Goal: Complete application form: Complete application form

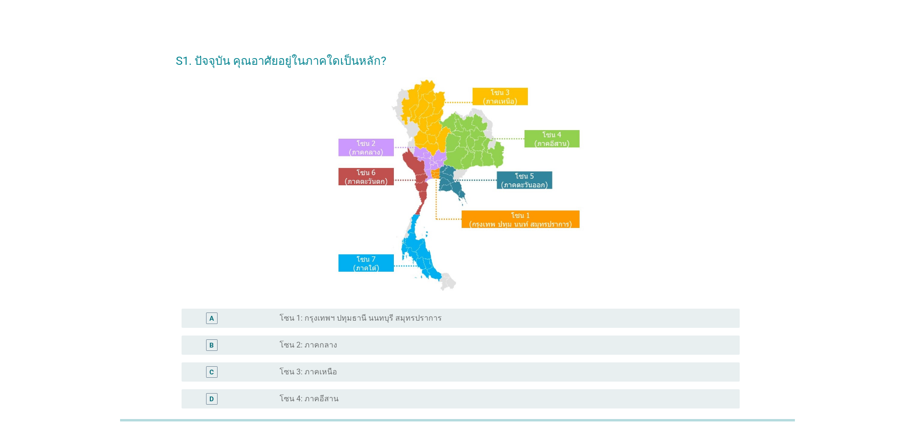
click at [404, 318] on label "โซน 1: กรุงเทพฯ ปทุมธานี นนทบุรี สมุทรปราการ" at bounding box center [361, 319] width 162 height 10
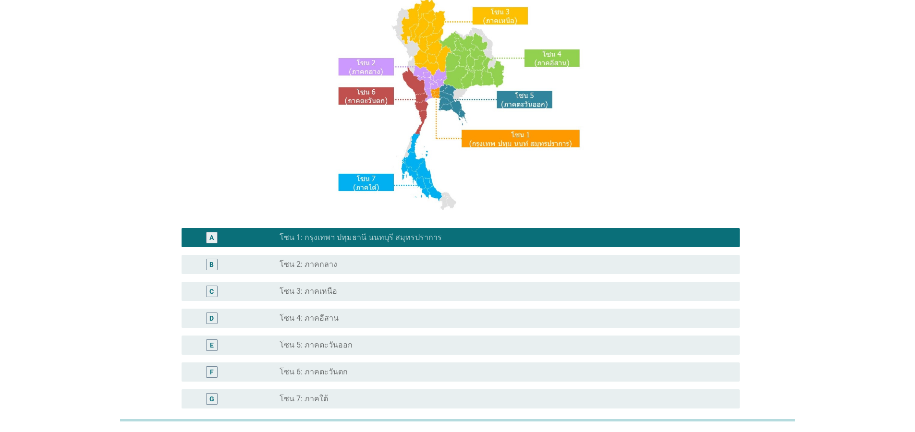
scroll to position [173, 0]
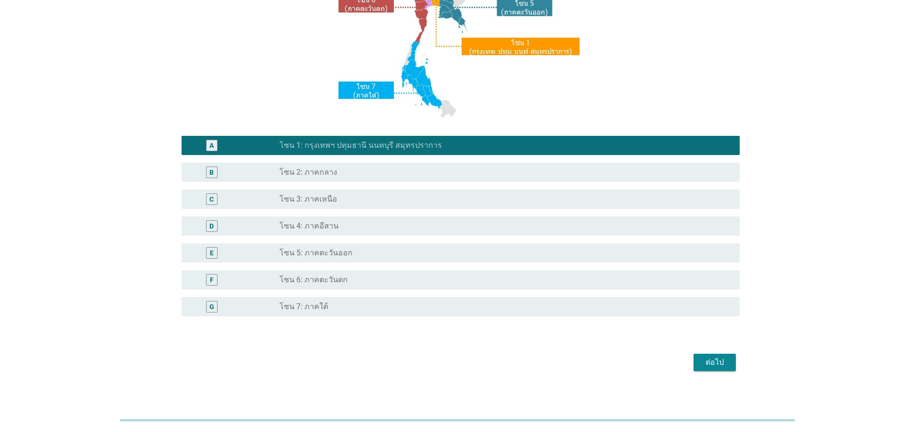
click at [703, 363] on div "ต่อไป" at bounding box center [715, 363] width 27 height 12
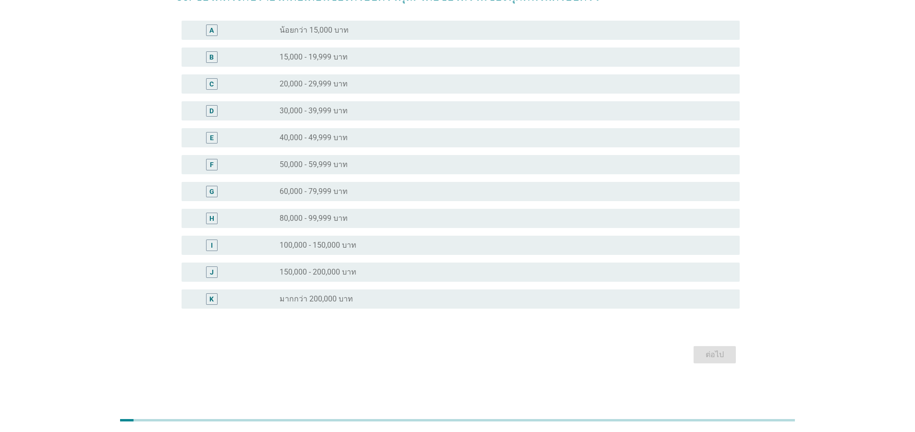
scroll to position [0, 0]
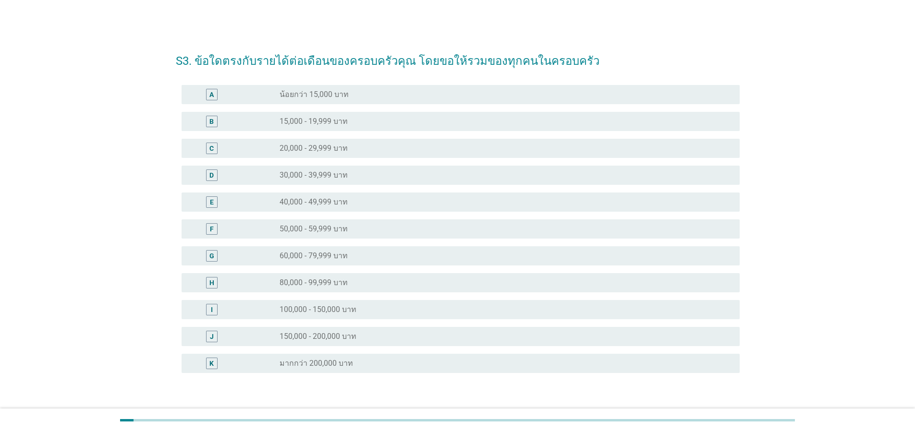
click at [346, 314] on label "100,000 - 150,000 บาท" at bounding box center [318, 310] width 77 height 10
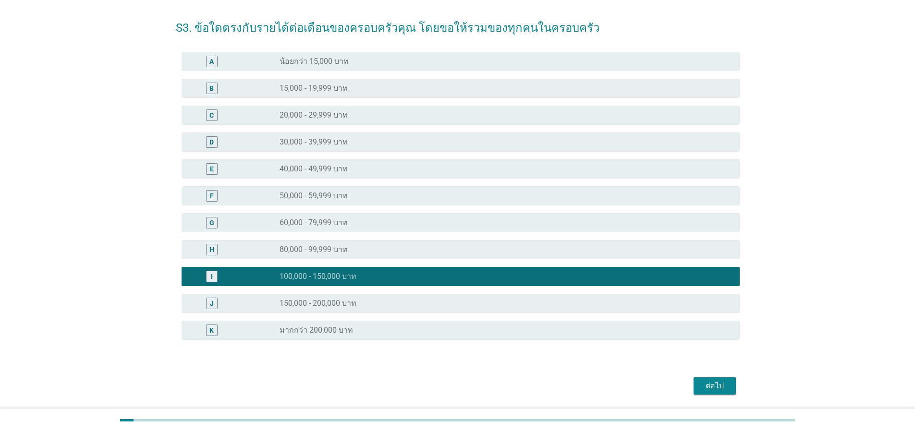
scroll to position [64, 0]
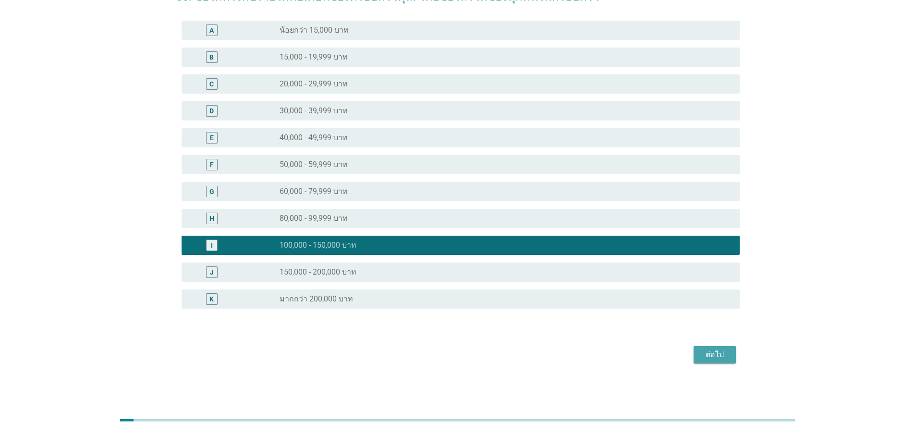
click at [714, 355] on div "ต่อไป" at bounding box center [715, 355] width 27 height 12
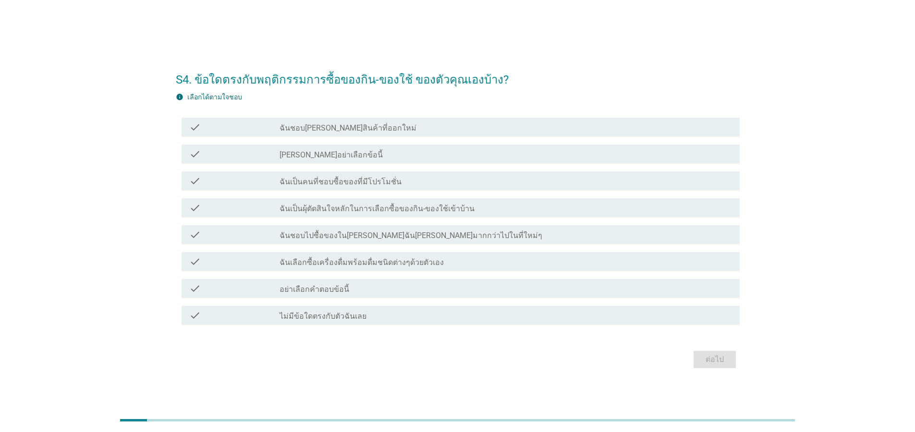
click at [354, 130] on label "ฉันชอบ[PERSON_NAME]สินค้าที่ออกใหม่" at bounding box center [348, 128] width 137 height 10
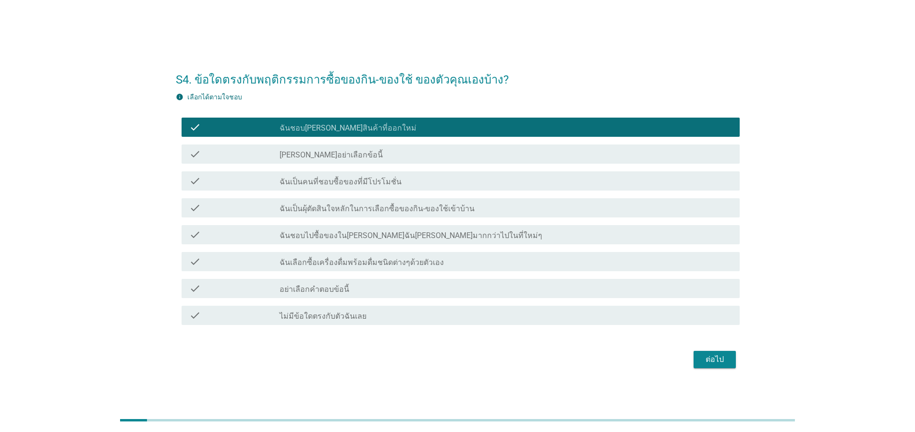
click at [344, 181] on label "ฉันเป็นคนที่ชอบซื้อของที่มีโปรโมชั่น" at bounding box center [341, 182] width 122 height 10
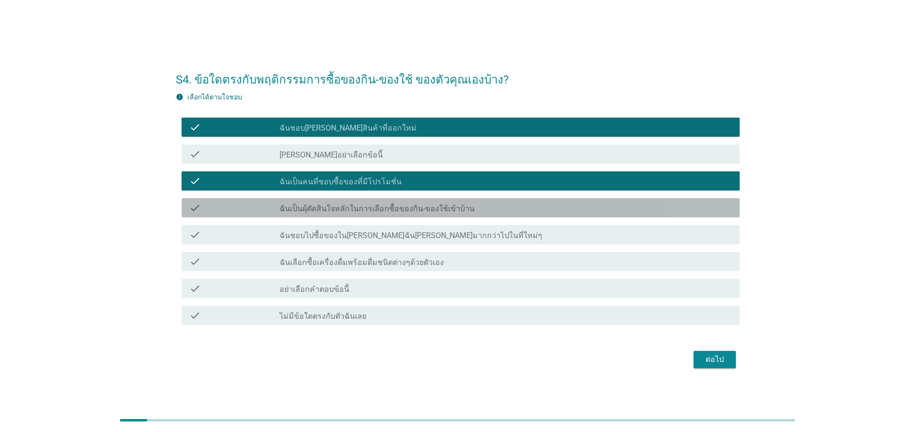
click at [337, 207] on label "ฉันเป็นผุ้ตัดสินใจหลักในการเลือกซื้อของกิน-ของใช้เข้าบ้าน" at bounding box center [377, 209] width 195 height 10
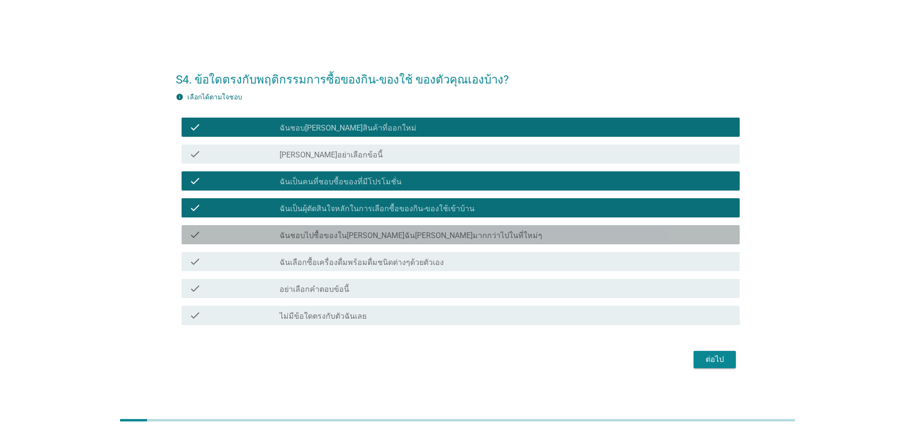
click at [351, 239] on label "ฉันชอบไปซื้อของใน[PERSON_NAME]ฉัน[PERSON_NAME]มากกว่าไปในที่ใหม่ๆ" at bounding box center [411, 236] width 263 height 10
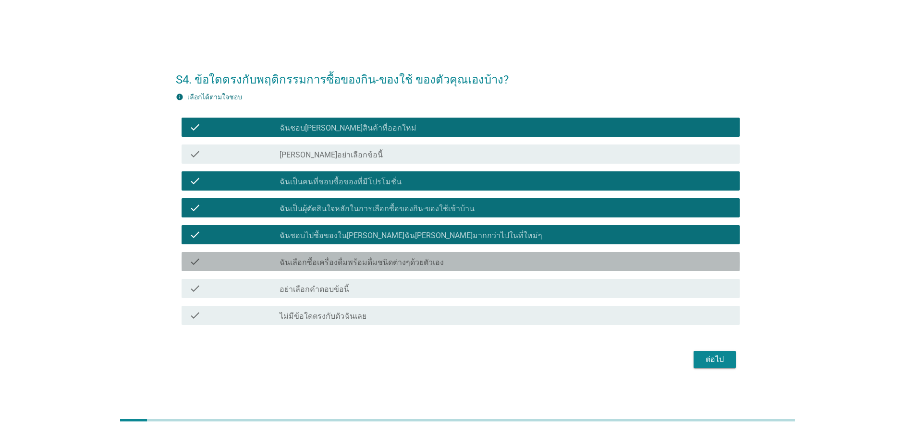
click at [360, 265] on label "ฉันเลือกซื้อเครื่องดื่มพร้อมดื่มชนิดต่างๆด้วยตัวเอง" at bounding box center [362, 263] width 164 height 10
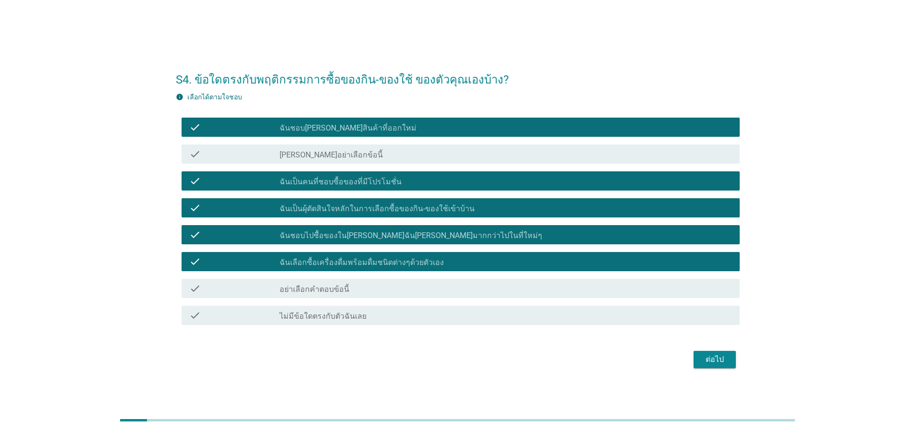
click at [715, 365] on div "ต่อไป" at bounding box center [715, 360] width 27 height 12
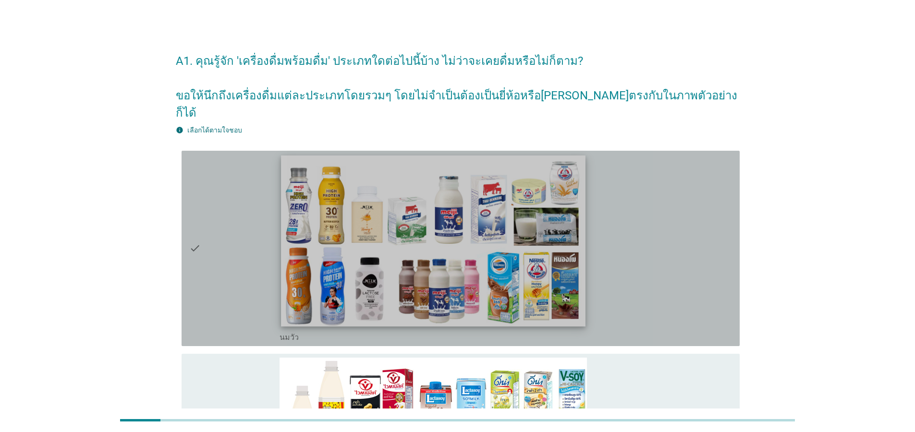
click at [515, 262] on img at bounding box center [433, 240] width 305 height 171
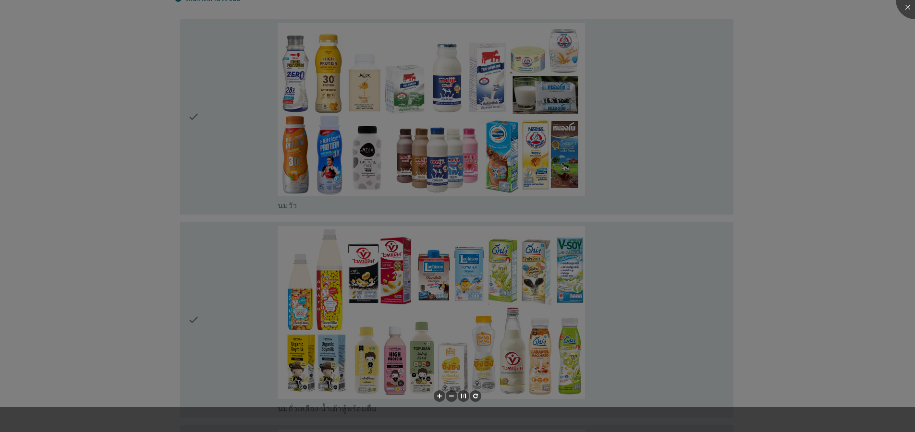
scroll to position [231, 0]
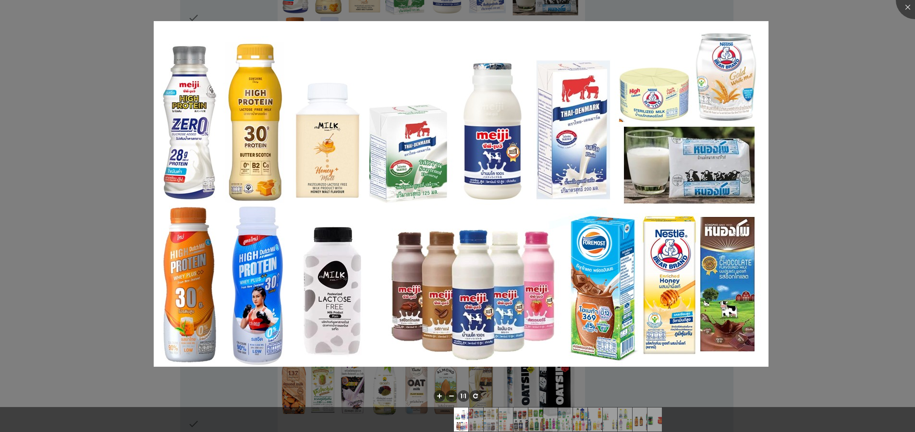
click at [868, 130] on div at bounding box center [457, 216] width 915 height 432
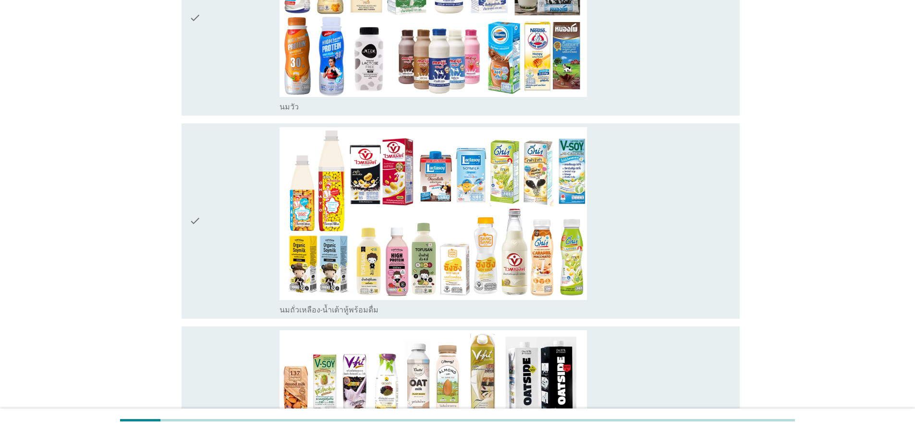
scroll to position [115, 0]
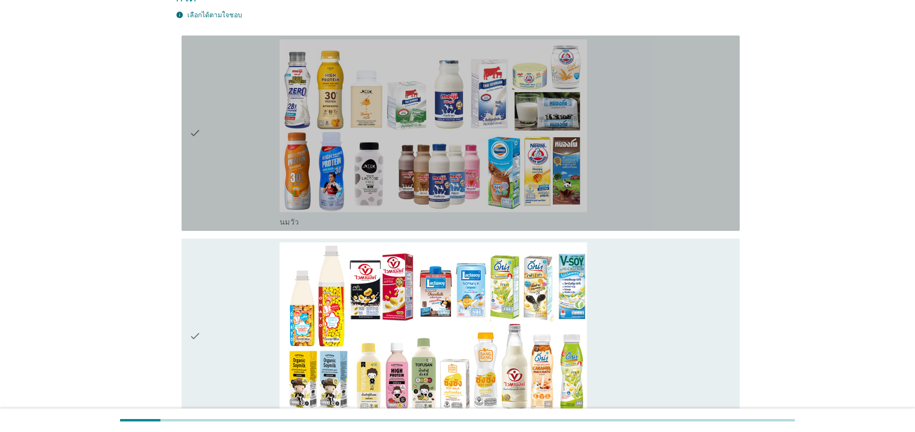
click at [197, 160] on icon "check" at bounding box center [195, 133] width 12 height 188
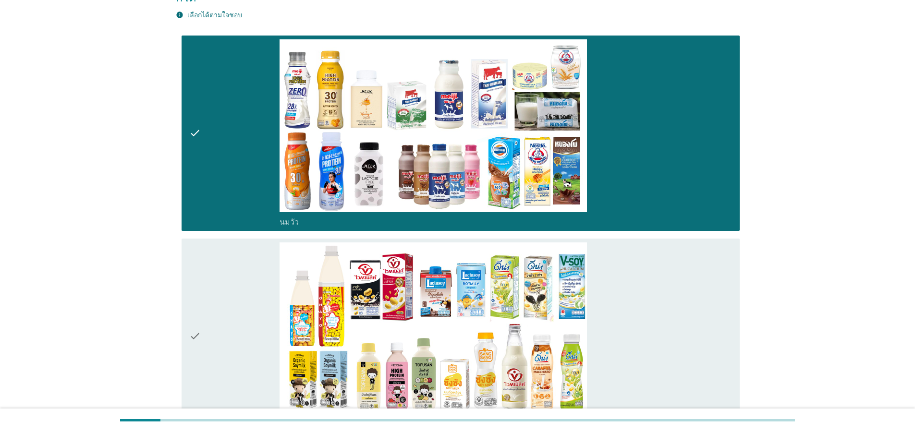
click at [195, 315] on icon "check" at bounding box center [195, 337] width 12 height 188
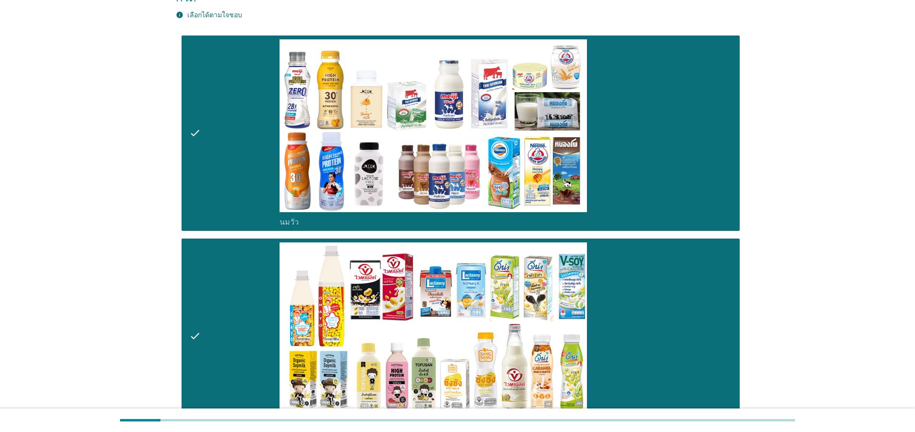
scroll to position [346, 0]
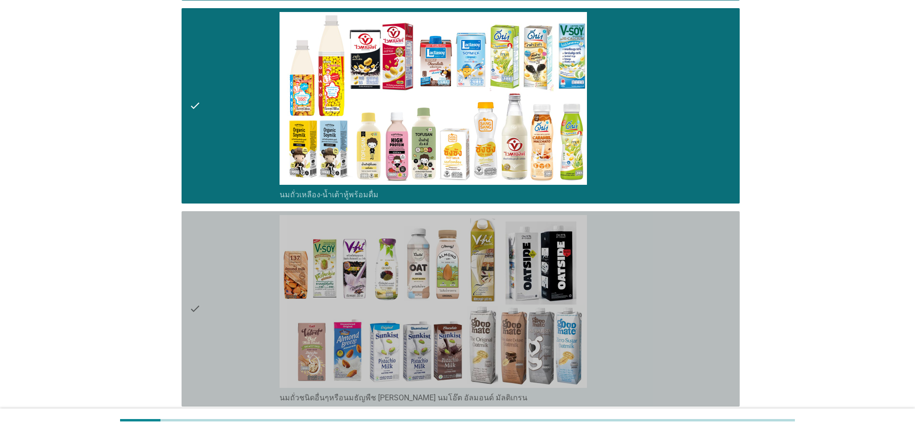
click at [213, 298] on div "check" at bounding box center [234, 309] width 90 height 188
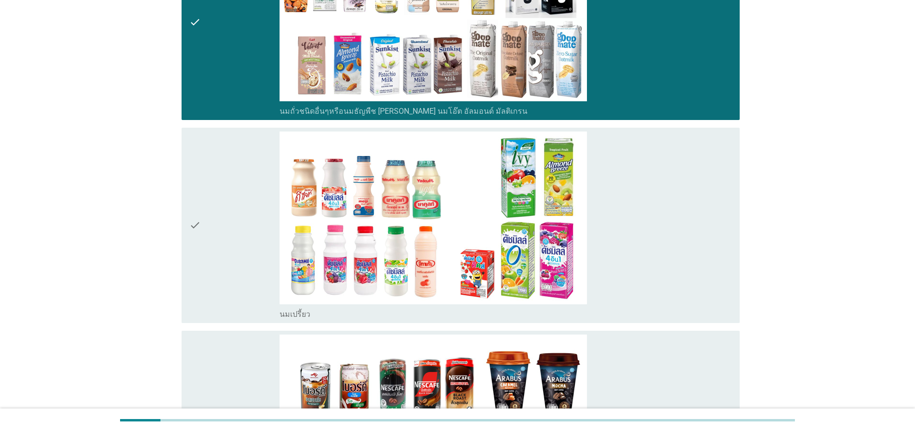
scroll to position [634, 0]
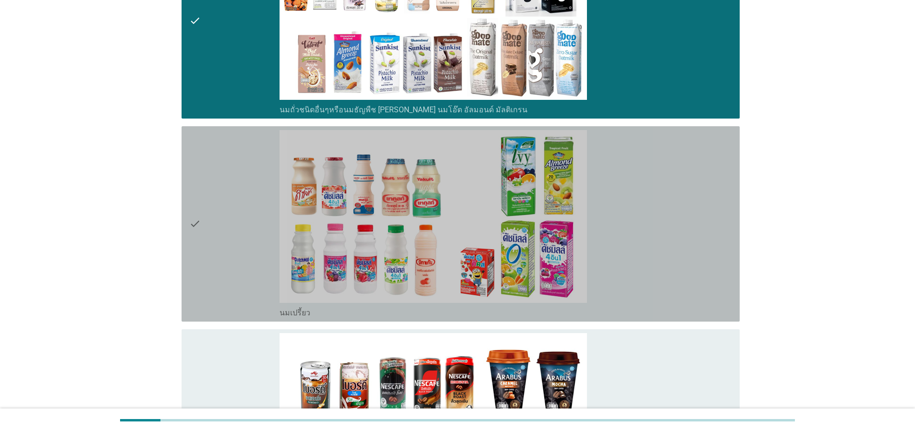
click at [208, 216] on div "check" at bounding box center [234, 224] width 90 height 188
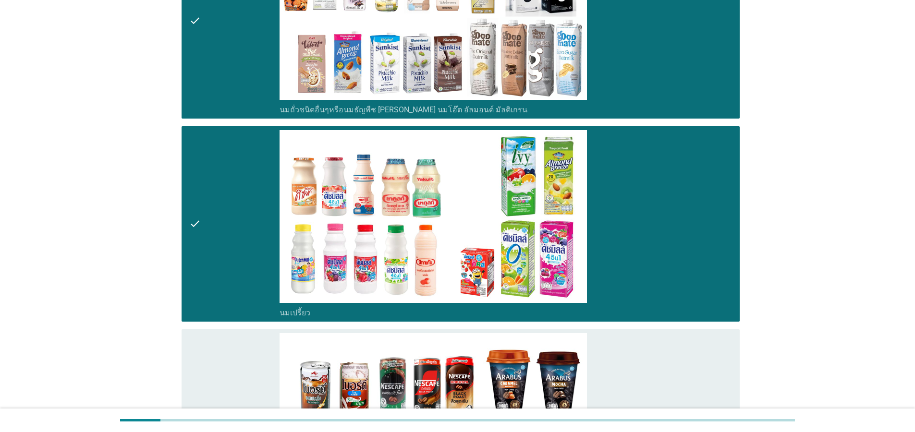
click at [186, 358] on div "check check_box_outline_blank กาแฟพร้อมดื่ม" at bounding box center [461, 428] width 558 height 196
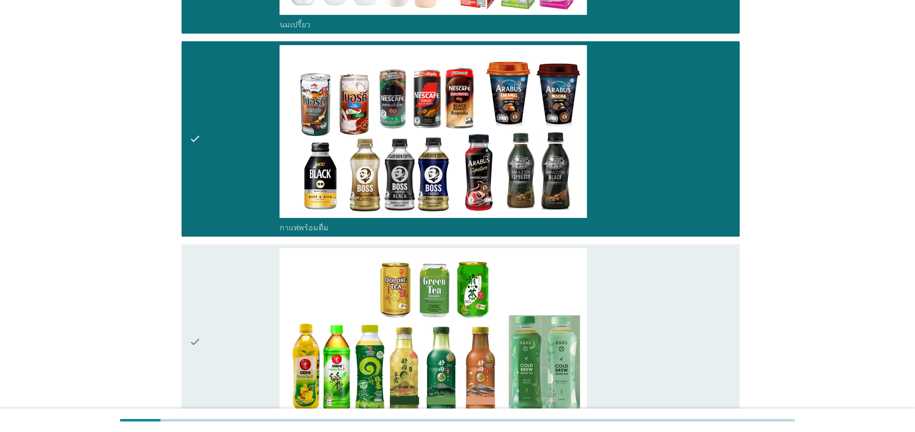
click at [202, 327] on div "check" at bounding box center [234, 342] width 90 height 188
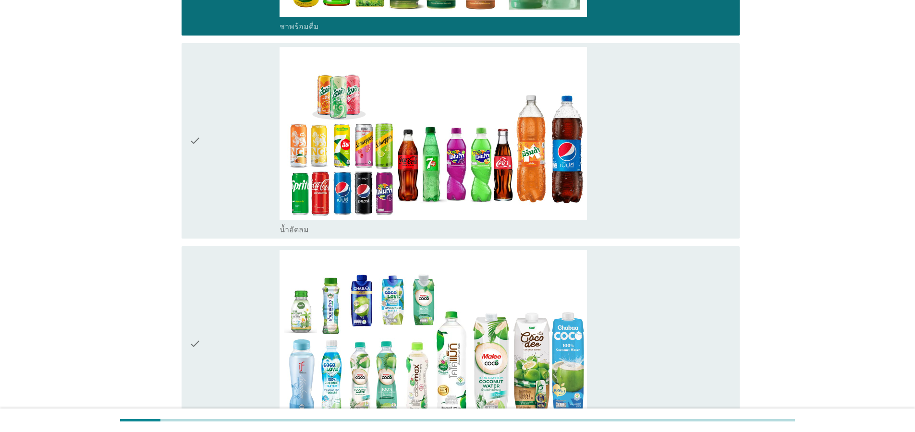
scroll to position [1384, 0]
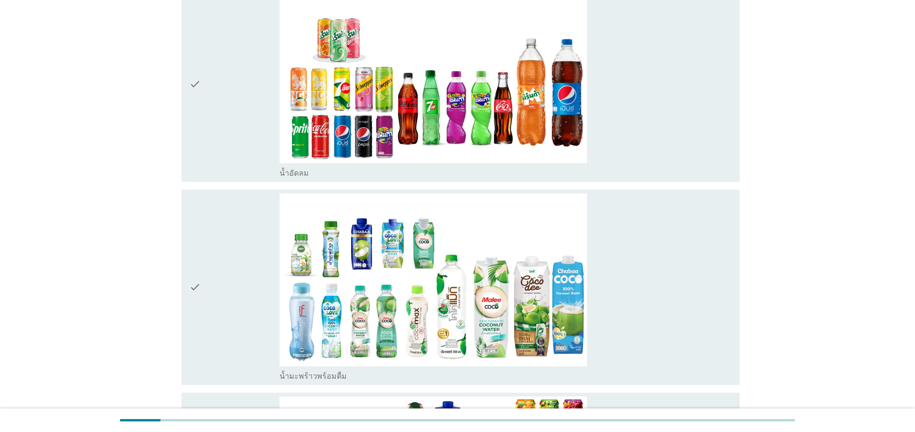
click at [217, 112] on div "check" at bounding box center [234, 84] width 90 height 188
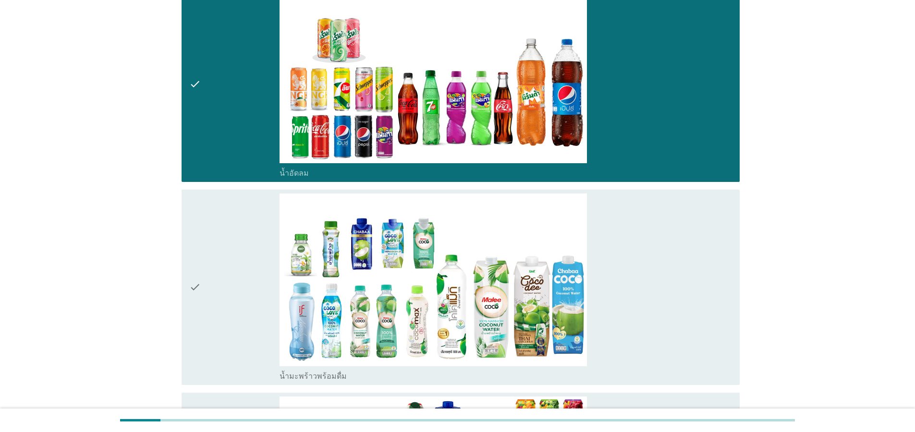
click at [198, 257] on icon "check" at bounding box center [195, 288] width 12 height 188
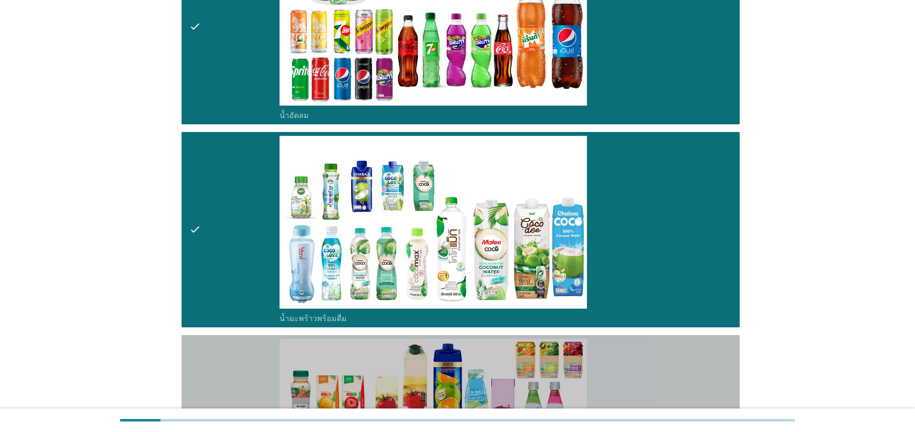
click at [203, 375] on div "check" at bounding box center [234, 433] width 90 height 188
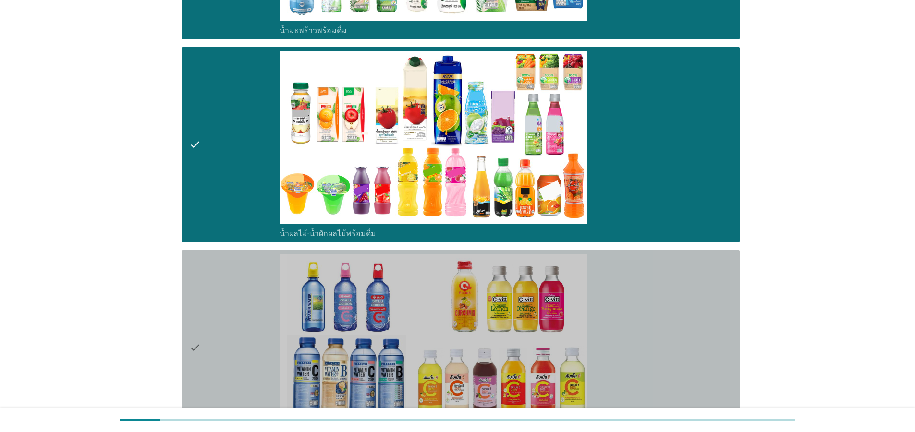
click at [208, 364] on div "check" at bounding box center [234, 348] width 90 height 188
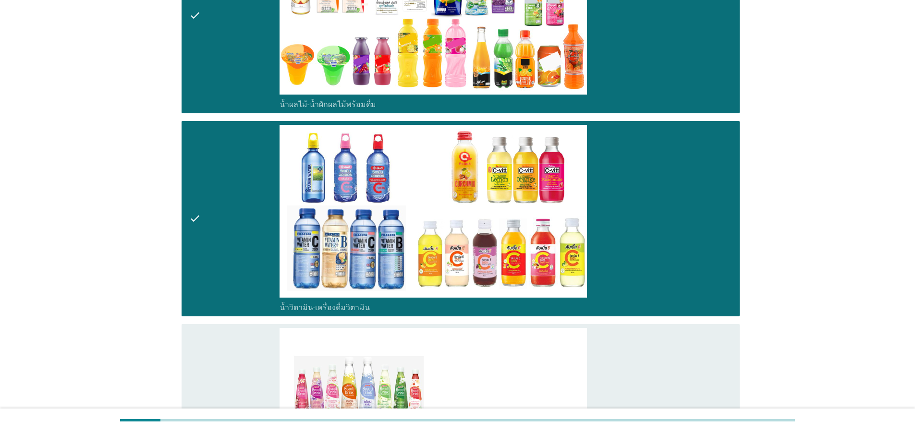
scroll to position [2018, 0]
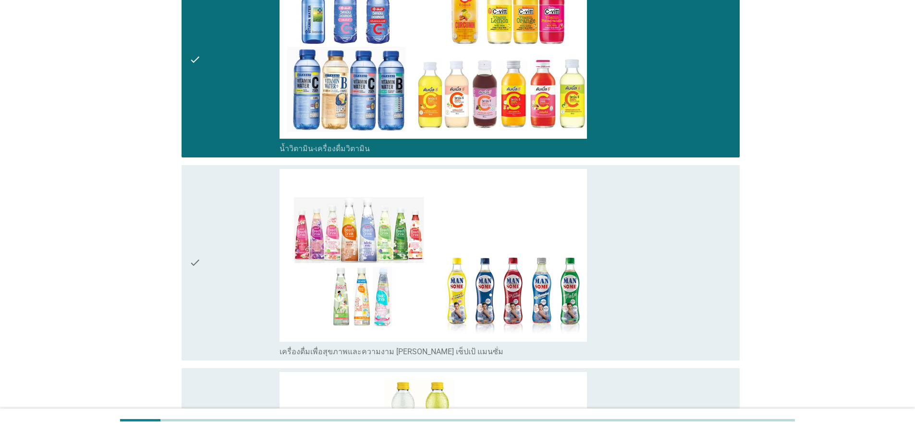
click at [198, 254] on icon "check" at bounding box center [195, 263] width 12 height 188
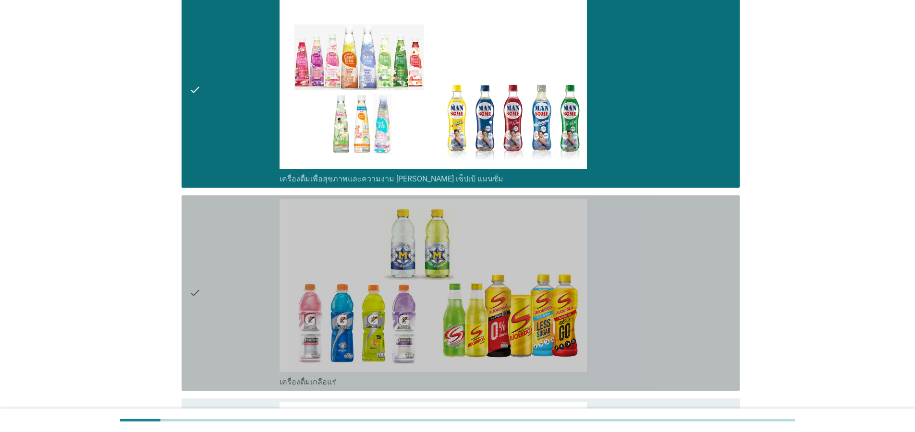
click at [196, 309] on icon "check" at bounding box center [195, 293] width 12 height 188
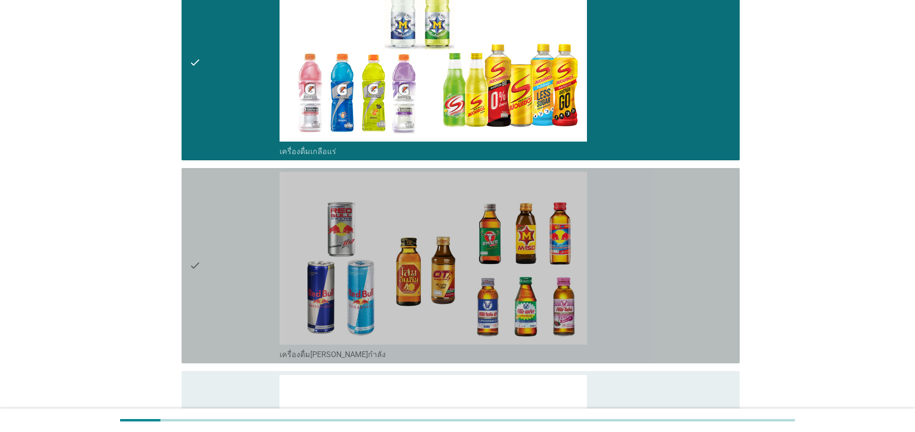
click at [204, 279] on div "check" at bounding box center [234, 266] width 90 height 188
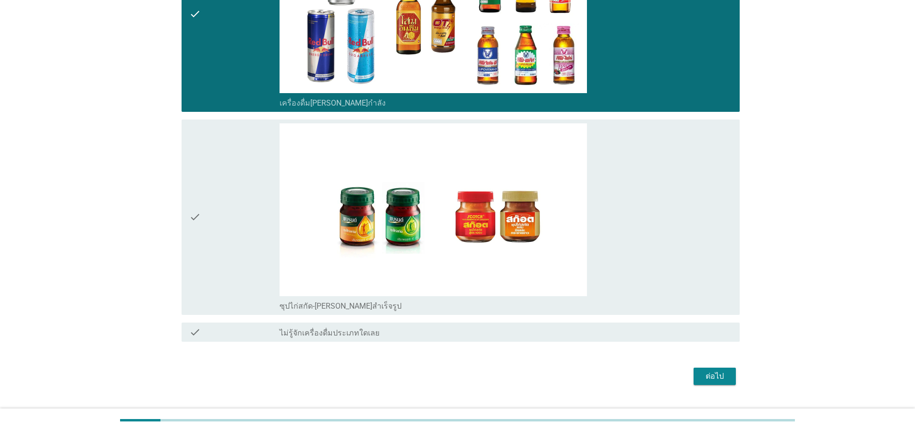
scroll to position [2678, 0]
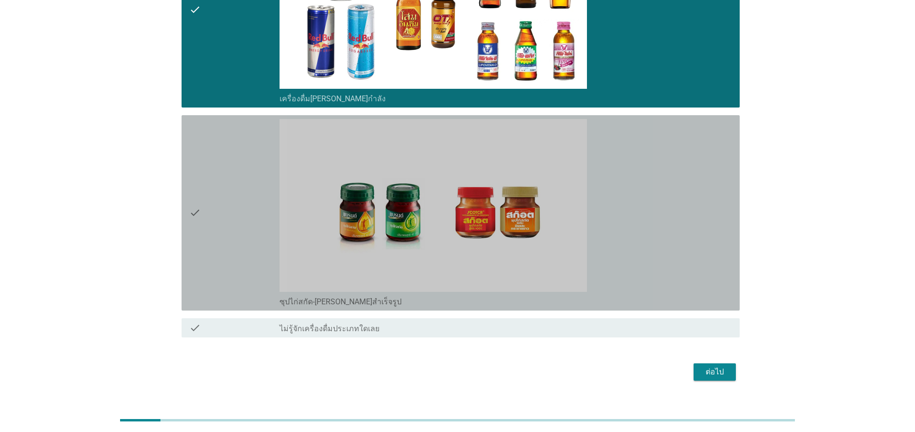
click at [211, 236] on div "check" at bounding box center [234, 213] width 90 height 188
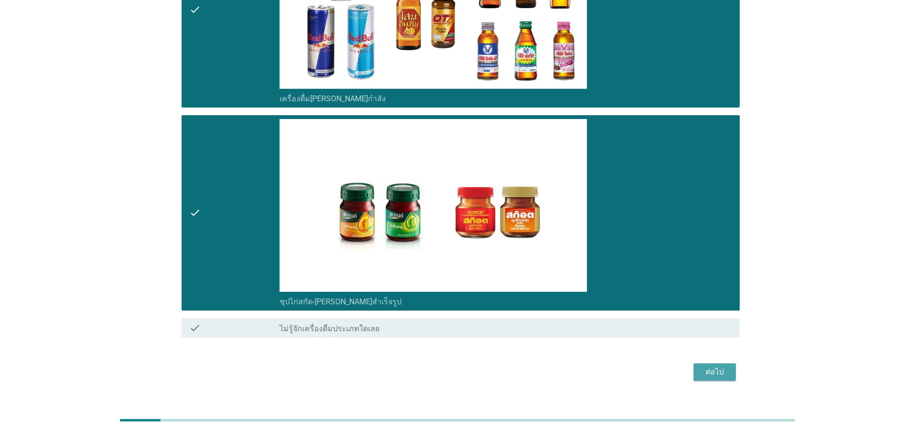
click at [713, 367] on div "ต่อไป" at bounding box center [715, 373] width 27 height 12
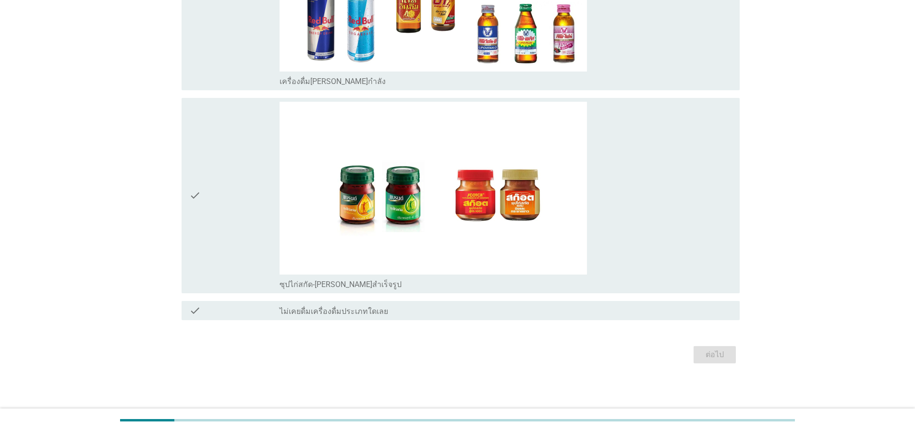
scroll to position [0, 0]
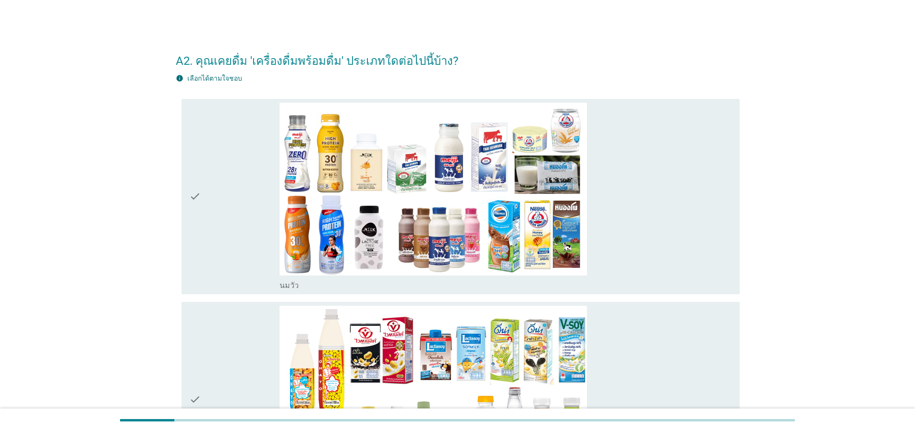
click at [217, 259] on div "check" at bounding box center [234, 197] width 90 height 188
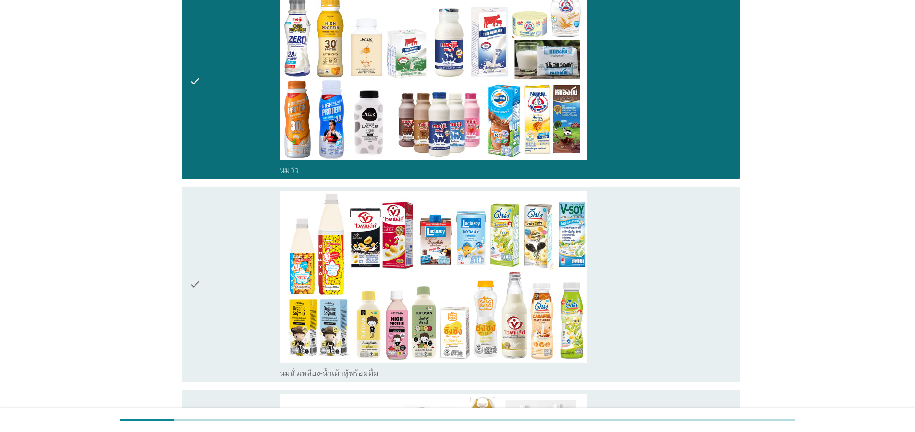
click at [203, 257] on div "check" at bounding box center [234, 285] width 90 height 188
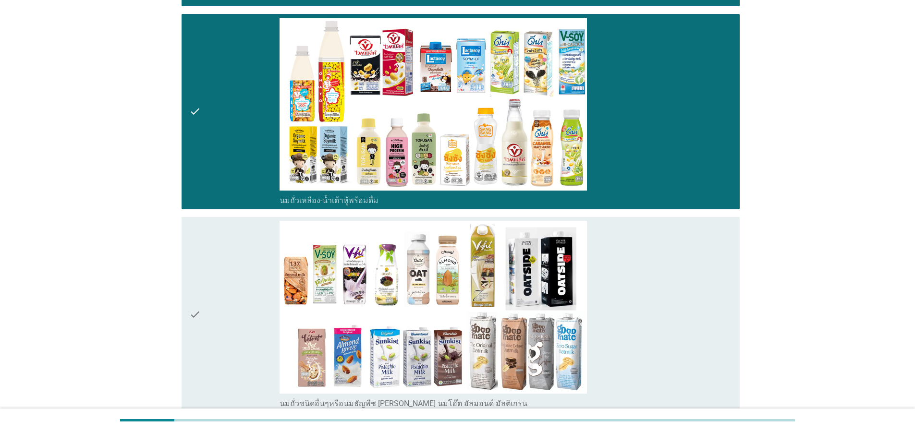
click at [202, 306] on div "check" at bounding box center [234, 315] width 90 height 188
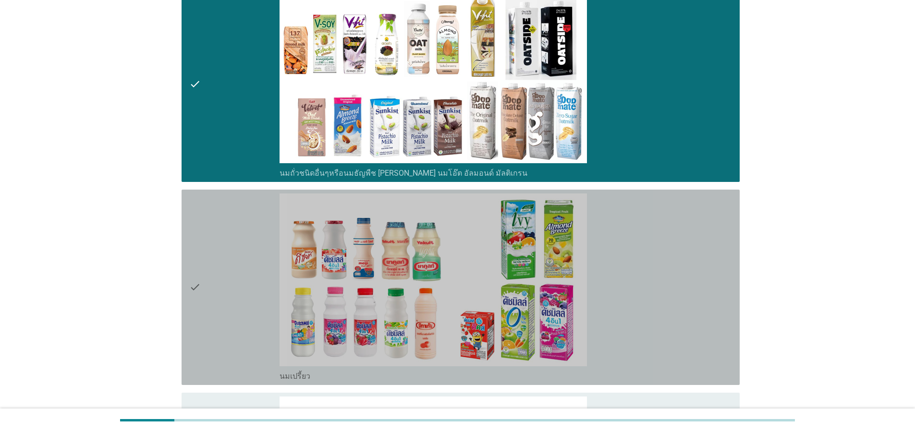
click at [202, 308] on div "check" at bounding box center [234, 288] width 90 height 188
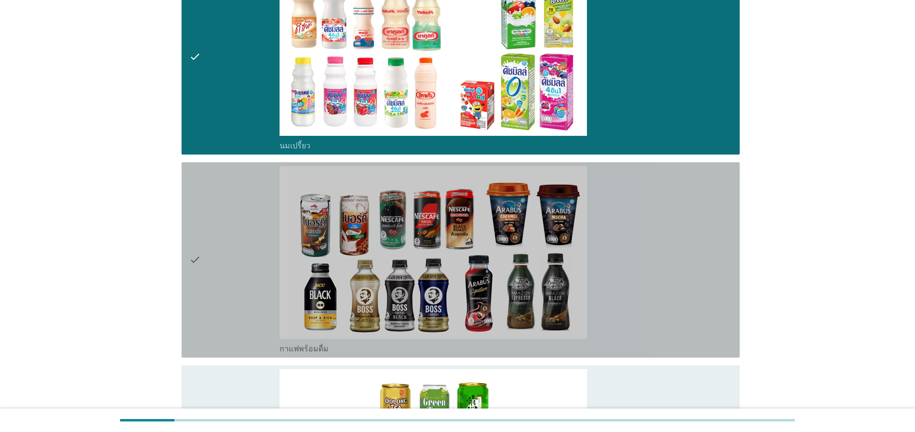
click at [202, 308] on div "check" at bounding box center [234, 260] width 90 height 188
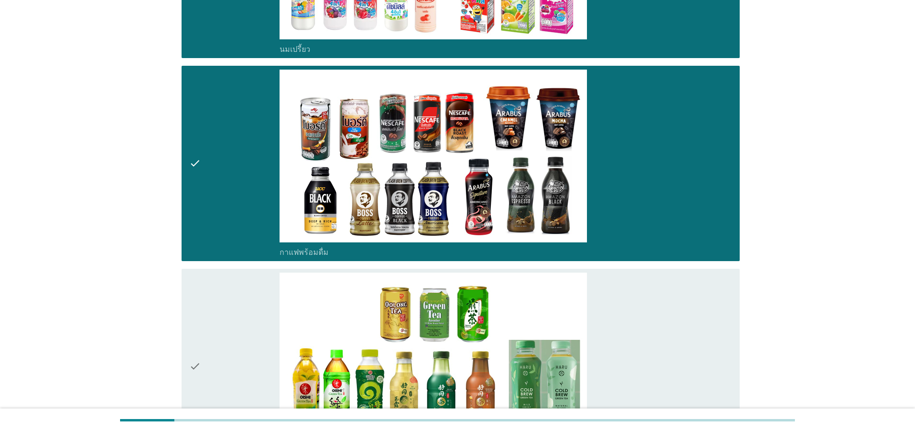
scroll to position [980, 0]
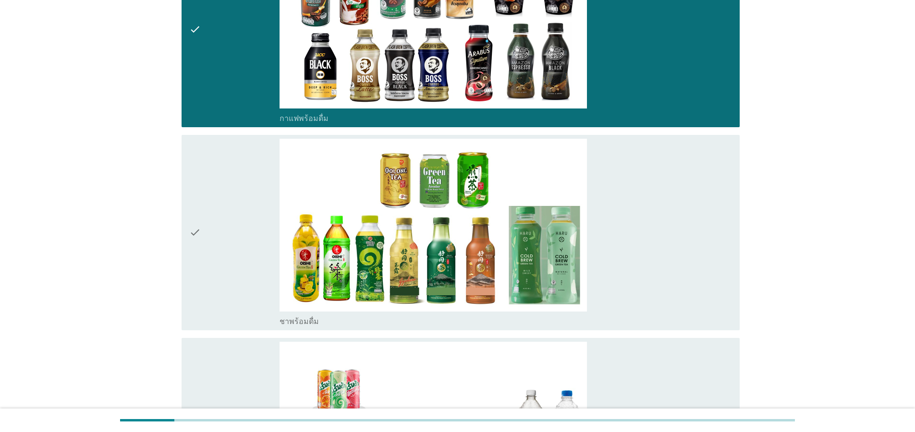
click at [206, 284] on div "check" at bounding box center [234, 233] width 90 height 188
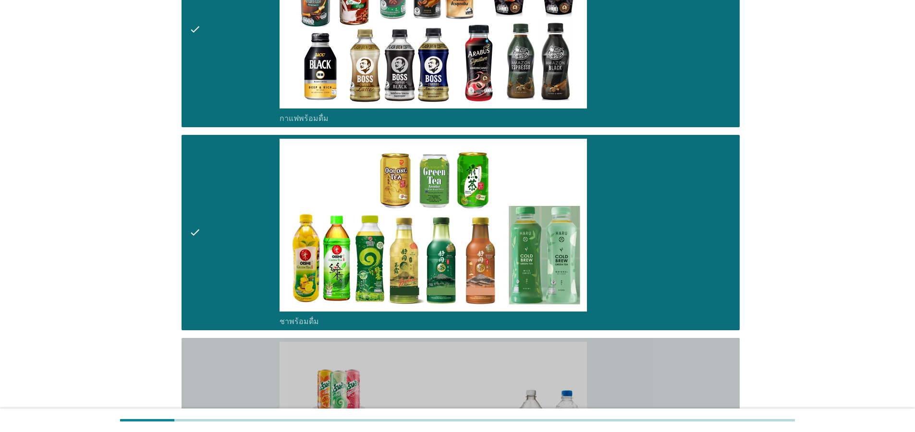
click at [212, 378] on div "check" at bounding box center [234, 436] width 90 height 188
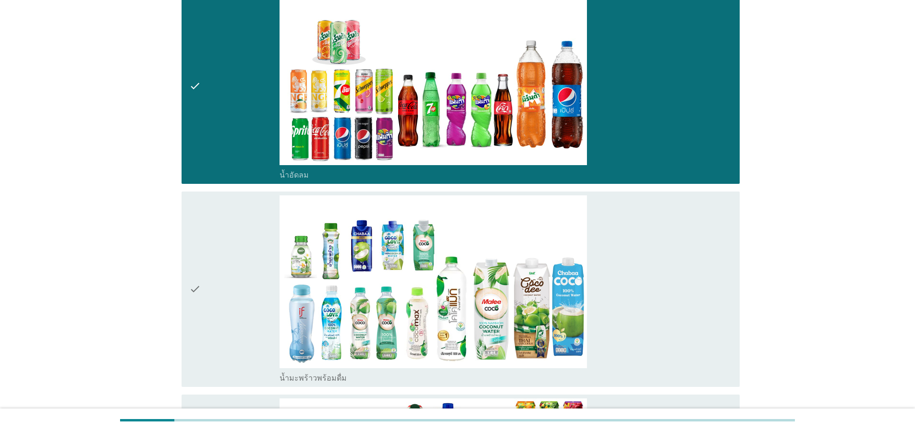
scroll to position [1384, 0]
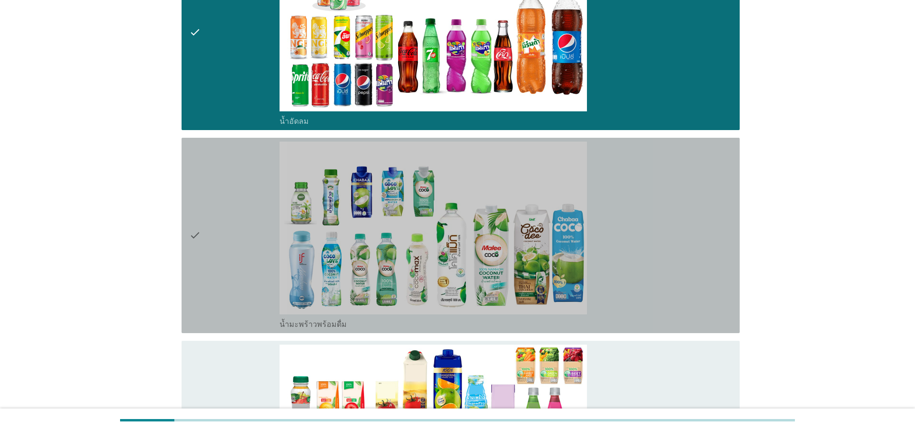
click at [219, 287] on div "check" at bounding box center [234, 236] width 90 height 188
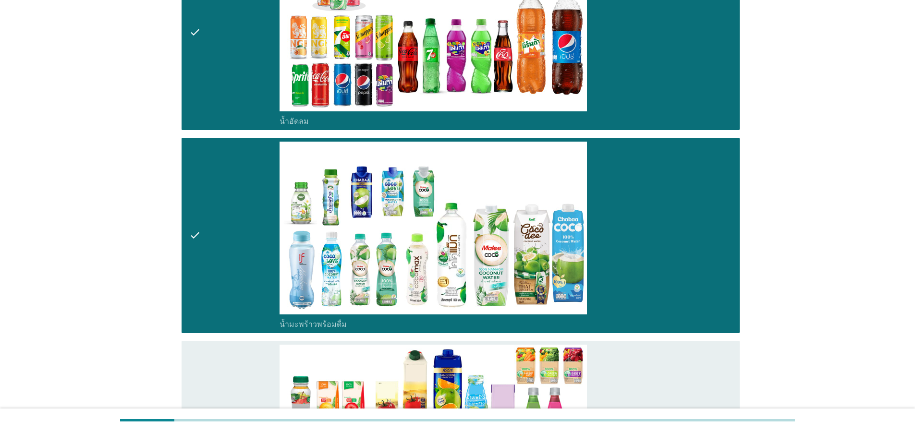
click at [195, 376] on icon "check" at bounding box center [195, 439] width 12 height 188
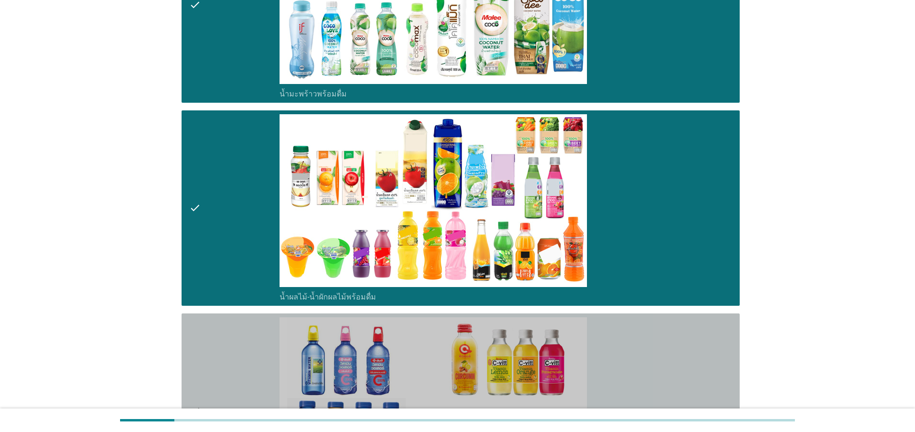
click at [196, 364] on icon "check" at bounding box center [195, 412] width 12 height 188
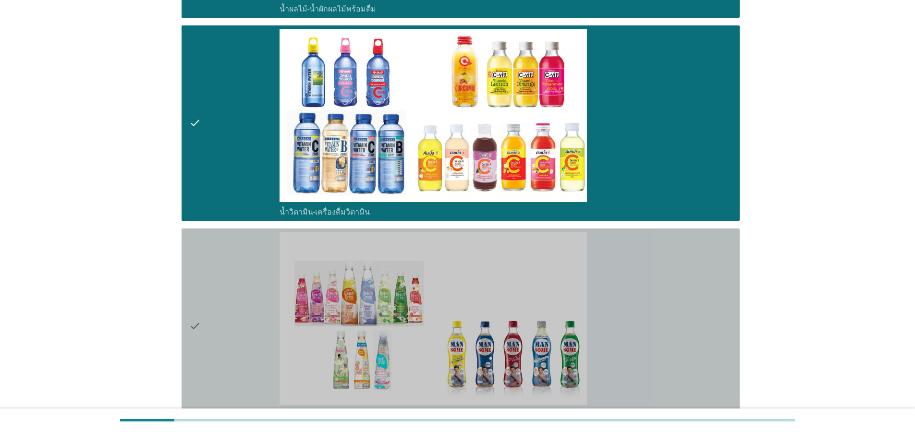
click at [196, 348] on icon "check" at bounding box center [195, 327] width 12 height 188
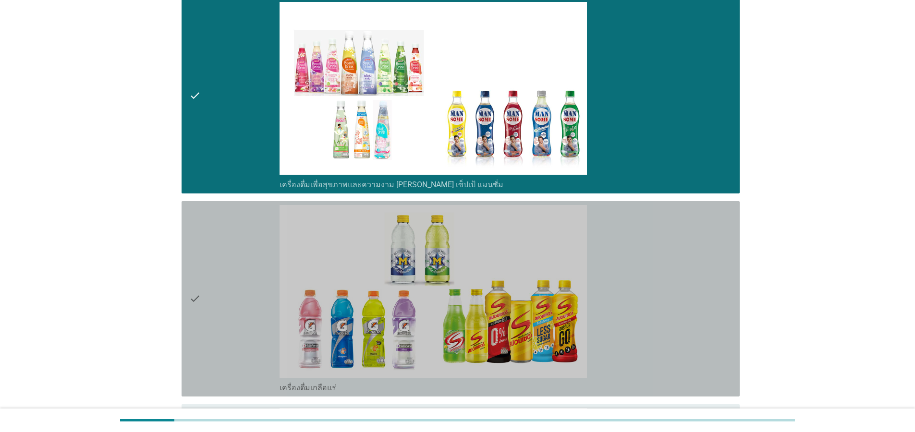
click at [199, 329] on icon "check" at bounding box center [195, 299] width 12 height 188
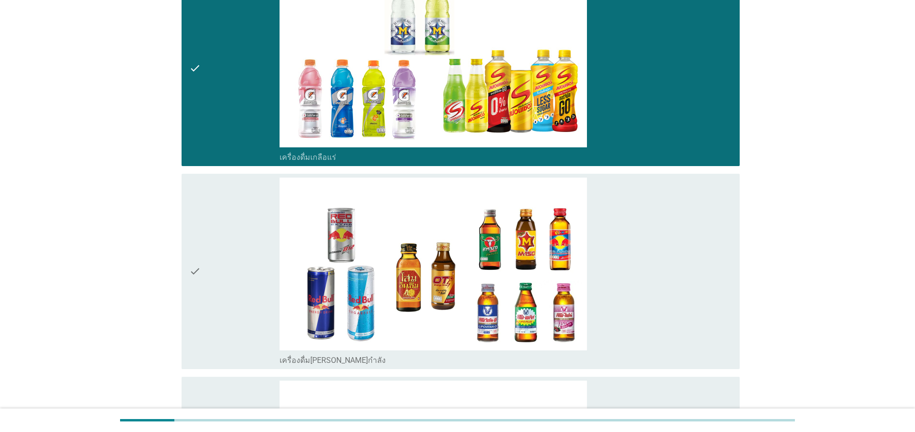
click at [199, 329] on icon "check" at bounding box center [195, 272] width 12 height 188
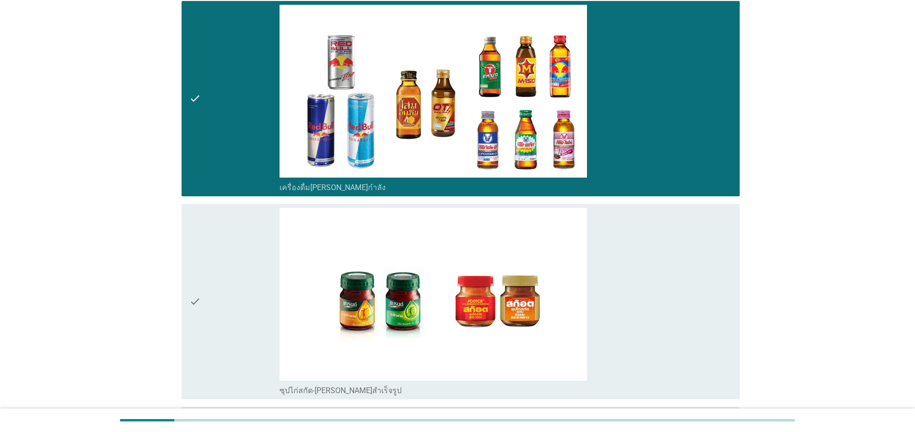
click at [202, 319] on div "check" at bounding box center [234, 302] width 90 height 188
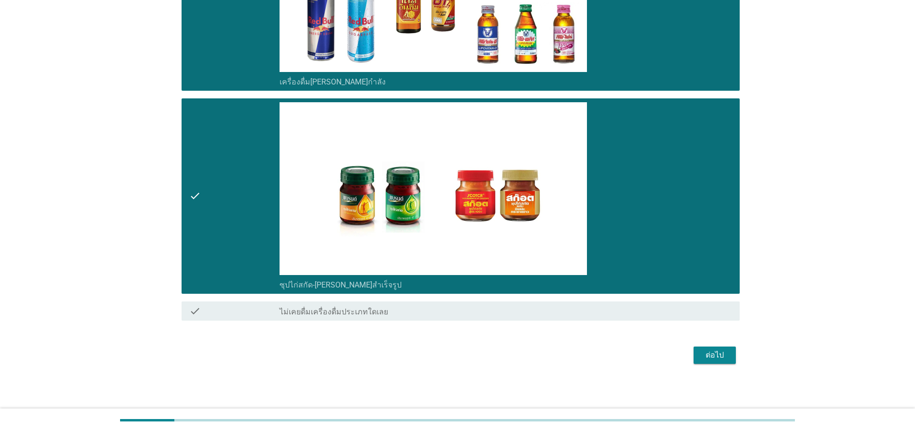
scroll to position [2643, 0]
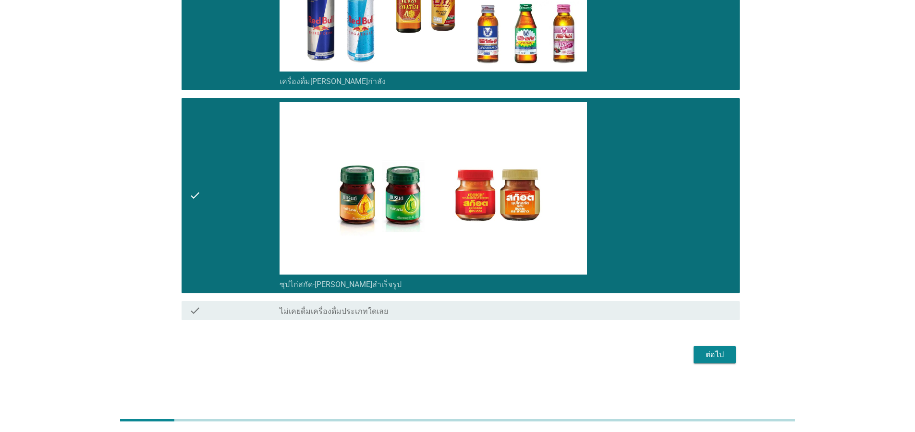
click at [714, 360] on div "ต่อไป" at bounding box center [715, 355] width 27 height 12
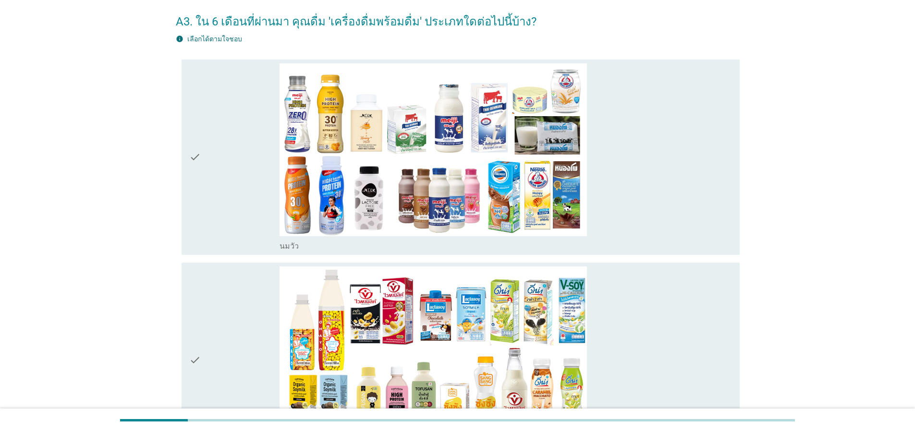
scroll to position [0, 0]
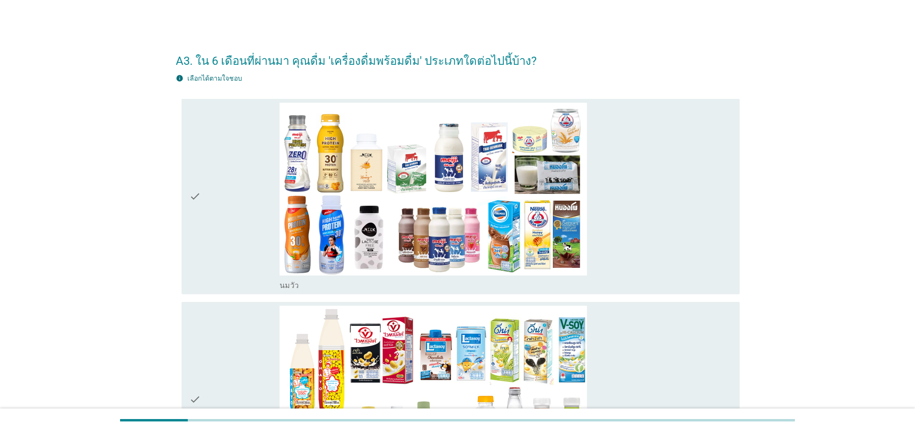
click at [191, 184] on icon "check" at bounding box center [195, 197] width 12 height 188
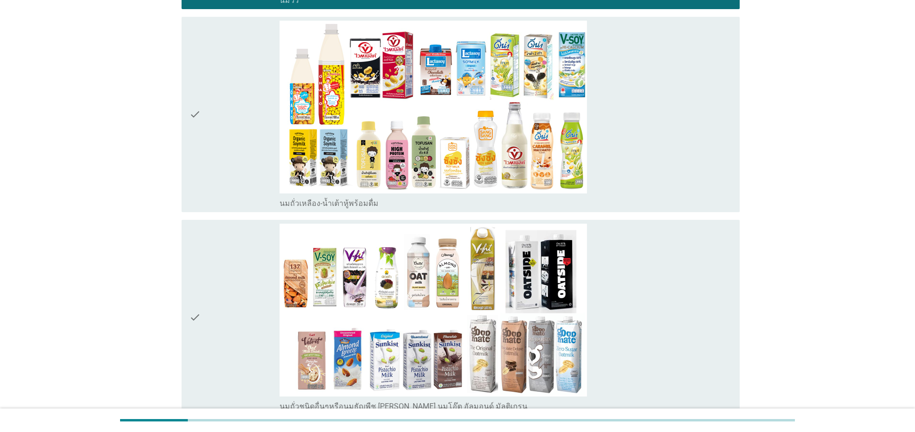
scroll to position [288, 0]
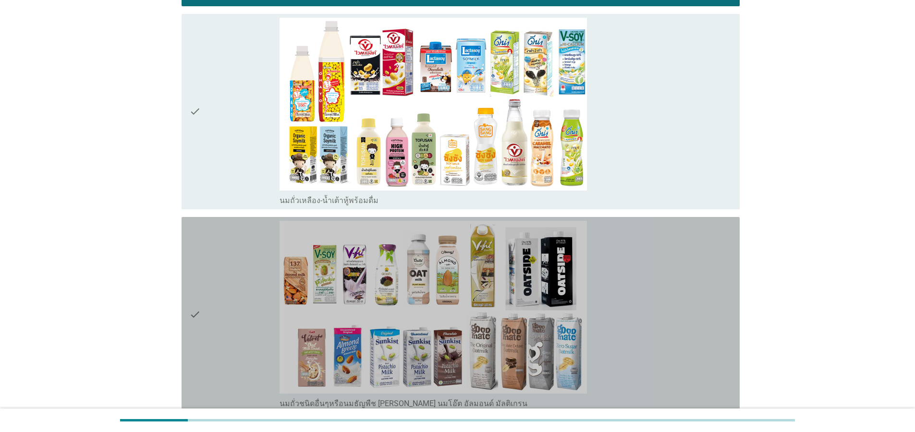
click at [211, 312] on div "check" at bounding box center [234, 315] width 90 height 188
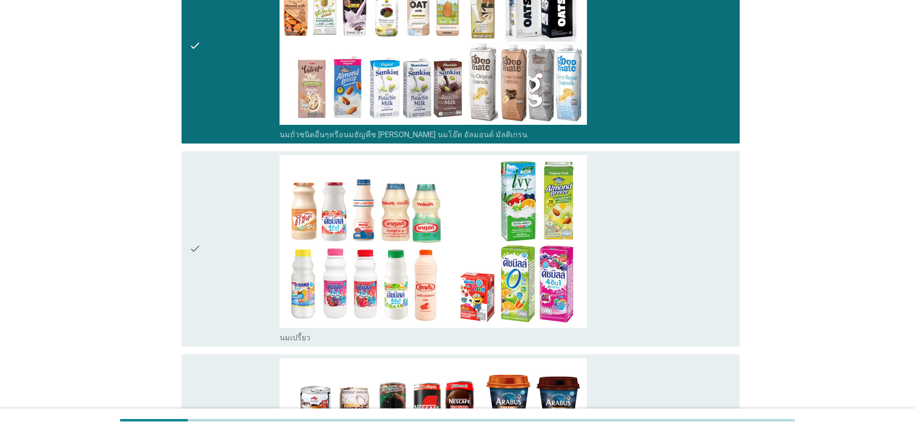
scroll to position [577, 0]
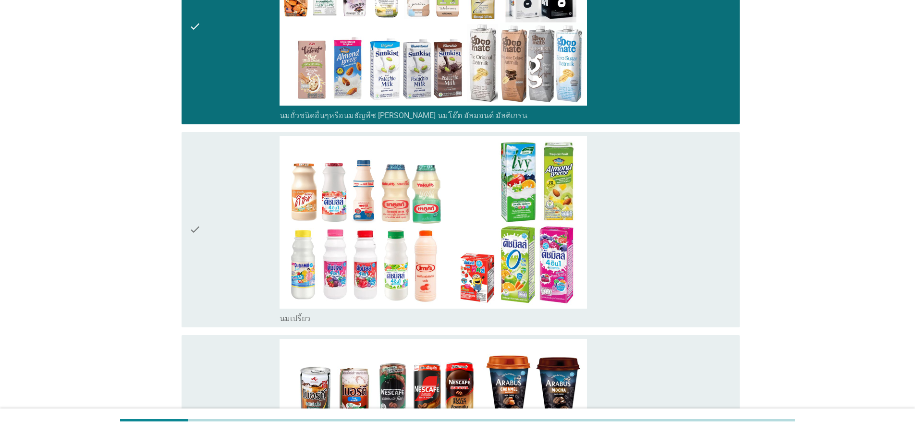
click at [202, 249] on div "check" at bounding box center [234, 230] width 90 height 188
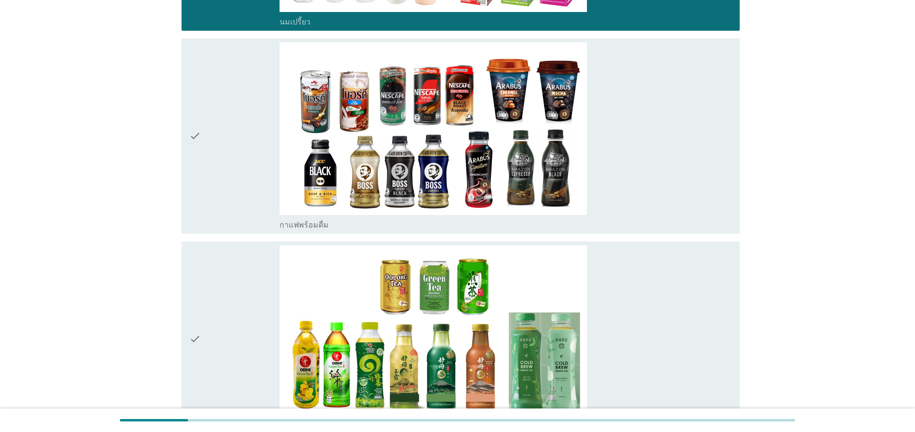
scroll to position [923, 0]
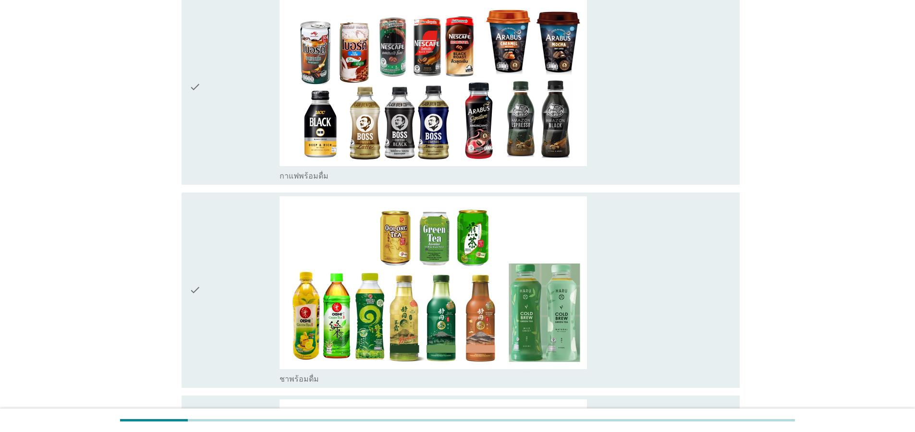
click at [198, 294] on icon "check" at bounding box center [195, 291] width 12 height 188
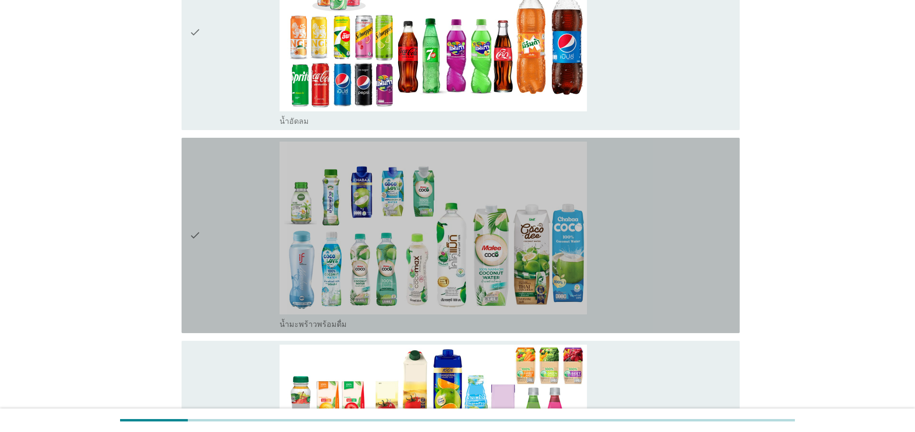
click at [202, 253] on div "check" at bounding box center [234, 236] width 90 height 188
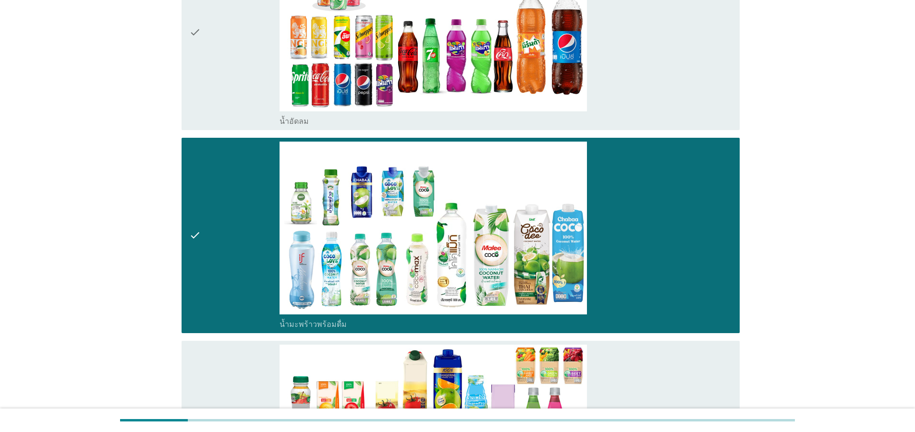
scroll to position [1557, 0]
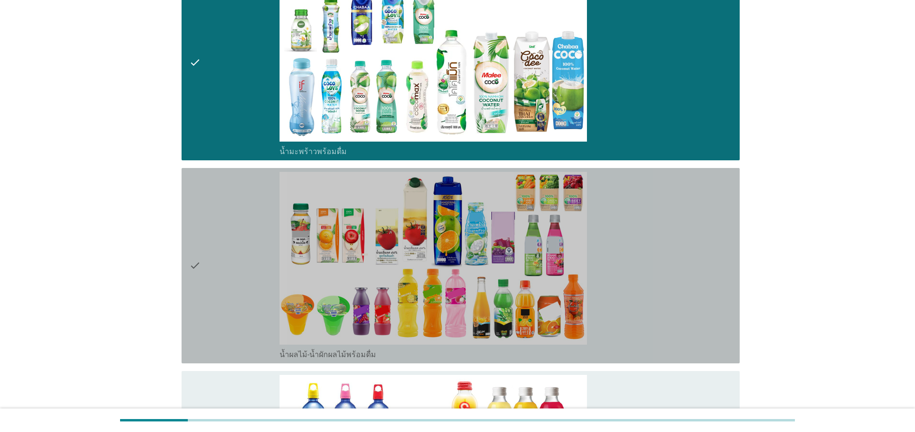
click at [192, 268] on icon "check" at bounding box center [195, 266] width 12 height 188
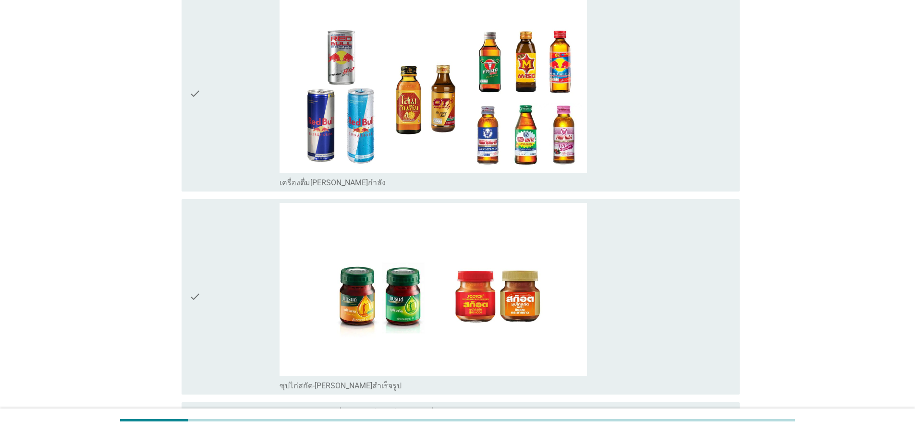
scroll to position [2643, 0]
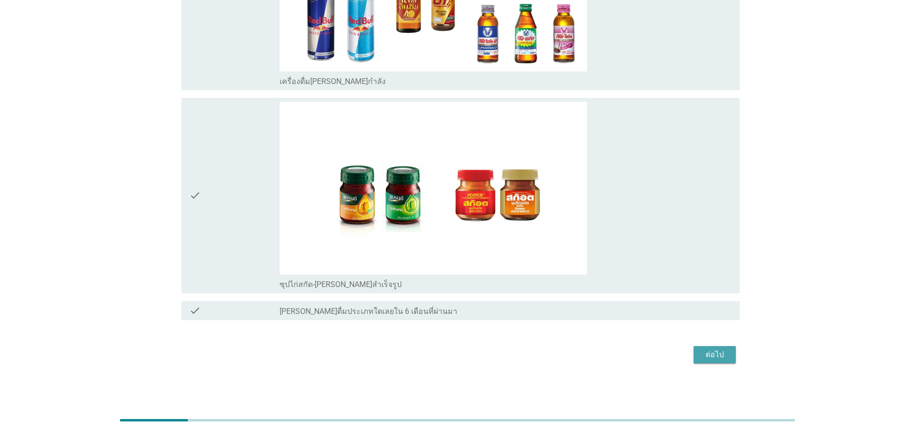
click at [715, 358] on div "ต่อไป" at bounding box center [715, 355] width 27 height 12
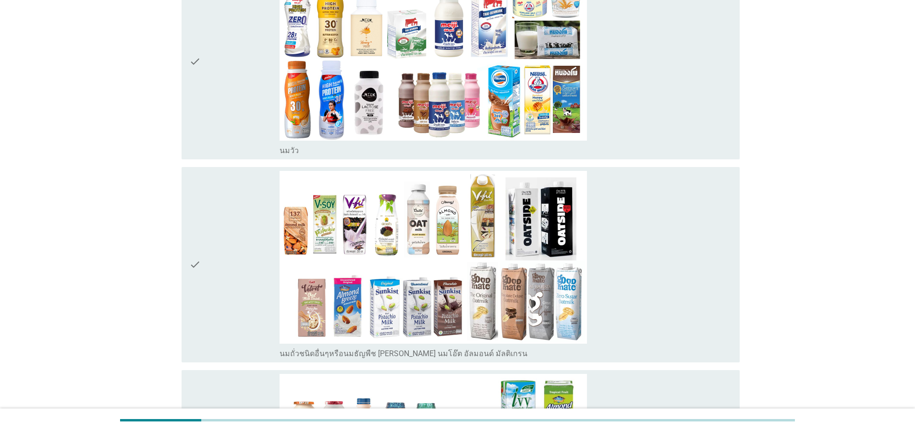
scroll to position [115, 0]
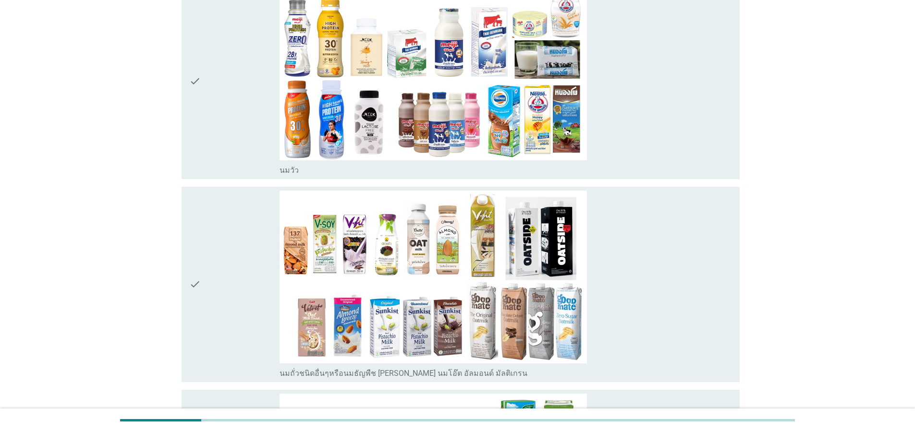
click at [193, 82] on icon "check" at bounding box center [195, 82] width 12 height 188
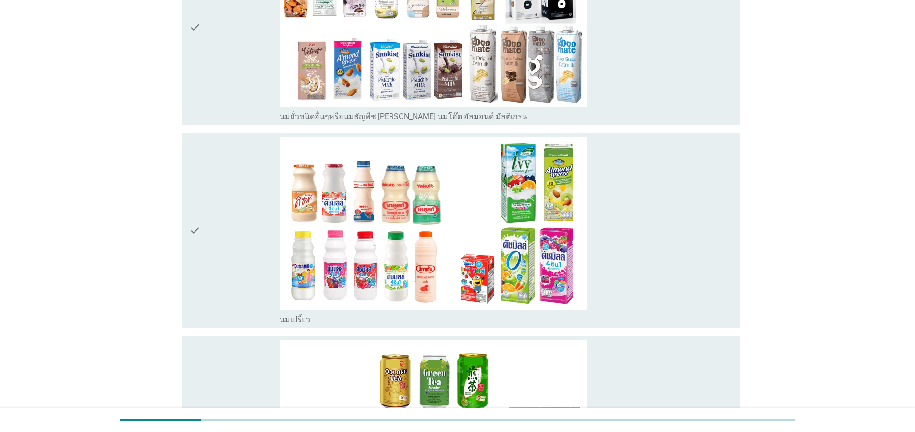
scroll to position [404, 0]
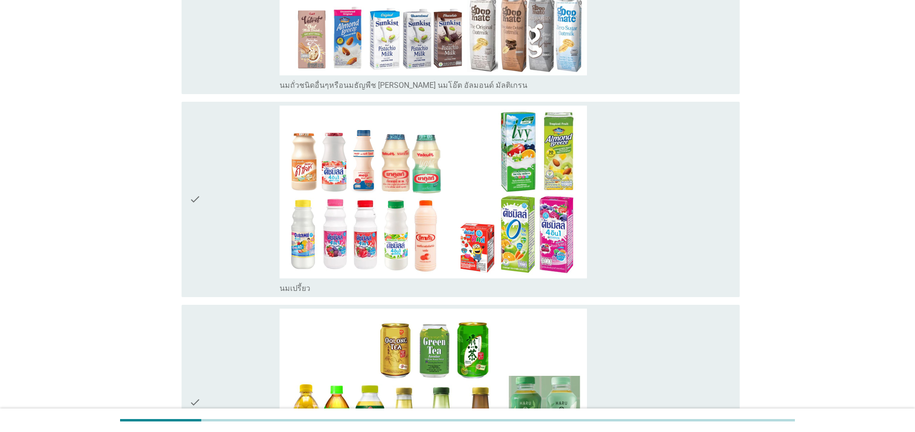
click at [195, 199] on icon "check" at bounding box center [195, 200] width 12 height 188
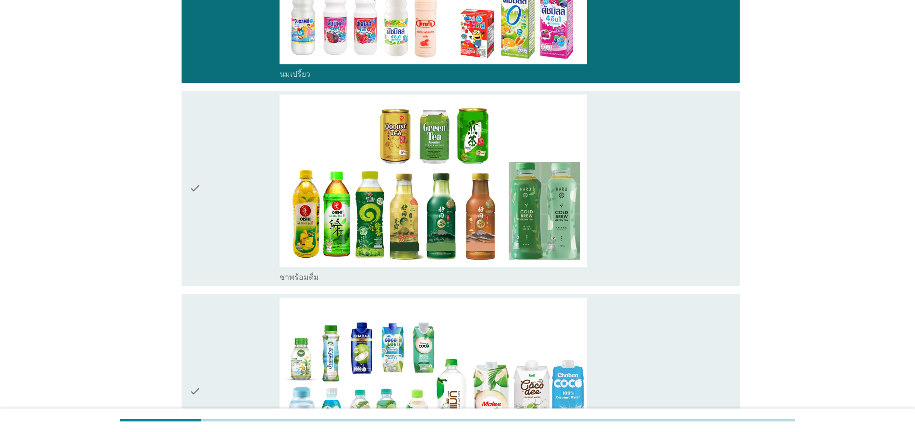
scroll to position [634, 0]
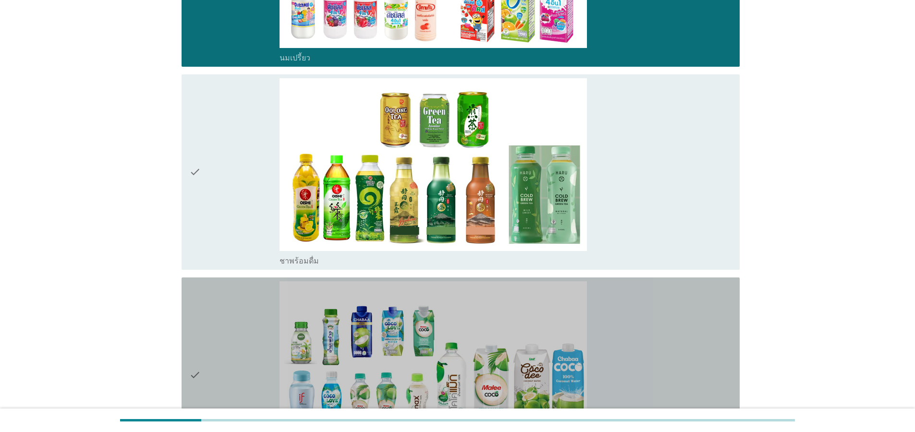
click at [200, 369] on icon "check" at bounding box center [195, 376] width 12 height 188
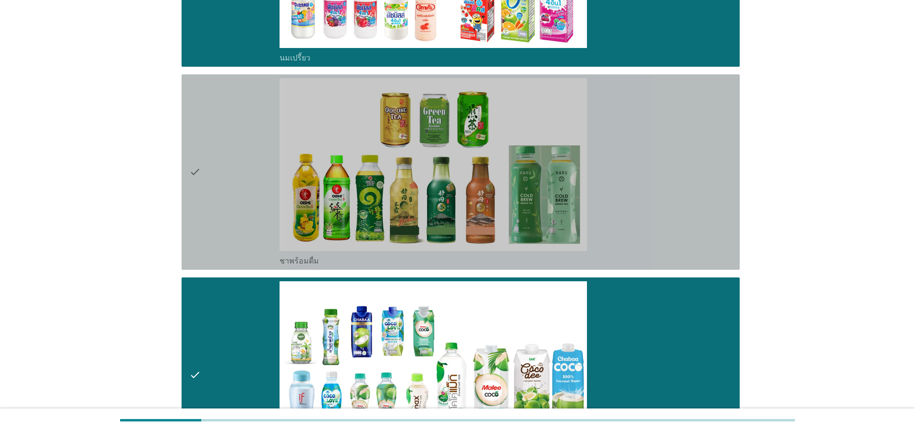
click at [199, 175] on icon "check" at bounding box center [195, 172] width 12 height 188
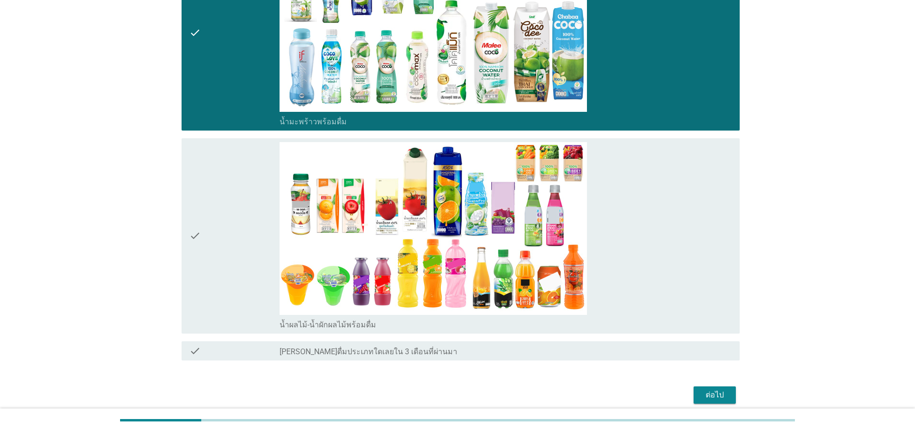
scroll to position [1017, 0]
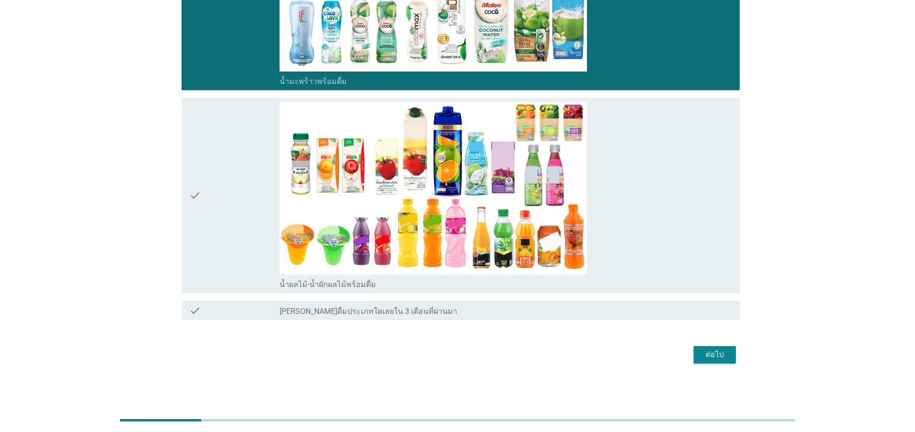
click at [722, 357] on div "ต่อไป" at bounding box center [715, 355] width 27 height 12
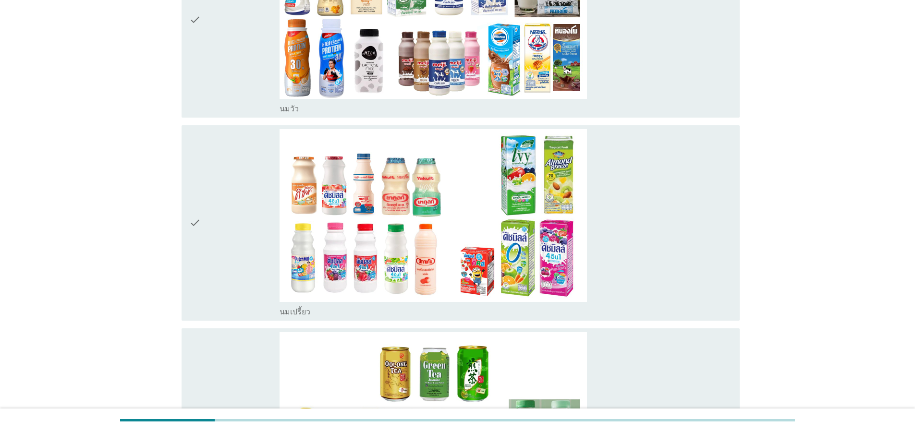
scroll to position [404, 0]
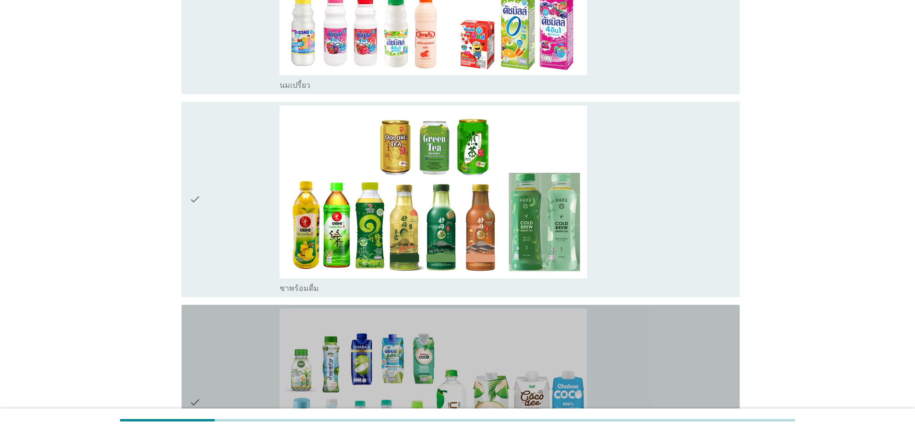
click at [203, 378] on div "check" at bounding box center [234, 403] width 90 height 188
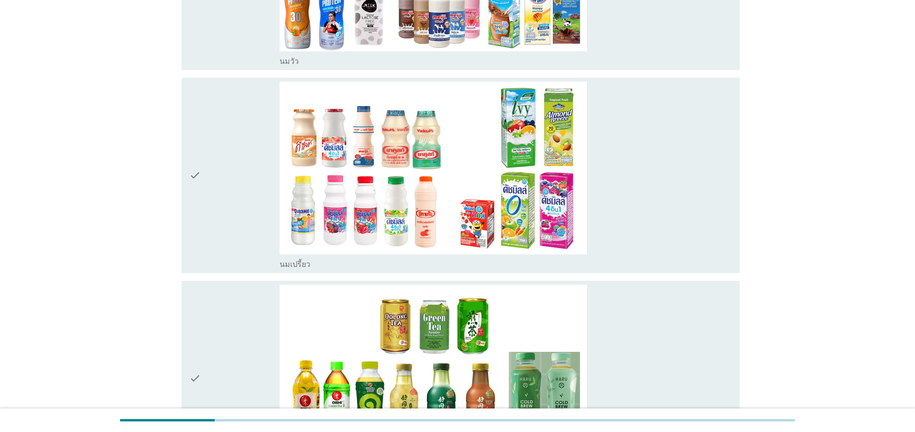
scroll to position [115, 0]
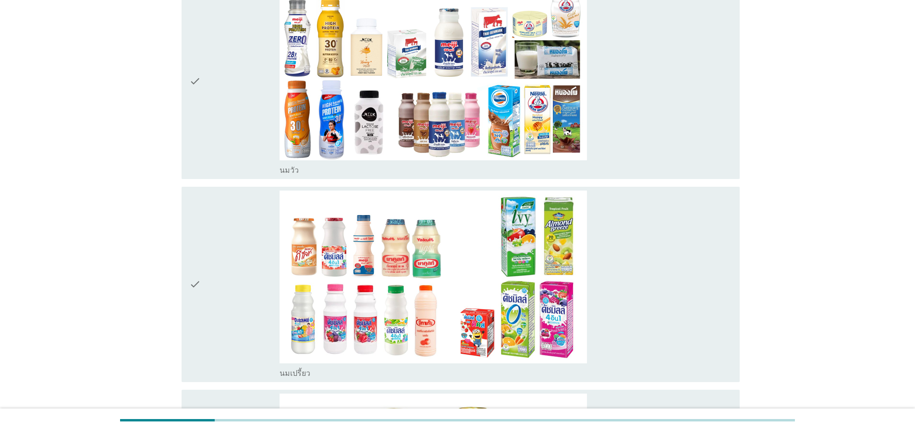
click at [200, 76] on icon "check" at bounding box center [195, 82] width 12 height 188
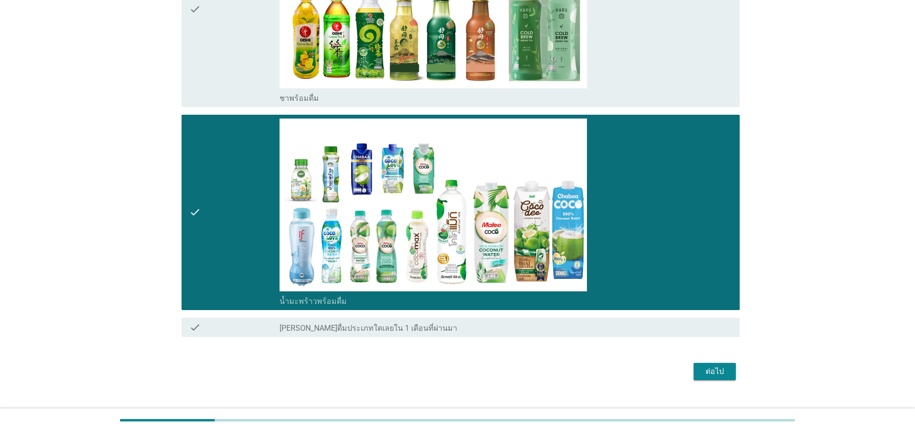
scroll to position [611, 0]
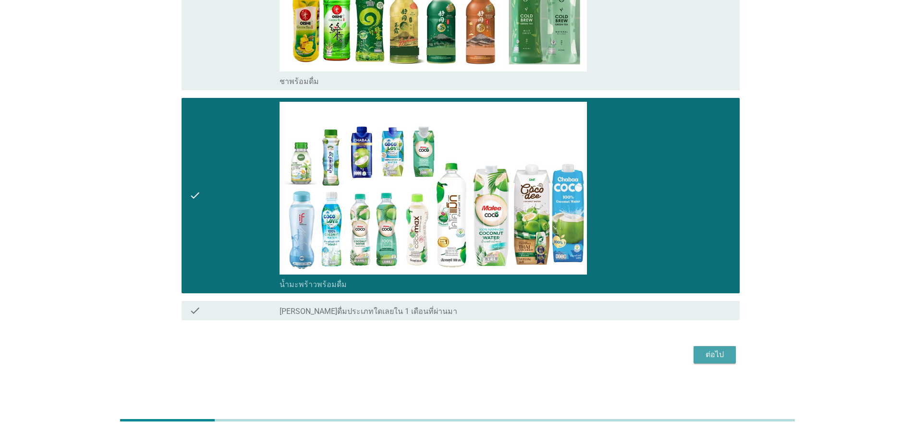
click at [725, 359] on div "ต่อไป" at bounding box center [715, 355] width 27 height 12
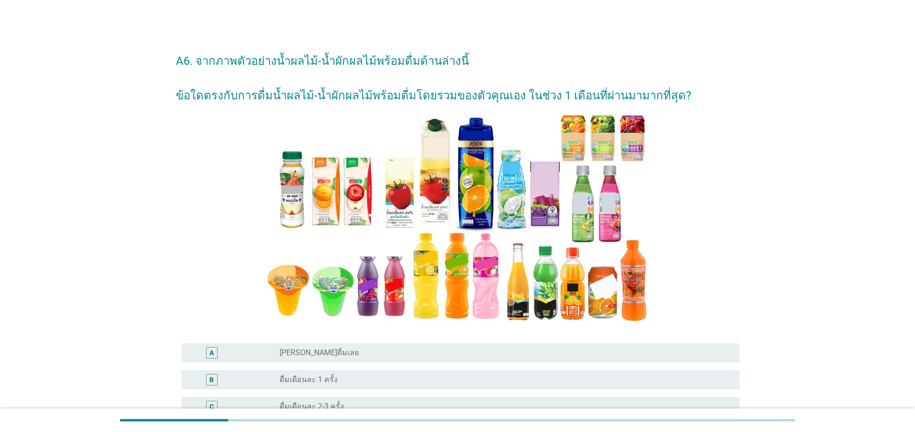
scroll to position [173, 0]
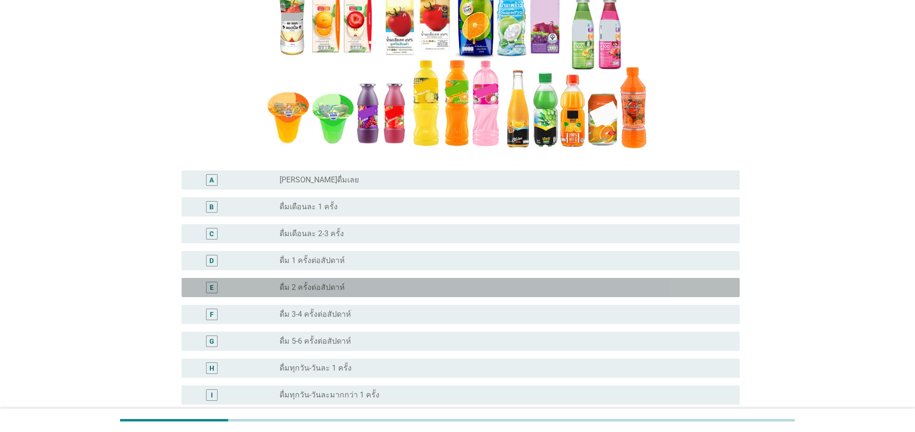
click at [365, 292] on div "radio_button_unchecked ดื่ม 2 ครั้งต่อสัปดาห์" at bounding box center [502, 288] width 445 height 10
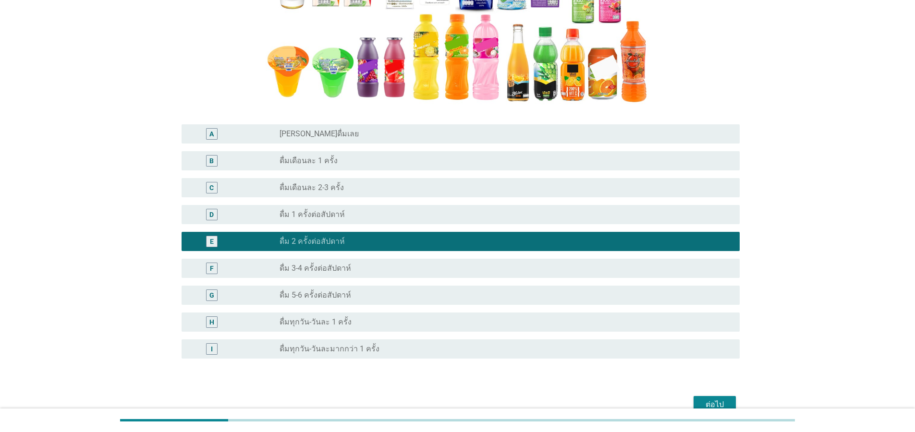
scroll to position [269, 0]
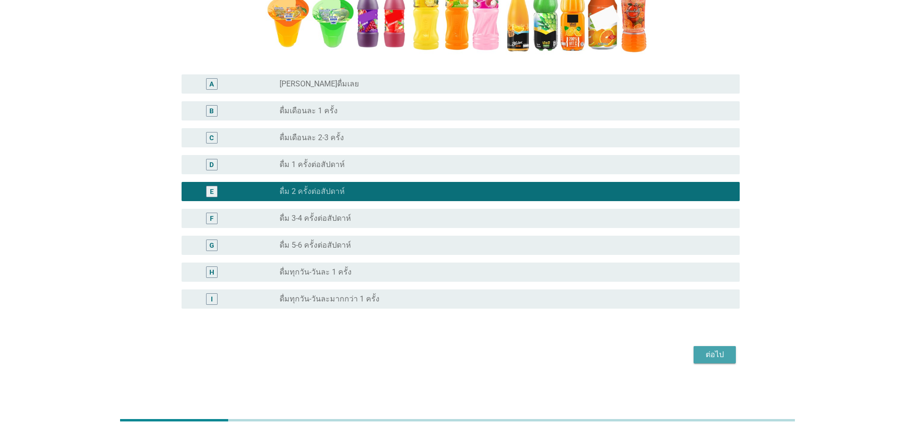
click at [708, 356] on div "ต่อไป" at bounding box center [715, 355] width 27 height 12
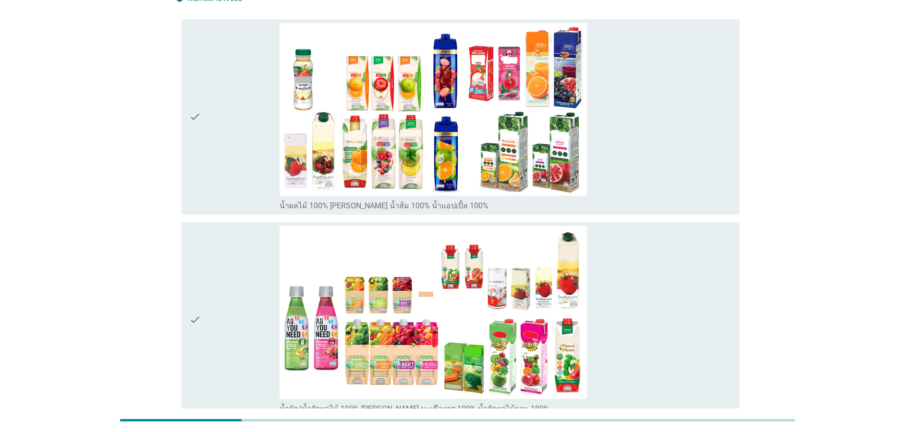
scroll to position [115, 0]
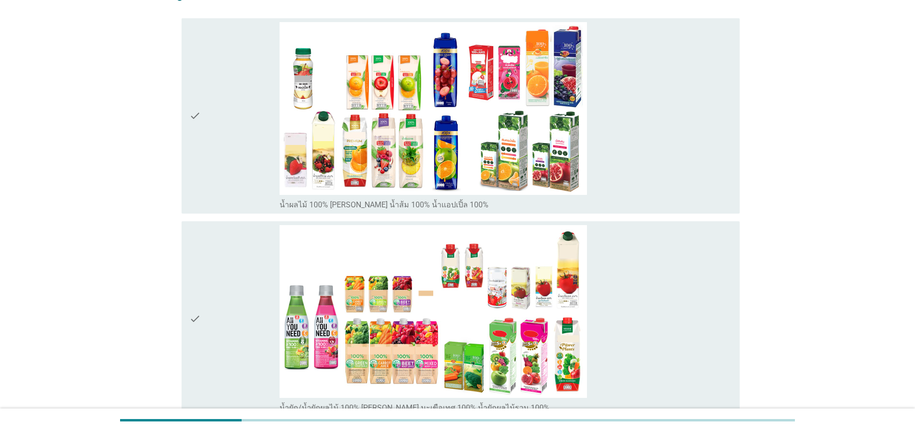
click at [199, 119] on icon "check" at bounding box center [195, 116] width 12 height 188
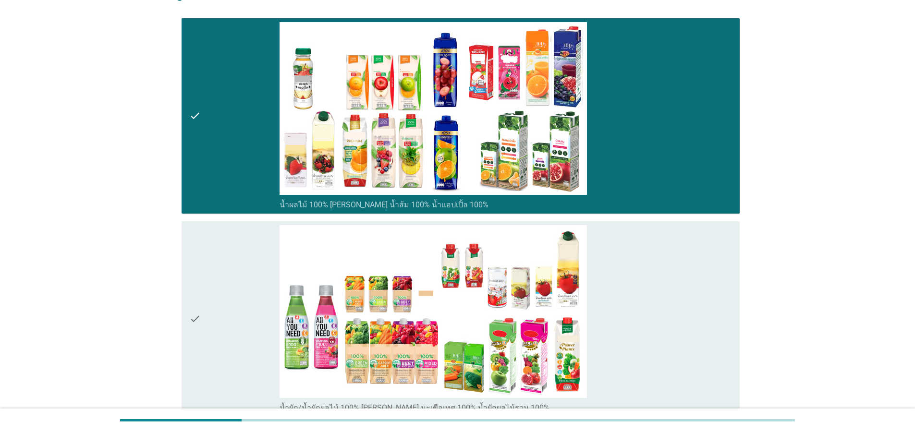
click at [198, 325] on icon "check" at bounding box center [195, 319] width 12 height 188
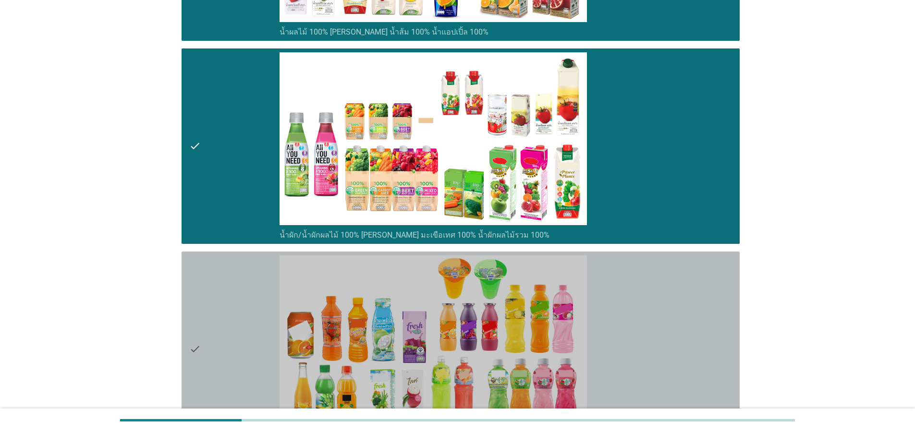
click at [192, 337] on icon "check" at bounding box center [195, 350] width 12 height 188
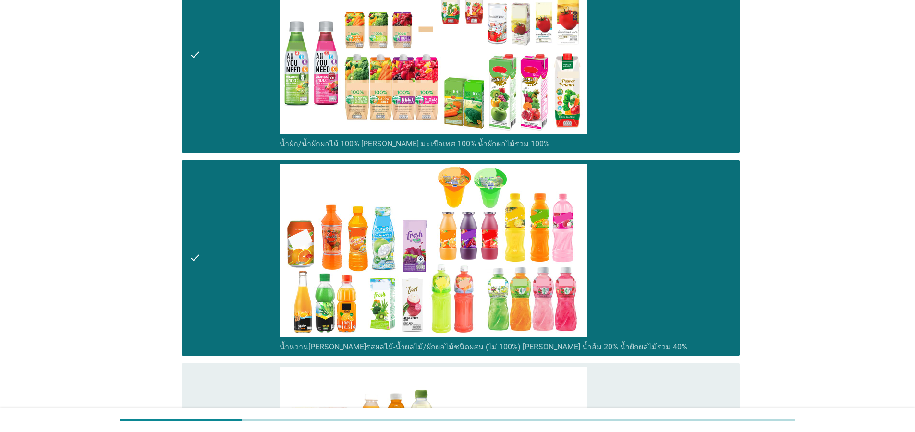
scroll to position [519, 0]
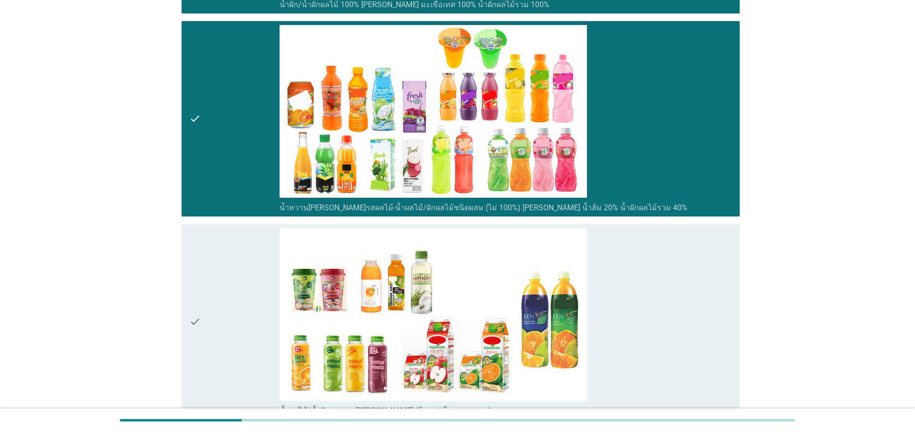
click at [192, 319] on icon "check" at bounding box center [195, 322] width 12 height 188
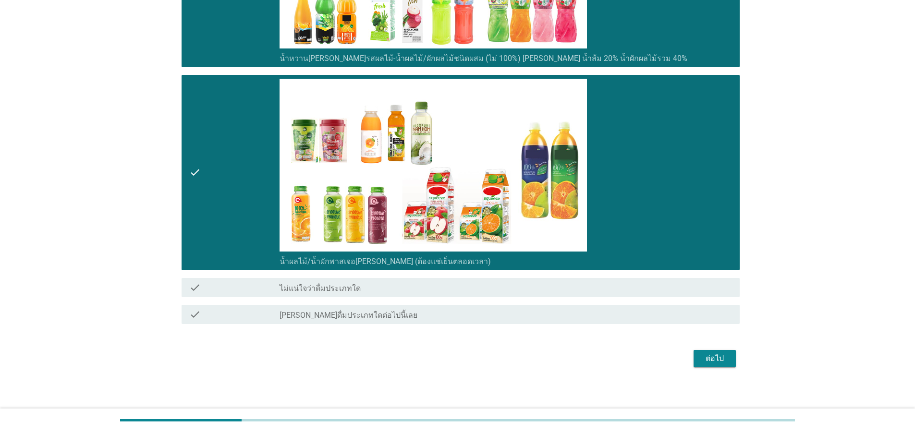
scroll to position [672, 0]
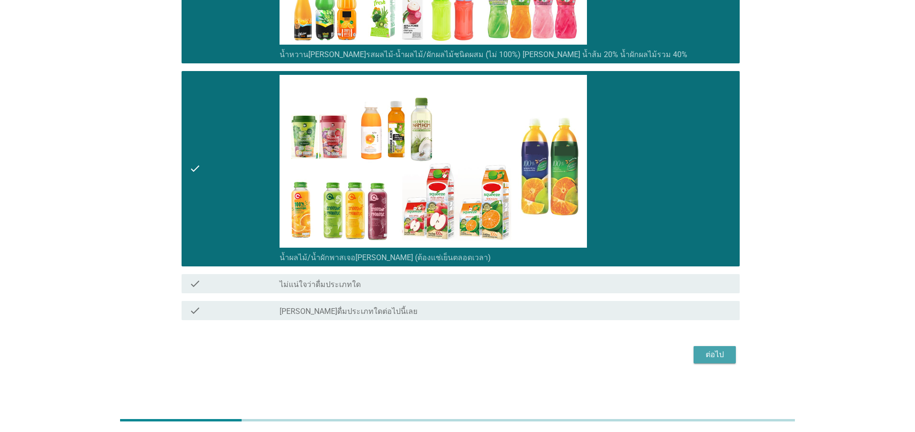
click at [694, 355] on button "ต่อไป" at bounding box center [715, 354] width 42 height 17
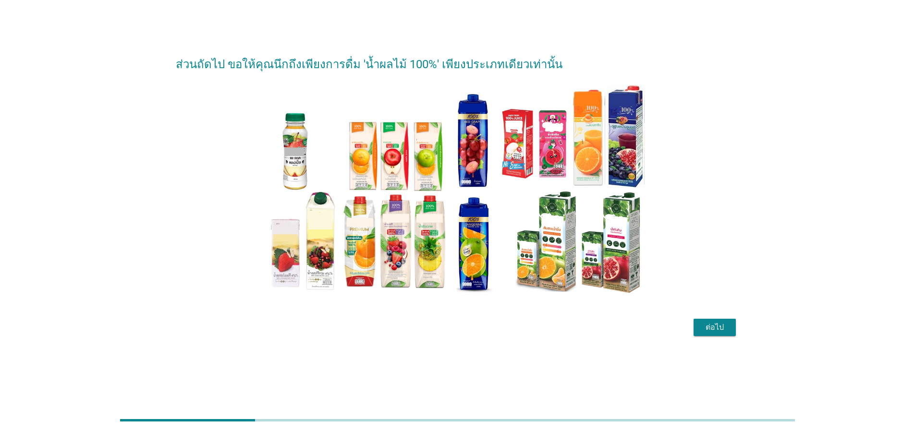
scroll to position [0, 0]
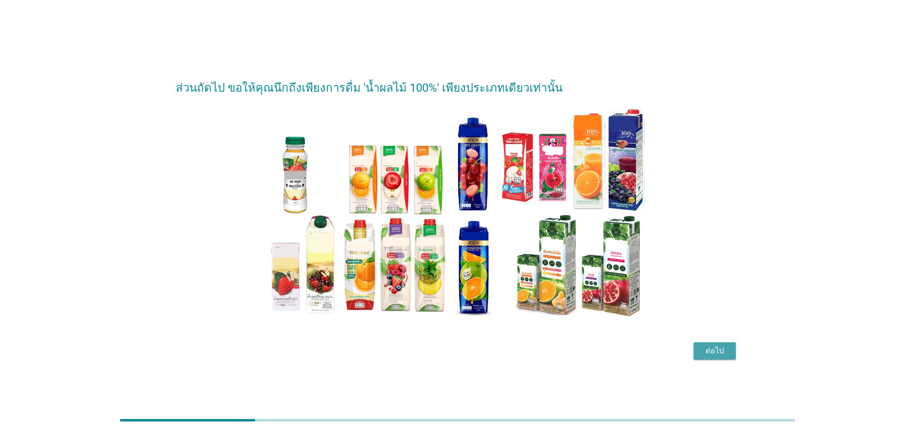
click at [711, 346] on div "ต่อไป" at bounding box center [715, 352] width 27 height 12
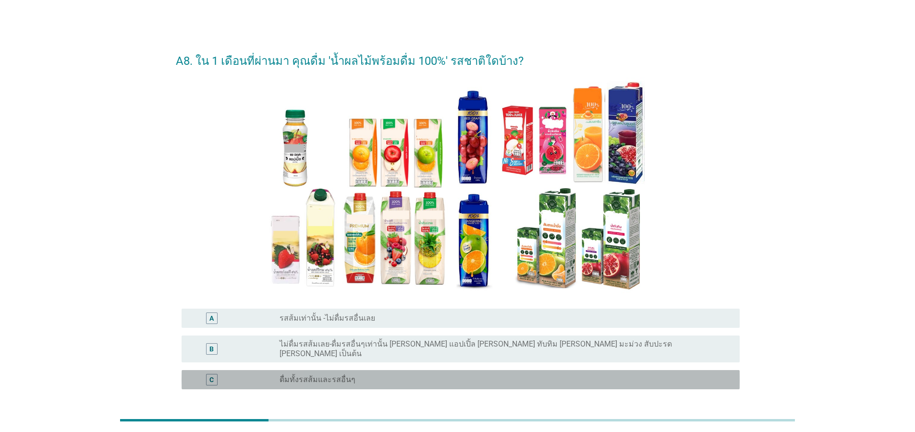
click at [332, 375] on label "ดื่มทั้งรสส้มและรสอื่นๆ" at bounding box center [318, 380] width 76 height 10
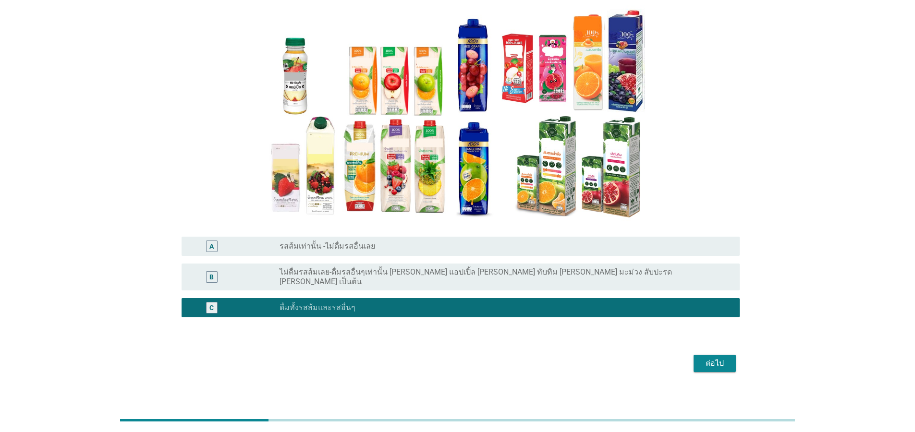
scroll to position [73, 0]
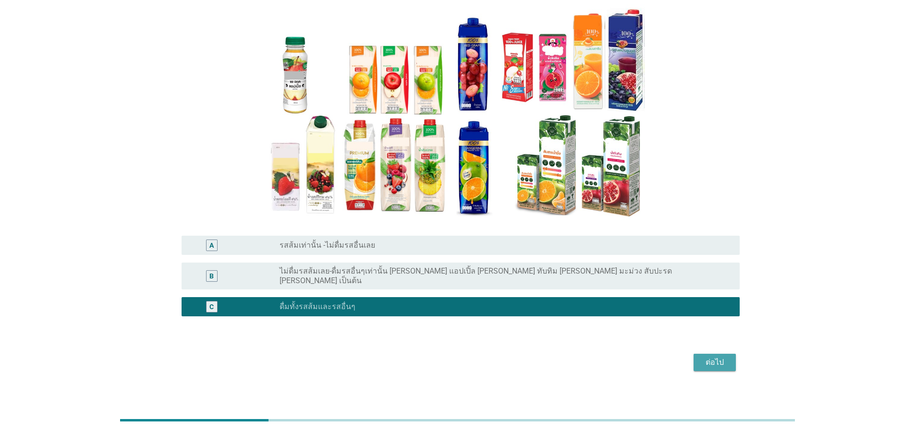
click at [709, 357] on div "ต่อไป" at bounding box center [715, 363] width 27 height 12
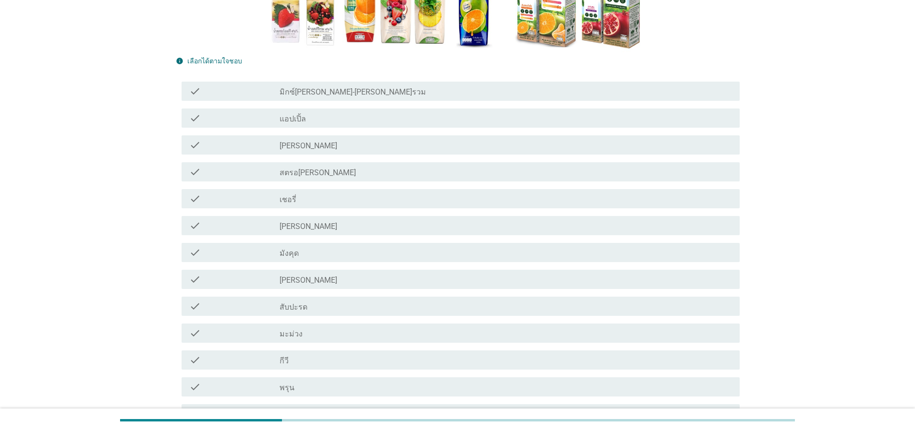
scroll to position [173, 0]
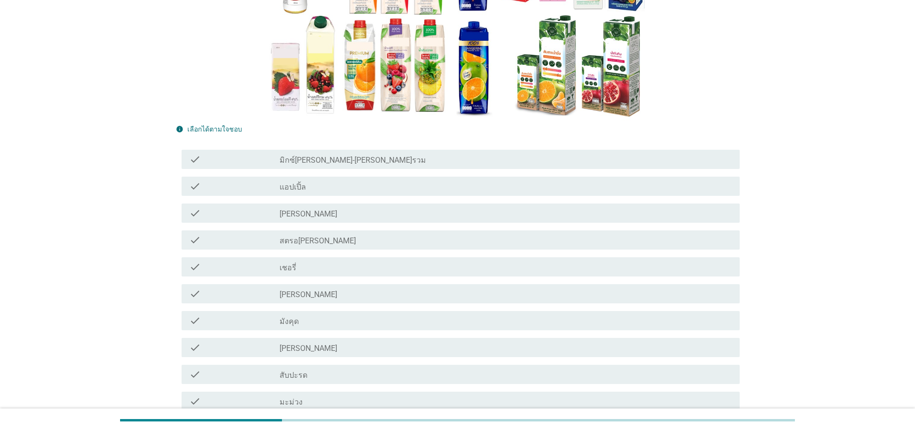
click at [328, 163] on label "มิกซ์[PERSON_NAME]-[PERSON_NAME]รวม" at bounding box center [353, 161] width 147 height 10
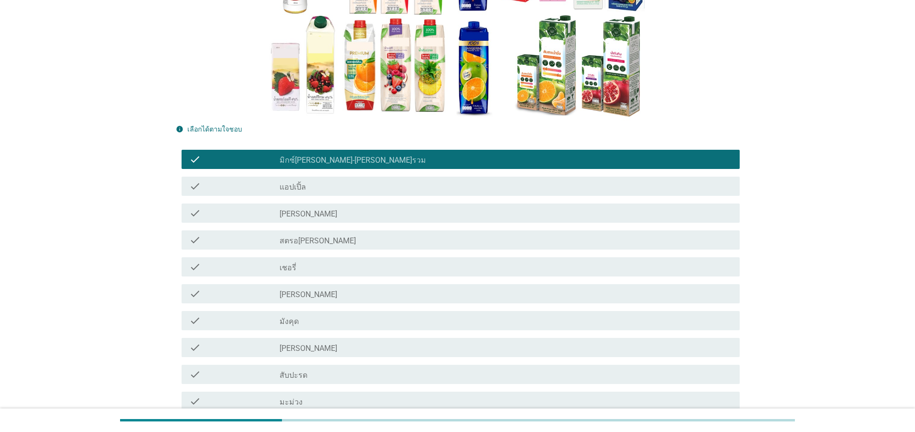
click at [299, 192] on div "check check_box_outline_blank แอปเปิ้ล" at bounding box center [461, 186] width 558 height 19
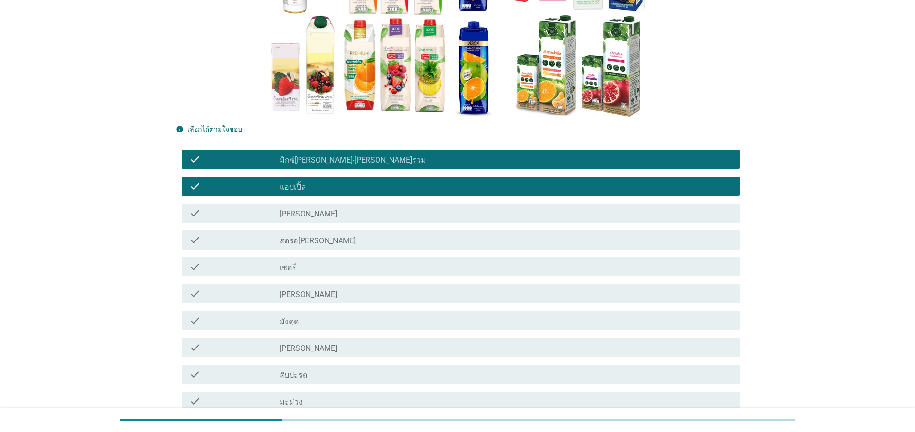
click at [316, 297] on div "check_box_outline_blank [PERSON_NAME]" at bounding box center [506, 294] width 453 height 12
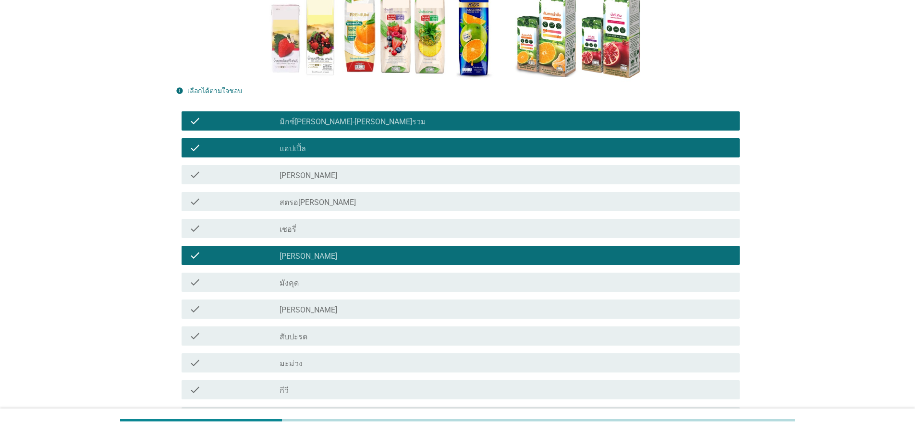
scroll to position [288, 0]
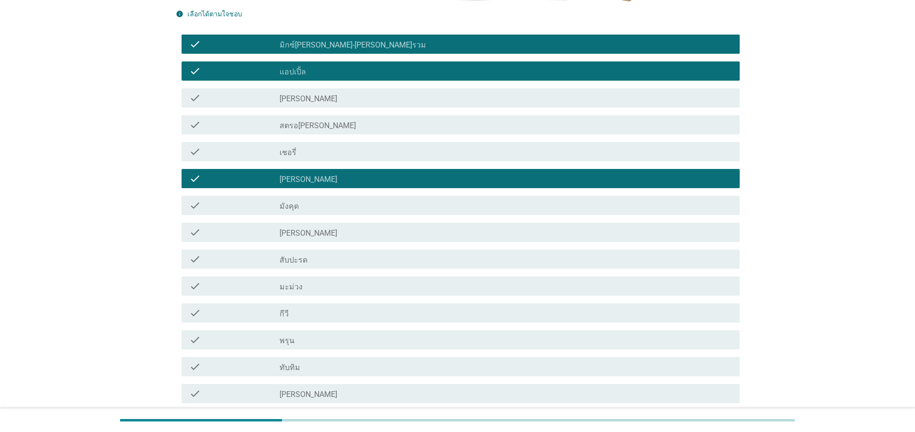
click at [311, 261] on div "check_box_outline_blank สับปะรด" at bounding box center [506, 260] width 453 height 12
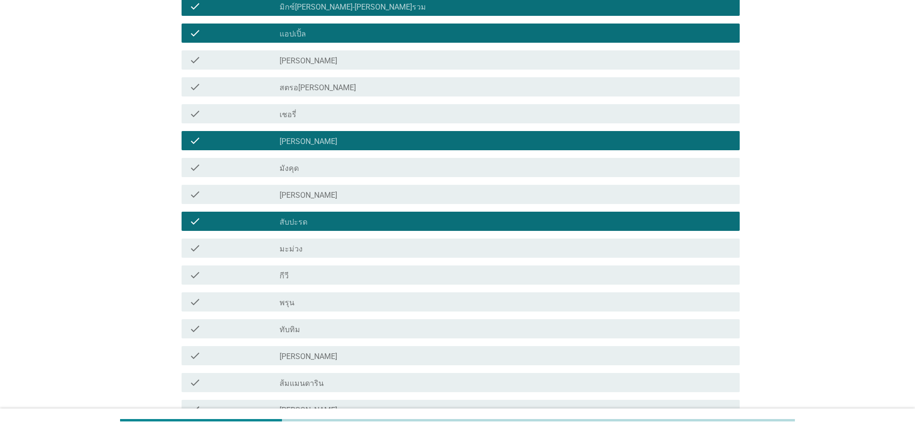
scroll to position [346, 0]
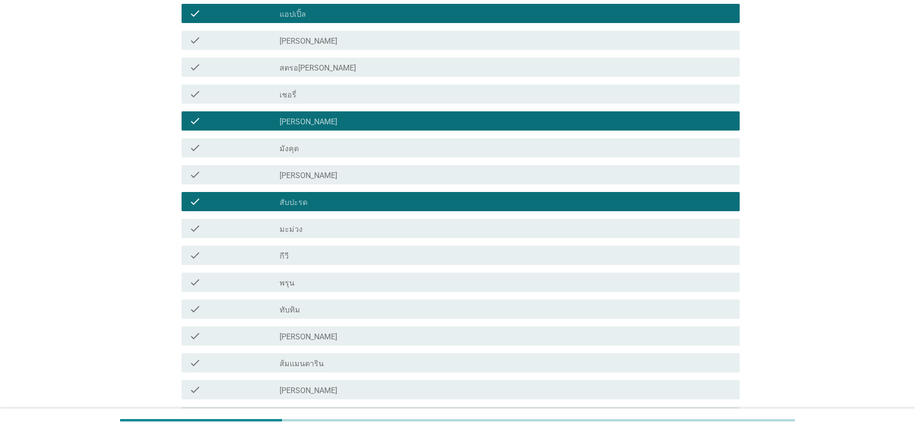
click at [314, 337] on div "check_box_outline_blank [PERSON_NAME]" at bounding box center [506, 337] width 453 height 12
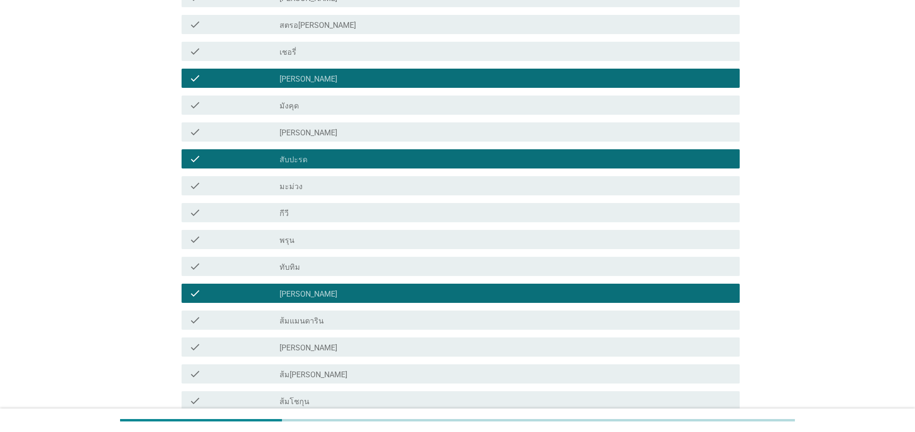
scroll to position [461, 0]
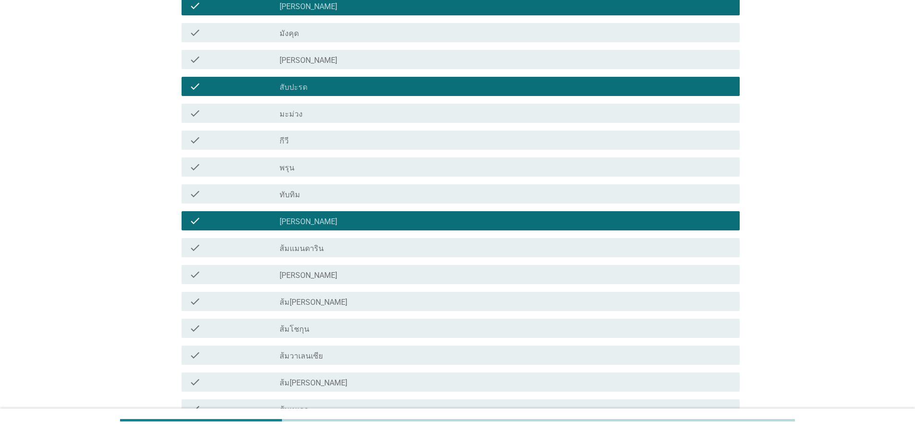
click at [310, 278] on label "[PERSON_NAME]" at bounding box center [309, 276] width 58 height 10
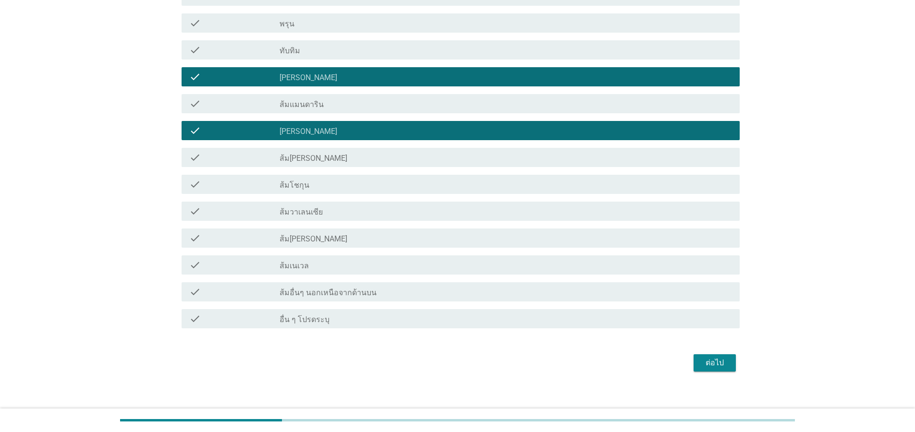
scroll to position [614, 0]
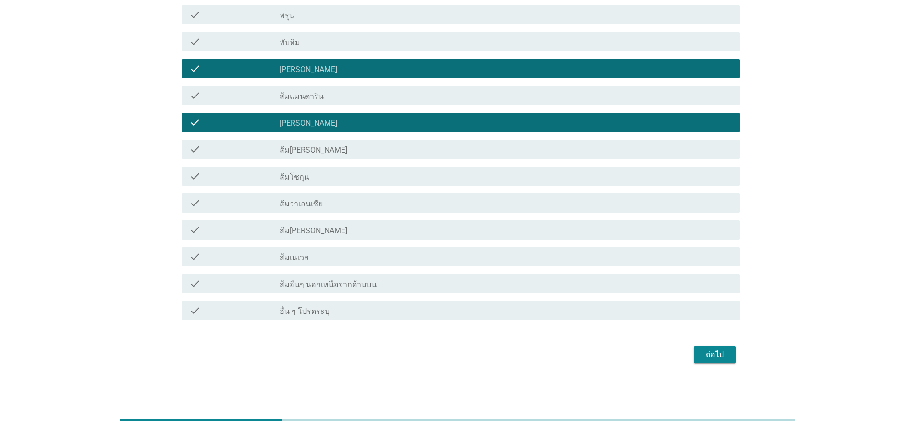
click at [726, 354] on div "ต่อไป" at bounding box center [715, 355] width 27 height 12
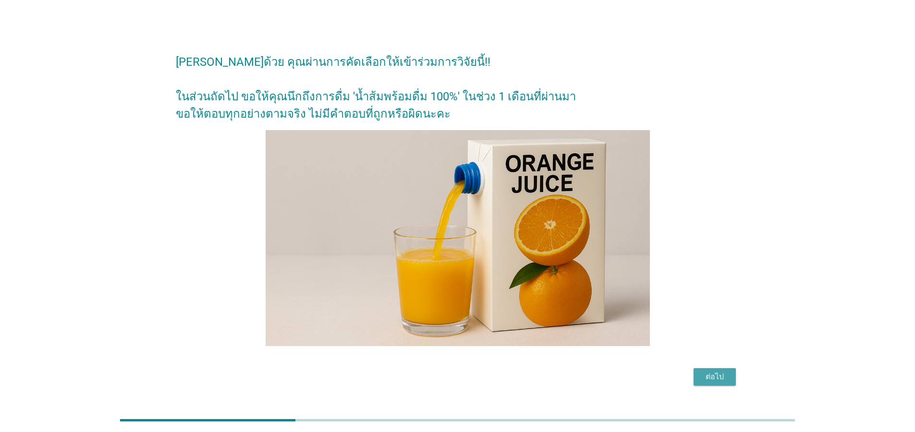
click at [714, 383] on div "ต่อไป" at bounding box center [715, 377] width 27 height 12
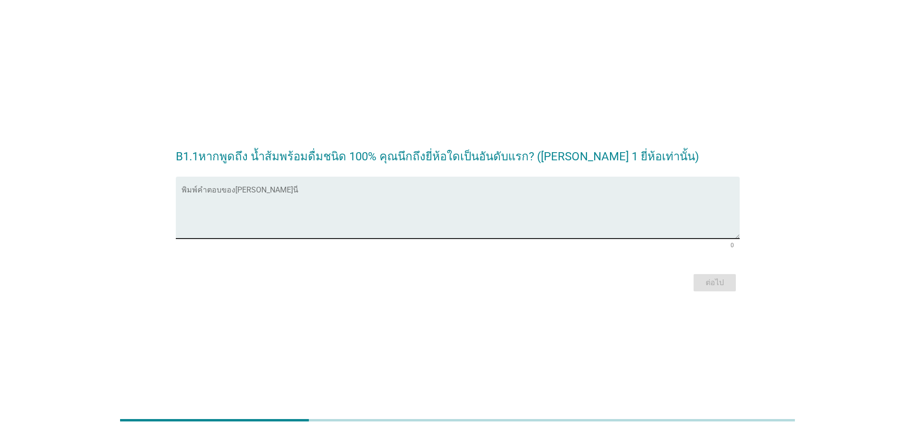
click at [338, 194] on textarea "พิมพ์คำตอบของคุณ ที่นี่" at bounding box center [461, 213] width 558 height 50
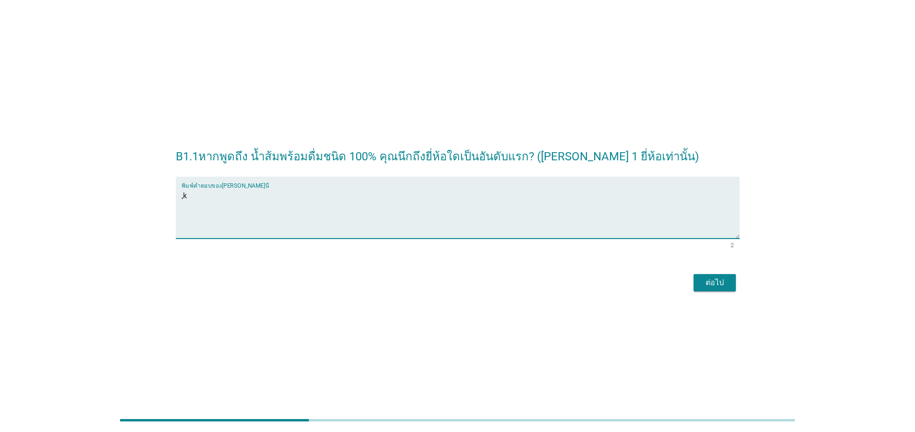
type textarea ","
type textarea "[PERSON_NAME]"
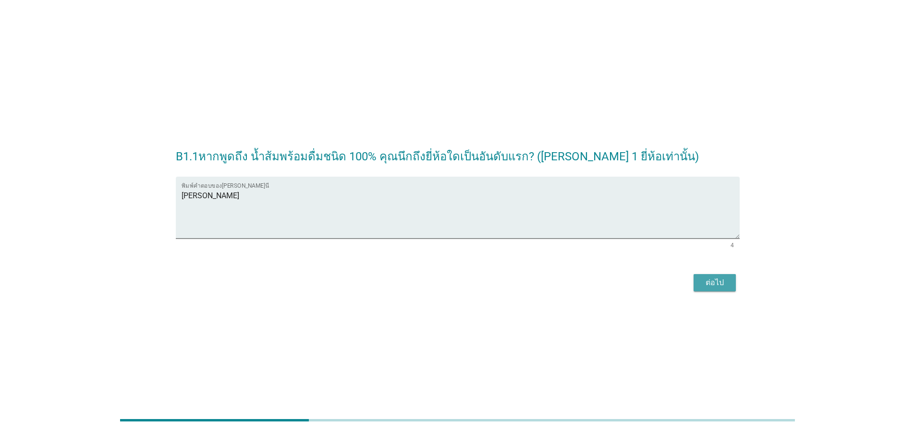
click at [720, 281] on div "ต่อไป" at bounding box center [715, 283] width 27 height 12
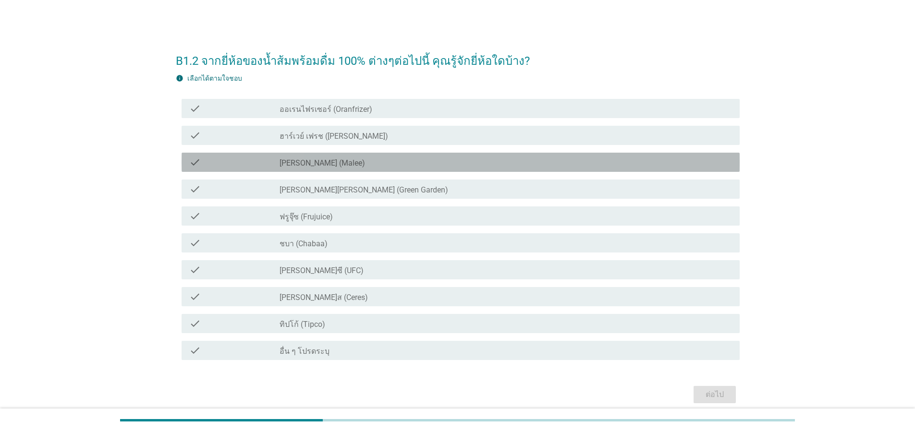
click at [323, 156] on div "check check_box_outline_blank [PERSON_NAME] (Malee)" at bounding box center [461, 162] width 558 height 19
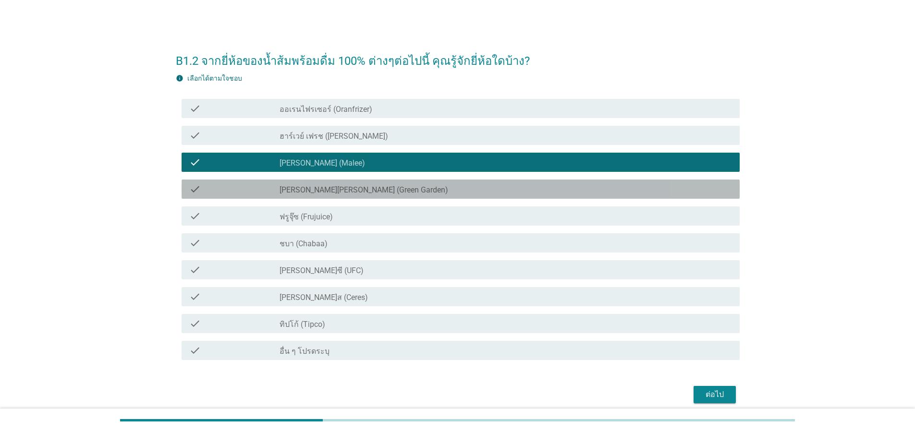
click at [348, 191] on label "[PERSON_NAME][PERSON_NAME] (Green Garden)" at bounding box center [364, 190] width 169 height 10
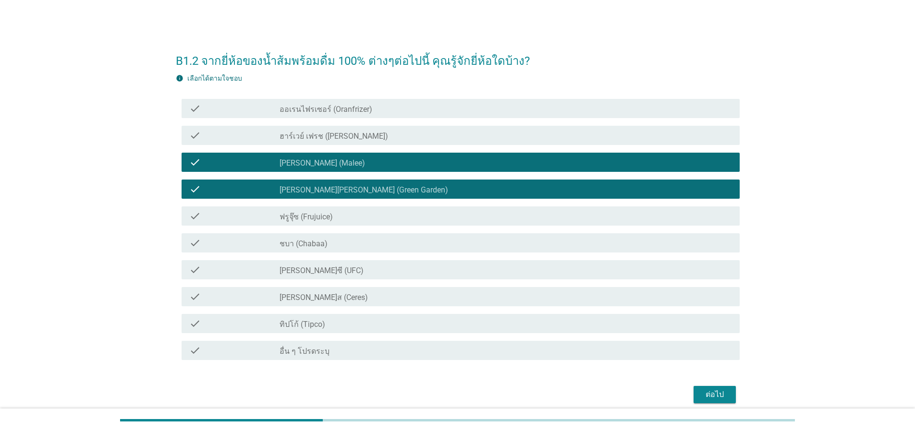
click at [346, 133] on label "ฮาร์เวย์ เฟรช ([PERSON_NAME])" at bounding box center [334, 137] width 109 height 10
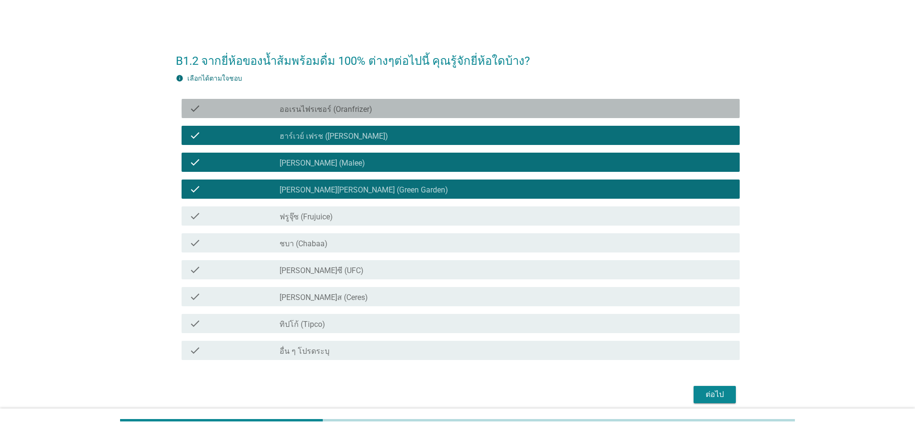
click at [346, 116] on div "check check_box_outline_blank ออเรนไฟรเซอร์ (Oranfrizer)" at bounding box center [461, 108] width 558 height 19
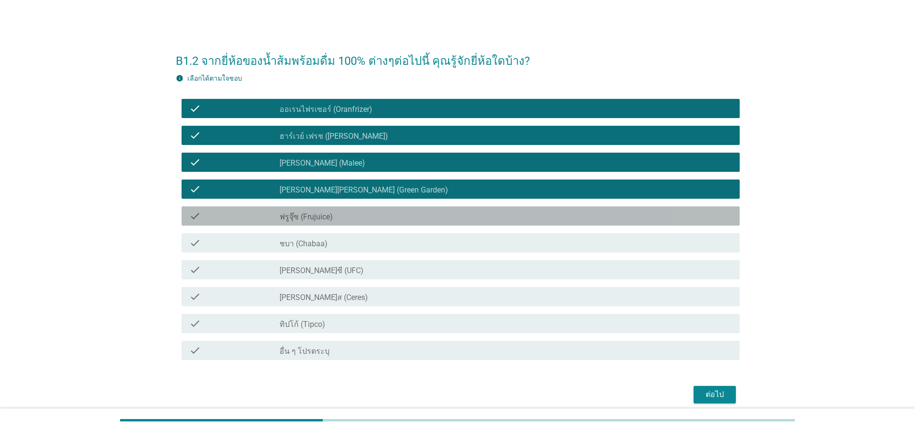
click at [322, 216] on label "ฟรูจุ๊ซ (Frujuice)" at bounding box center [306, 217] width 53 height 10
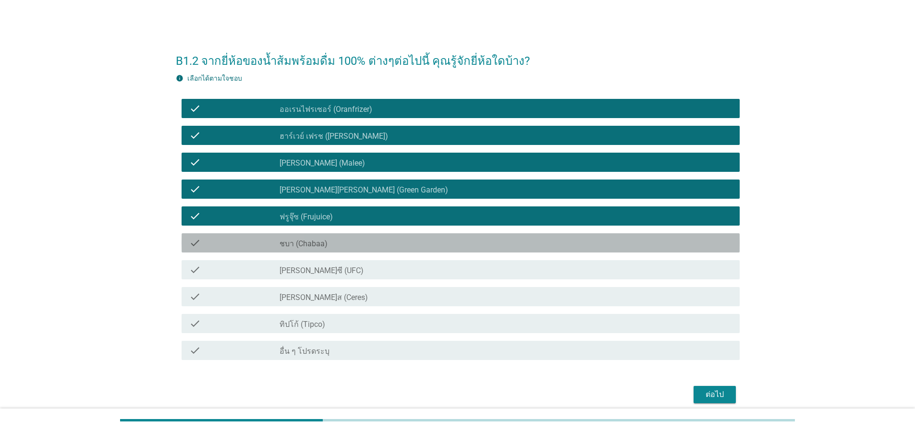
click at [323, 239] on label "ชบา (Chabaa)" at bounding box center [304, 244] width 48 height 10
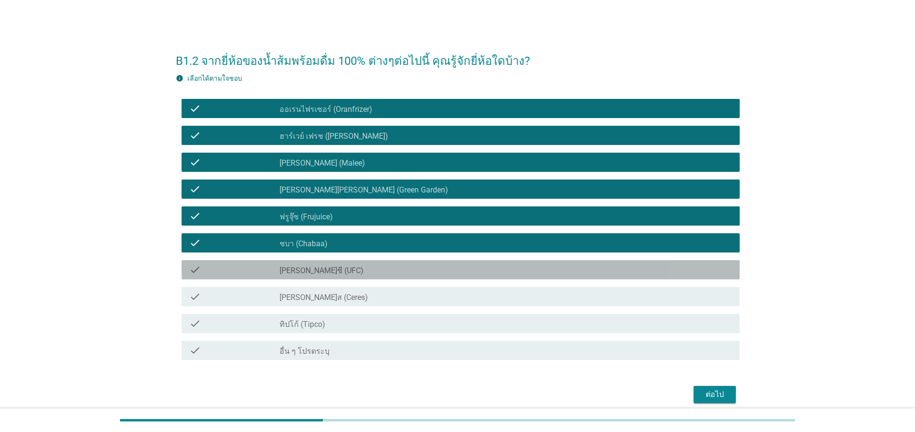
click at [314, 274] on label "[PERSON_NAME]ซี (UFC)" at bounding box center [322, 271] width 84 height 10
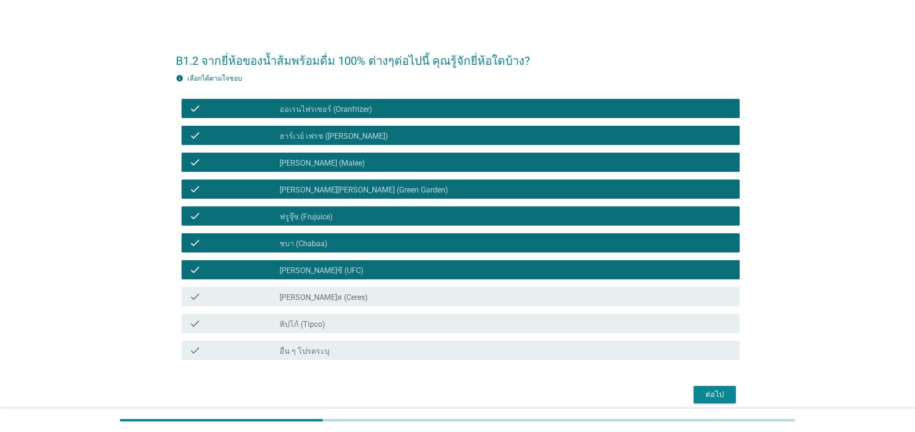
drag, startPoint x: 317, startPoint y: 285, endPoint x: 318, endPoint y: 307, distance: 21.7
click at [317, 286] on div "check check_box_outline_blank [PERSON_NAME]ส (Ceres)" at bounding box center [458, 297] width 564 height 27
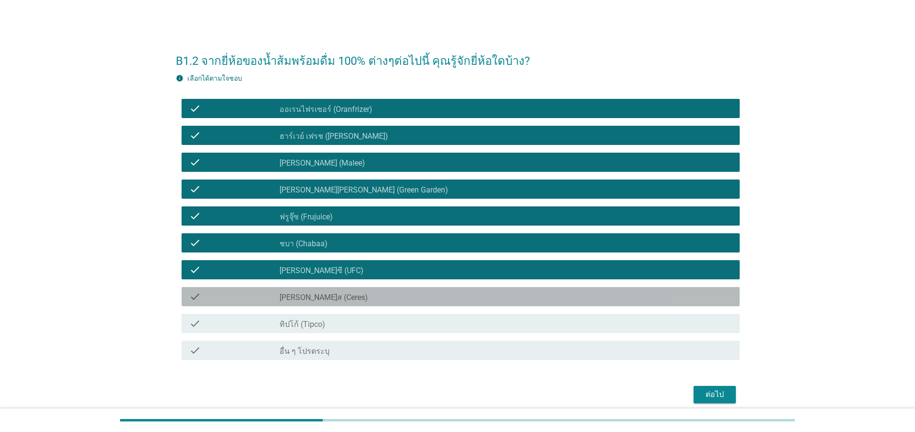
click at [321, 299] on div "check_box_outline_blank [PERSON_NAME]ส (Ceres)" at bounding box center [506, 297] width 453 height 12
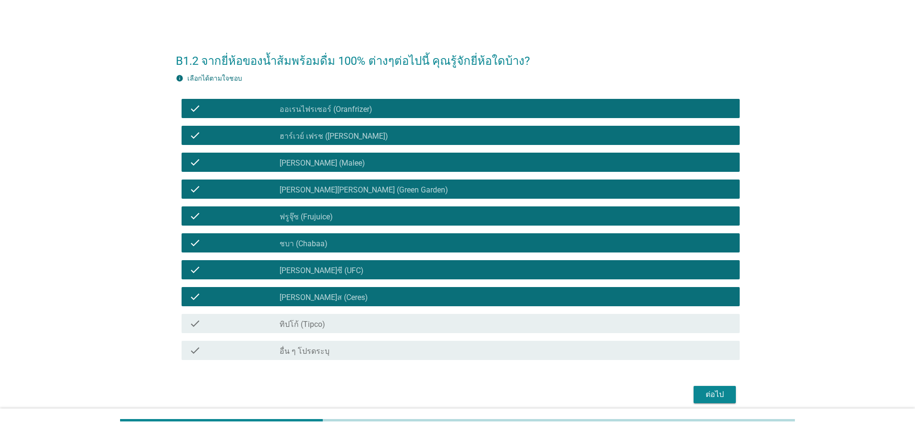
click at [323, 328] on div "check_box_outline_blank ทิปโก้ (Tipco)" at bounding box center [506, 324] width 453 height 12
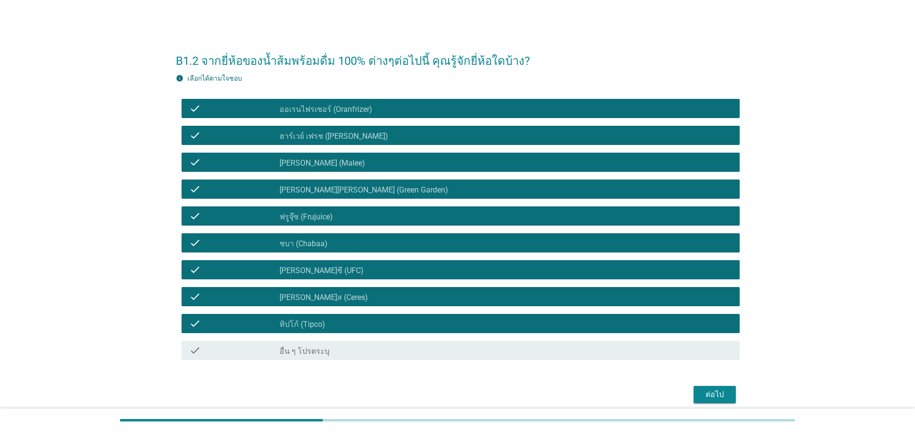
click at [695, 387] on button "ต่อไป" at bounding box center [715, 394] width 42 height 17
click at [715, 392] on div "ต่อไป" at bounding box center [458, 394] width 564 height 23
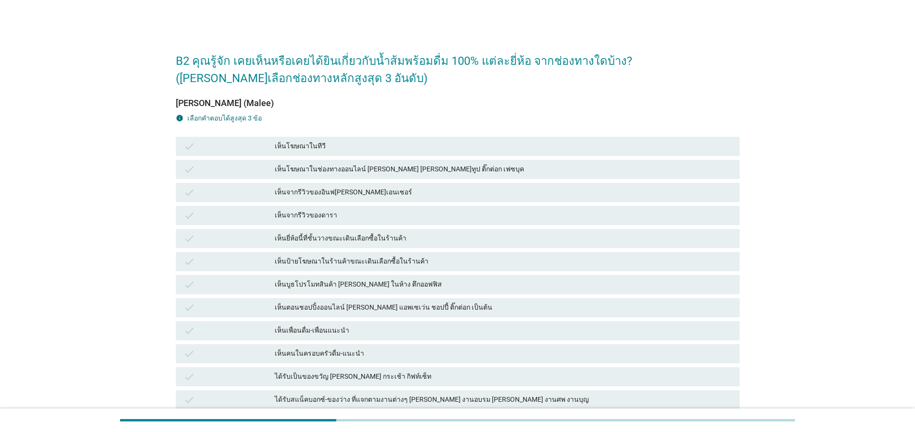
click at [297, 141] on div "เห็นโฆษณาในทีวี" at bounding box center [503, 147] width 457 height 12
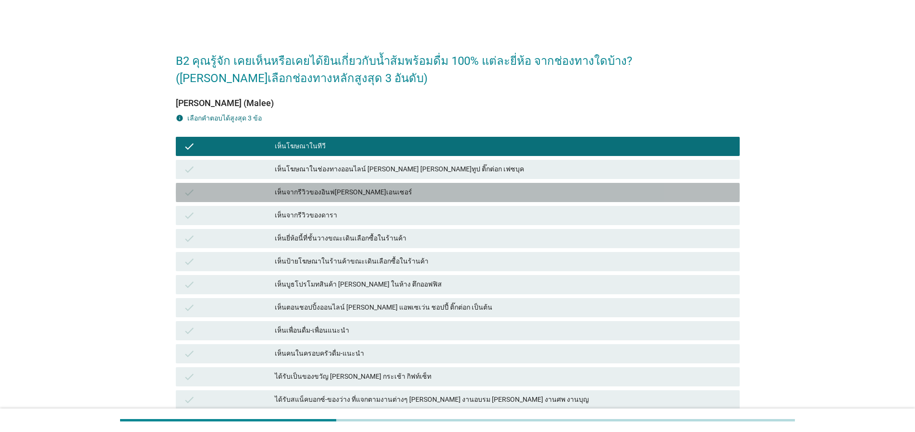
click at [325, 187] on div "เห็นจากรีวิวของอินฟ[PERSON_NAME]เอนเซอร์" at bounding box center [503, 193] width 457 height 12
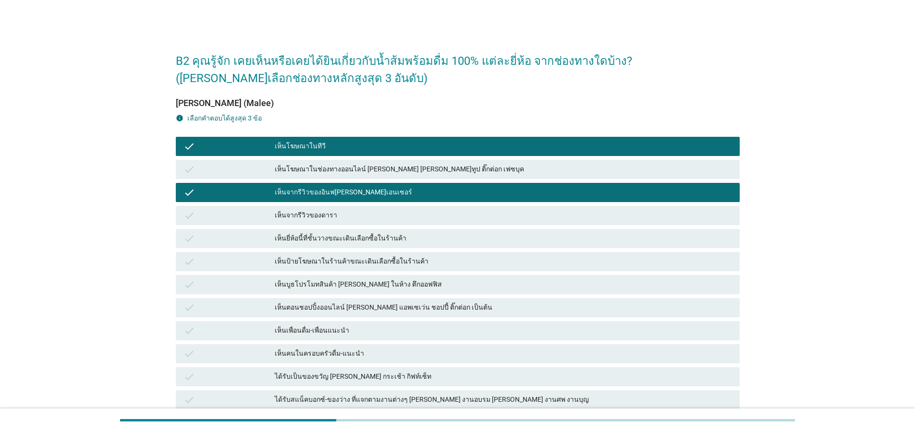
drag, startPoint x: 324, startPoint y: 289, endPoint x: 323, endPoint y: 300, distance: 10.6
click at [324, 302] on div "เห็นตอนชอปปิ้งออนไลน์ [PERSON_NAME] แอพเซเว่น ชอปปี้ ติ๊กต่อก เป็นต้น" at bounding box center [503, 308] width 457 height 12
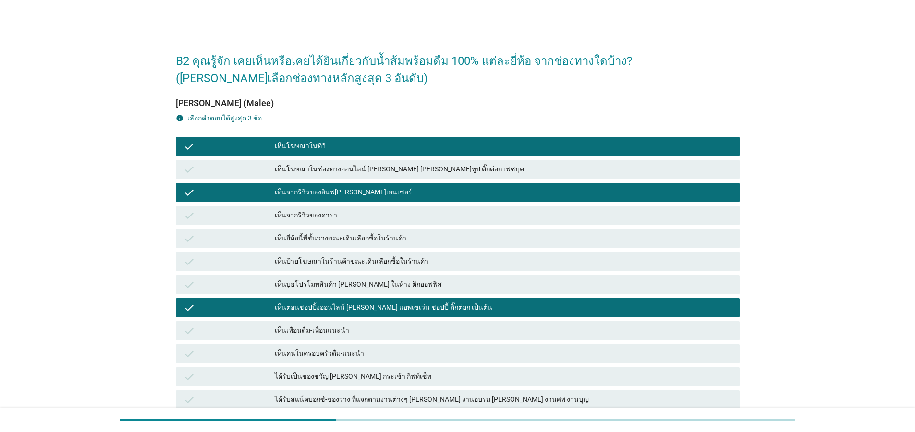
scroll to position [101, 0]
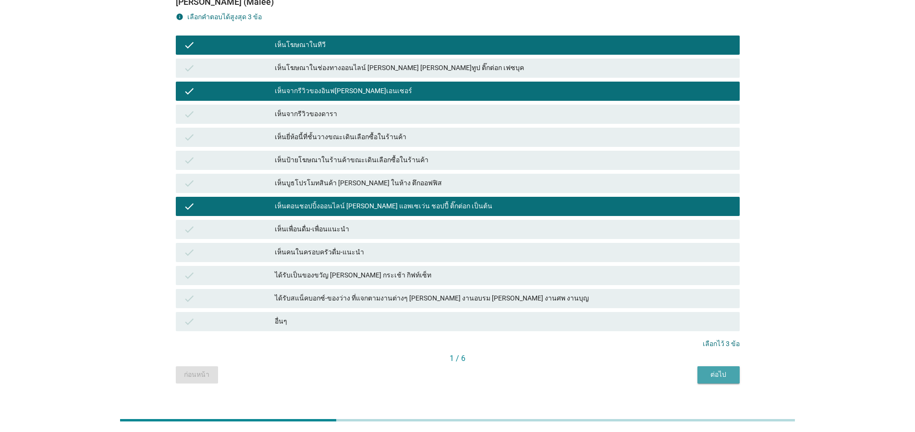
click at [726, 370] on div "ต่อไป" at bounding box center [718, 375] width 27 height 10
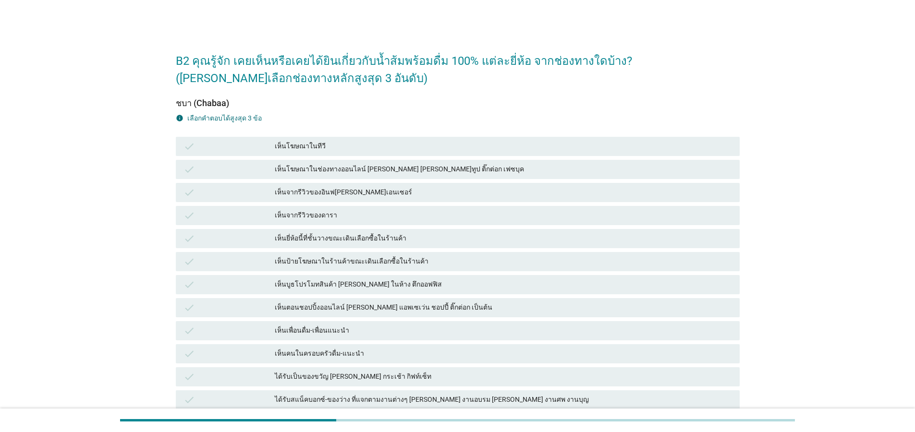
drag, startPoint x: 368, startPoint y: 192, endPoint x: 374, endPoint y: 287, distance: 95.4
click at [368, 206] on div "check เห็นจากรีวิวของดารา" at bounding box center [458, 215] width 564 height 19
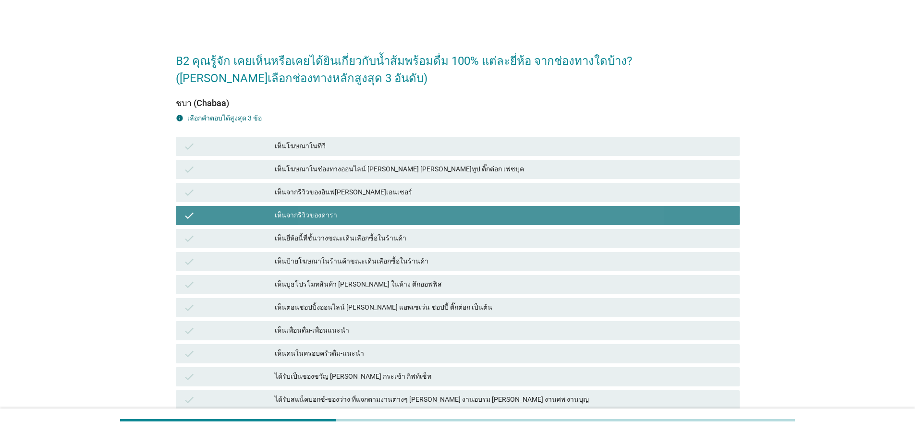
click at [371, 298] on div "check เห็นตอนชอปปิ้งออนไลน์ [PERSON_NAME] แอพเซเว่น ชอปปี้ ติ๊กต่อก เป็นต้น" at bounding box center [458, 307] width 564 height 19
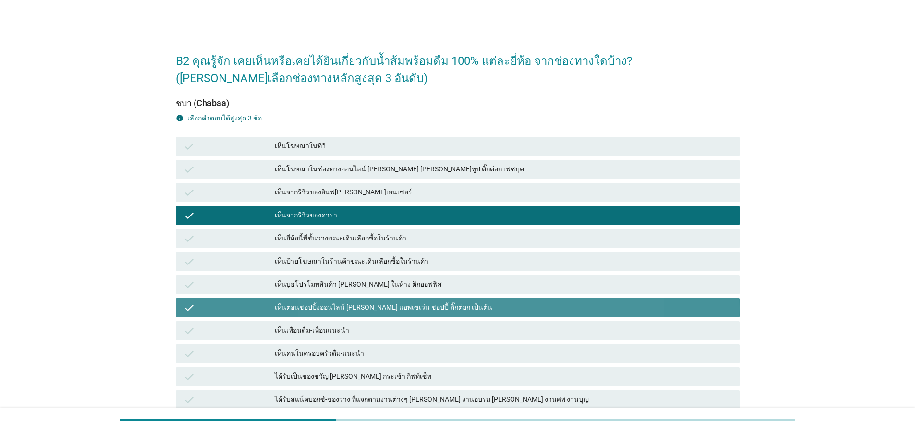
click at [364, 348] on div "เห็นคนในครอบครัวดื่ม-แนะนำ" at bounding box center [503, 354] width 457 height 12
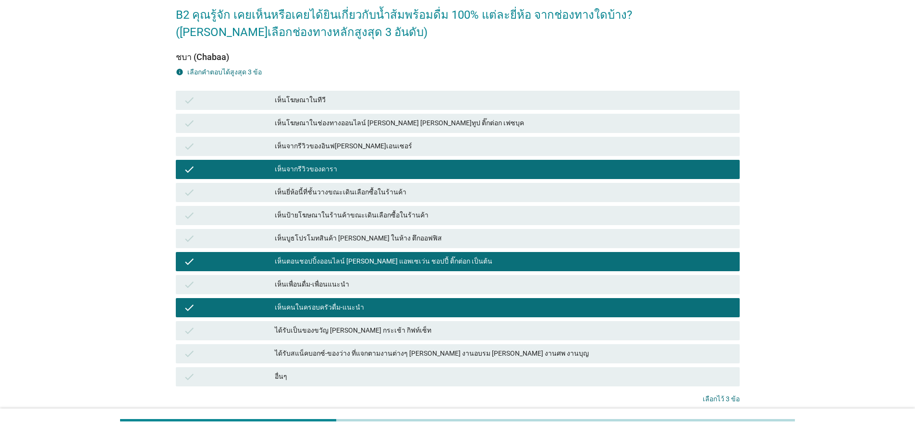
scroll to position [101, 0]
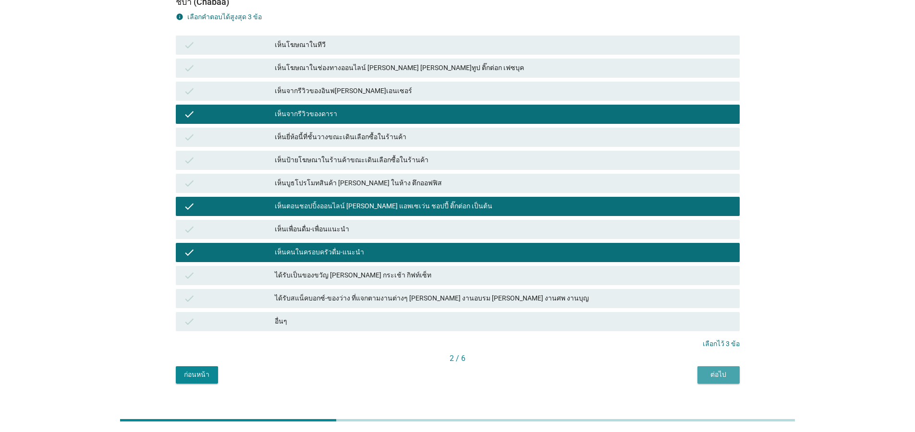
click at [730, 370] on div "ต่อไป" at bounding box center [718, 375] width 27 height 10
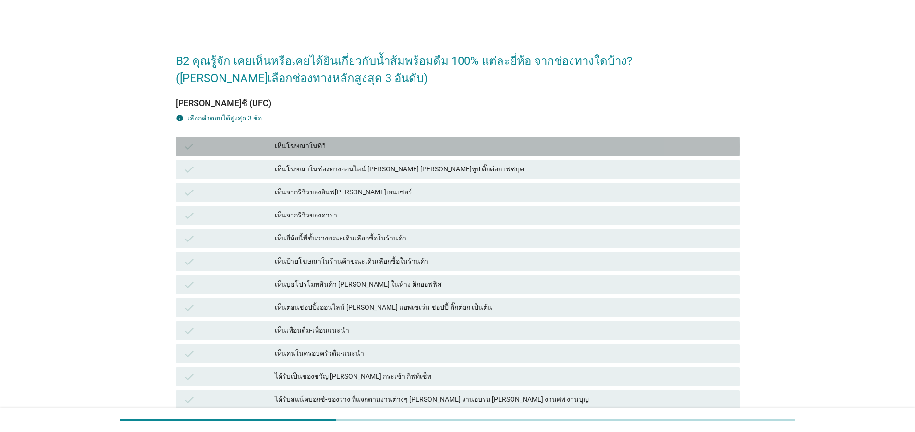
drag, startPoint x: 395, startPoint y: 135, endPoint x: 385, endPoint y: 226, distance: 91.8
click at [394, 137] on div "check เห็นโฆษณาในทีวี" at bounding box center [458, 146] width 564 height 19
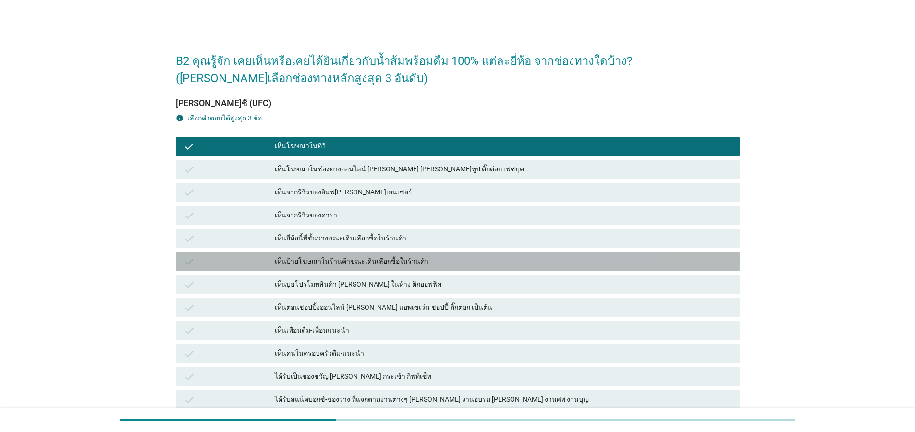
click at [382, 256] on div "เห็นป้ายโฆษณาในร้านค้าขณะเดินเลือกซื้อในร้านค้า" at bounding box center [503, 262] width 457 height 12
click at [383, 321] on div "check เห็นเพื่อนดื่ม-เพื่อนแนะนำ" at bounding box center [458, 330] width 564 height 19
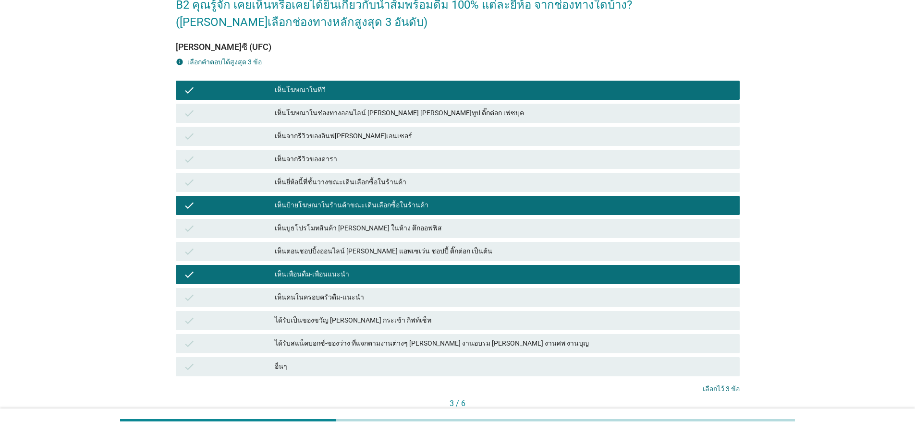
scroll to position [101, 0]
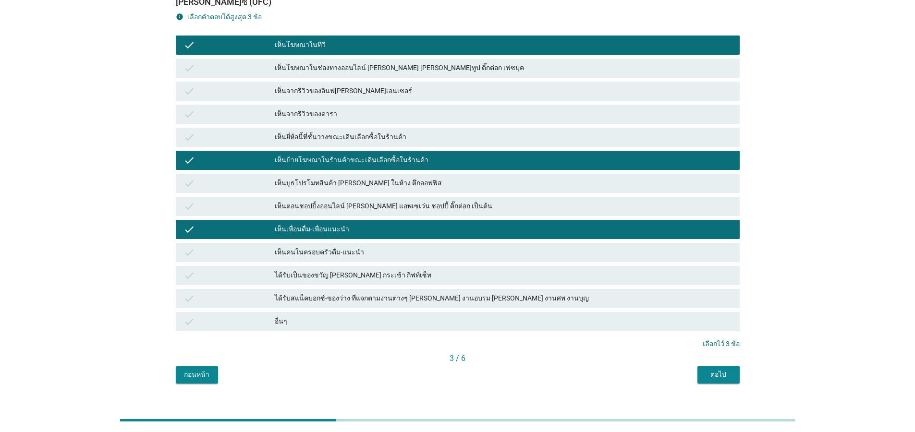
click at [719, 370] on div "ต่อไป" at bounding box center [718, 375] width 27 height 10
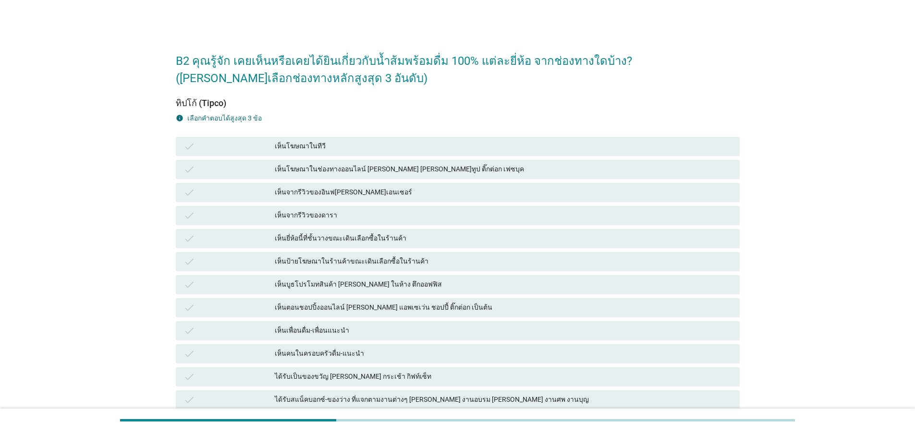
click at [433, 183] on div "check เห็นจากรีวิวของอินฟ[PERSON_NAME]เอนเซอร์" at bounding box center [458, 192] width 564 height 19
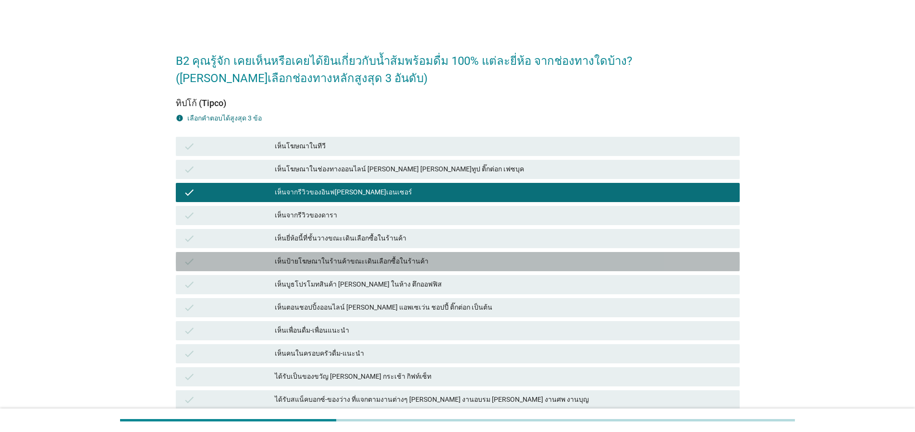
click at [386, 253] on div "check เห็นป้ายโฆษณาในร้านค้าขณะเดินเลือกซื้อในร้านค้า" at bounding box center [458, 261] width 564 height 19
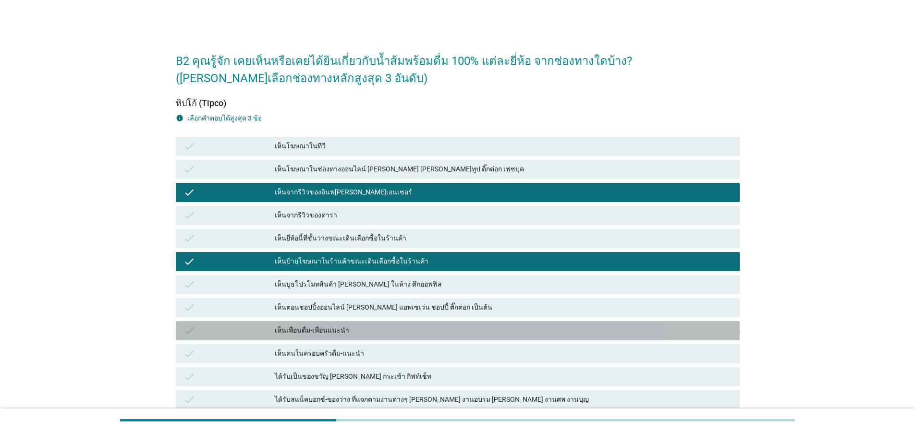
click at [369, 325] on div "เห็นเพื่อนดื่ม-เพื่อนแนะนำ" at bounding box center [503, 331] width 457 height 12
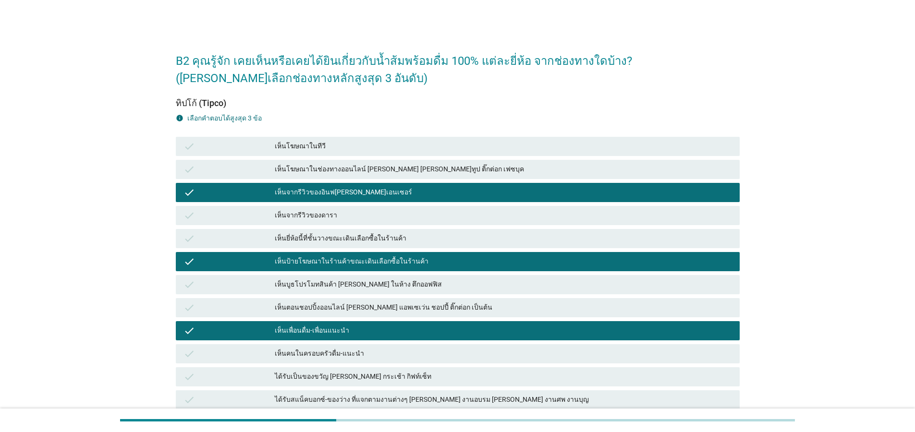
scroll to position [101, 0]
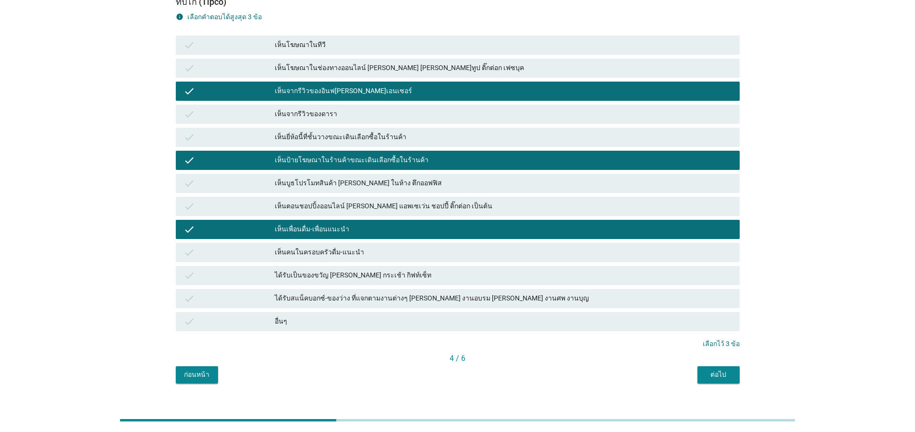
click at [713, 370] on div "ต่อไป" at bounding box center [718, 375] width 27 height 10
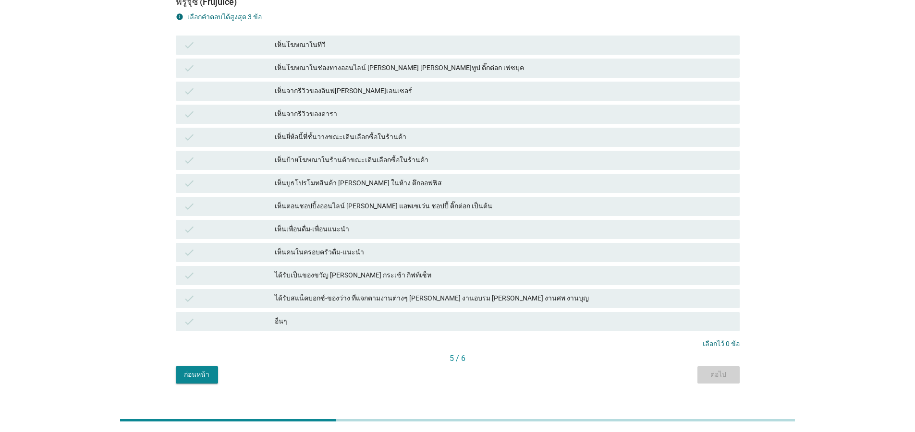
scroll to position [0, 0]
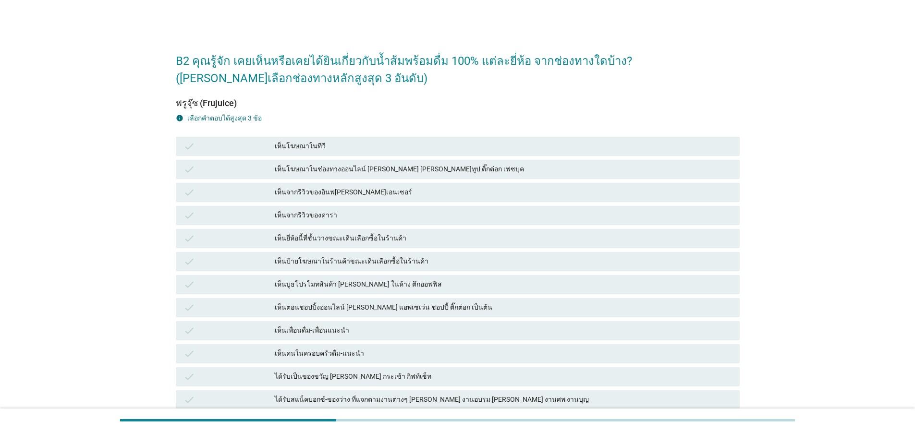
click at [430, 164] on div "เห็นโฆษณาในช่องทางออนไลน์ [PERSON_NAME] [PERSON_NAME]ทูป ติ๊กต่อก เฟซบุค" at bounding box center [503, 170] width 457 height 12
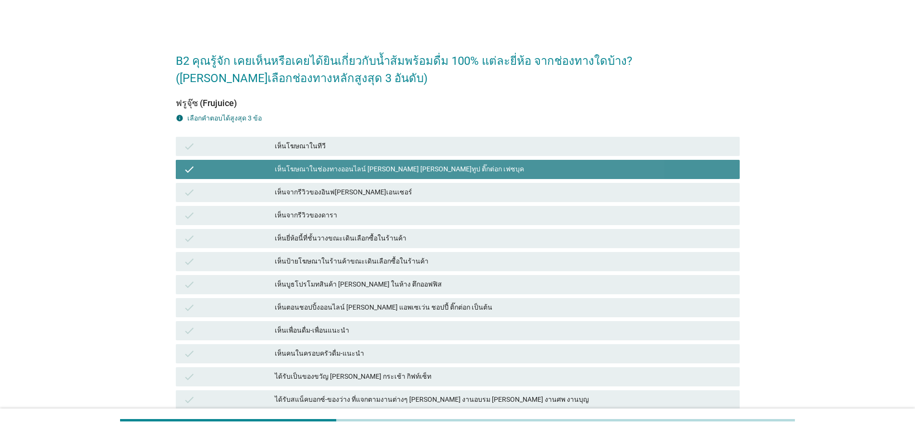
click at [406, 279] on div "เห็นบูธโปรโมทสินค้า [PERSON_NAME] ในห้าง ตึกออฟฟิส" at bounding box center [503, 285] width 457 height 12
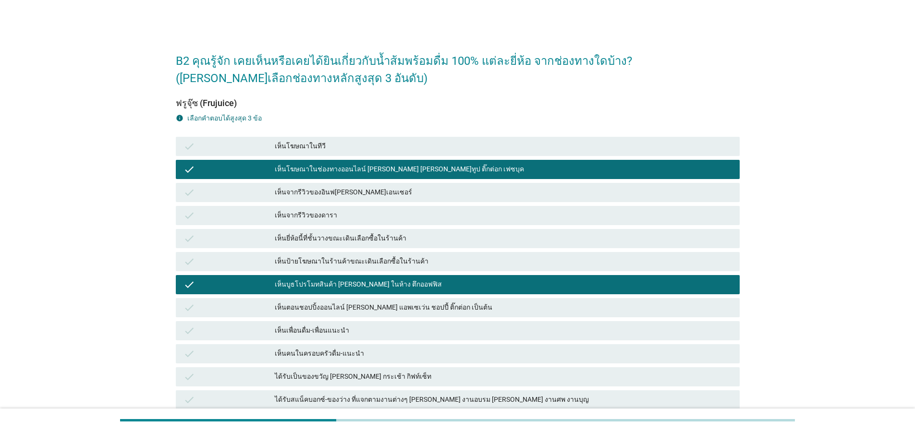
click at [399, 324] on div "check เห็นเพื่อนดื่ม-เพื่อนแนะนำ" at bounding box center [458, 331] width 568 height 23
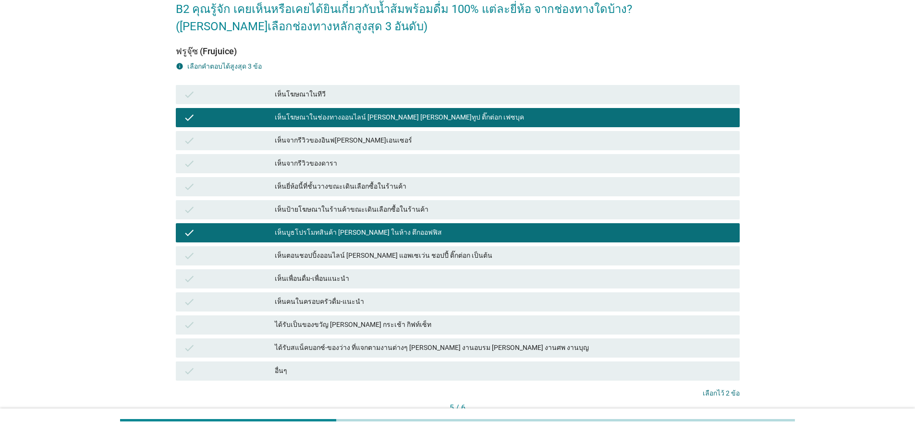
scroll to position [101, 0]
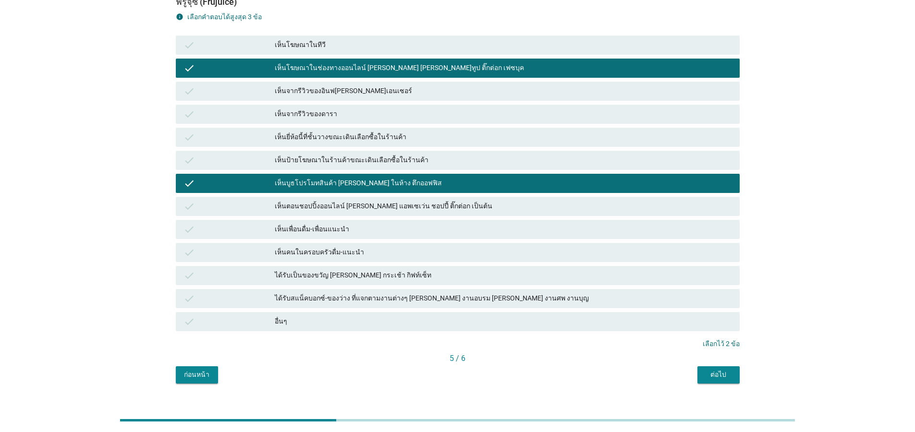
click at [403, 224] on div "เห็นเพื่อนดื่ม-เพื่อนแนะนำ" at bounding box center [503, 230] width 457 height 12
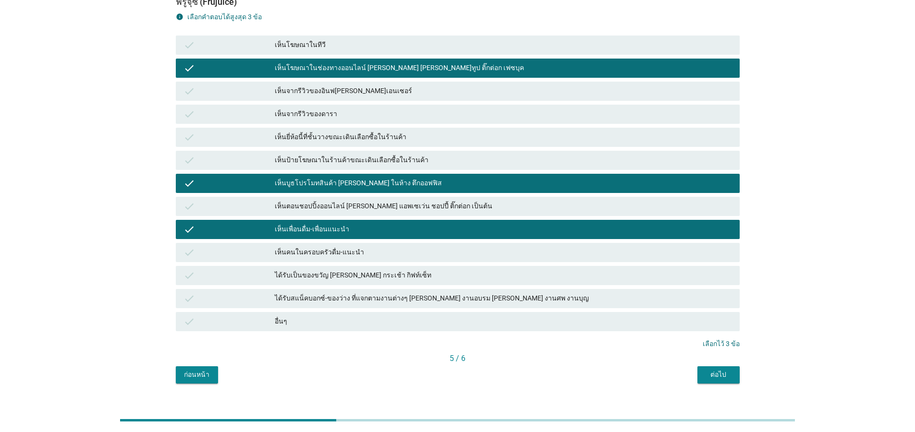
click at [729, 370] on div "B2 คุณรู้จัก เคยเห็นหรือเคยได้ยินเกี่ยวกับน้ำส้มพร้อมดื่ม 100% แต่ละยี่ห้อ จากช…" at bounding box center [458, 163] width 580 height 458
click at [728, 370] on div "ต่อไป" at bounding box center [718, 375] width 27 height 10
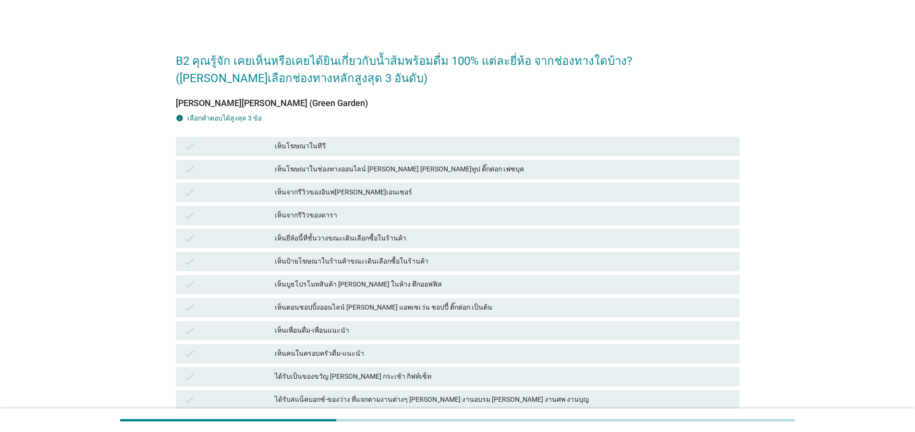
click at [394, 210] on div "เห็นจากรีวิวของดารา" at bounding box center [503, 216] width 457 height 12
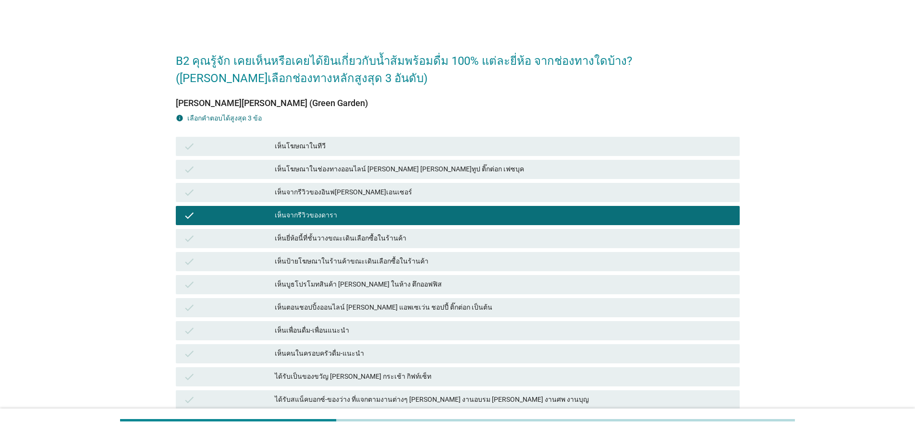
click at [368, 273] on div "check เห็นบูธโปรโมทสินค้า [PERSON_NAME] ในห้าง ตึกออฟฟิส" at bounding box center [458, 284] width 568 height 23
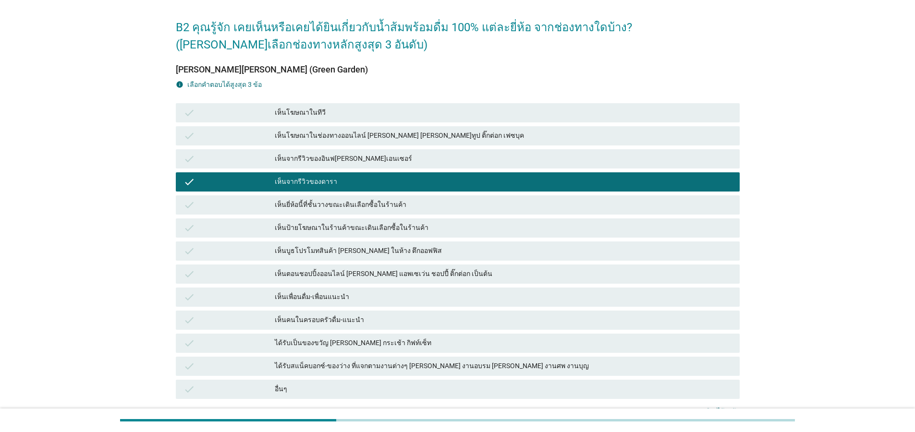
scroll to position [101, 0]
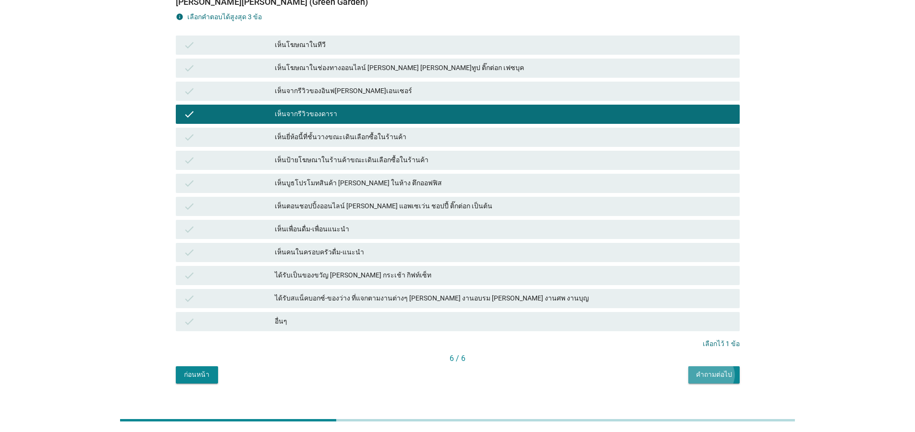
click at [722, 370] on div "คำถามต่อไป" at bounding box center [714, 375] width 36 height 10
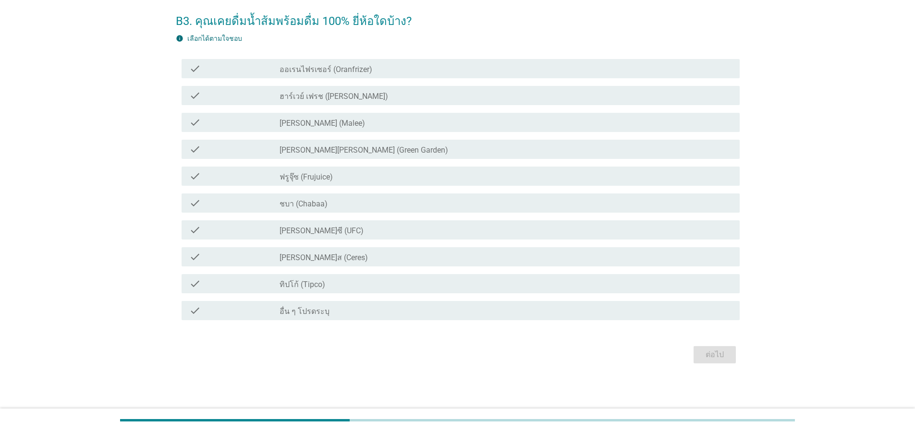
scroll to position [0, 0]
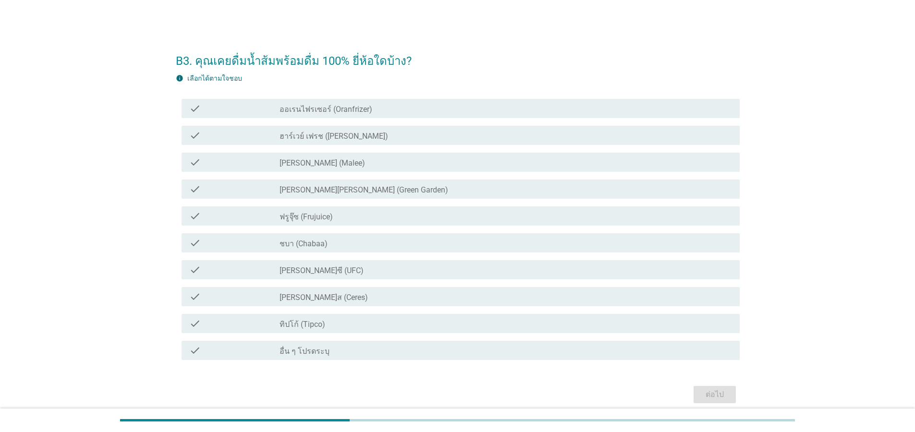
click at [309, 164] on label "[PERSON_NAME] (Malee)" at bounding box center [323, 164] width 86 height 10
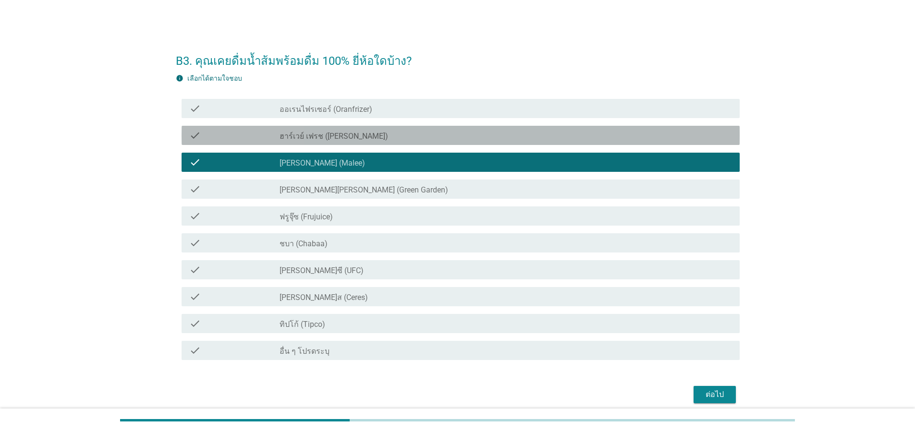
click at [321, 137] on label "ฮาร์เวย์ เฟรช ([PERSON_NAME])" at bounding box center [334, 137] width 109 height 10
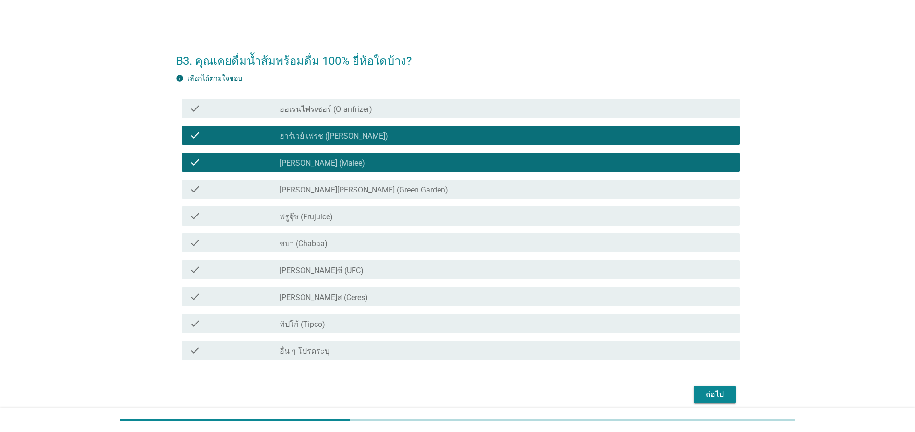
click at [322, 108] on label "ออเรนไฟรเซอร์ (Oranfrizer)" at bounding box center [326, 110] width 93 height 10
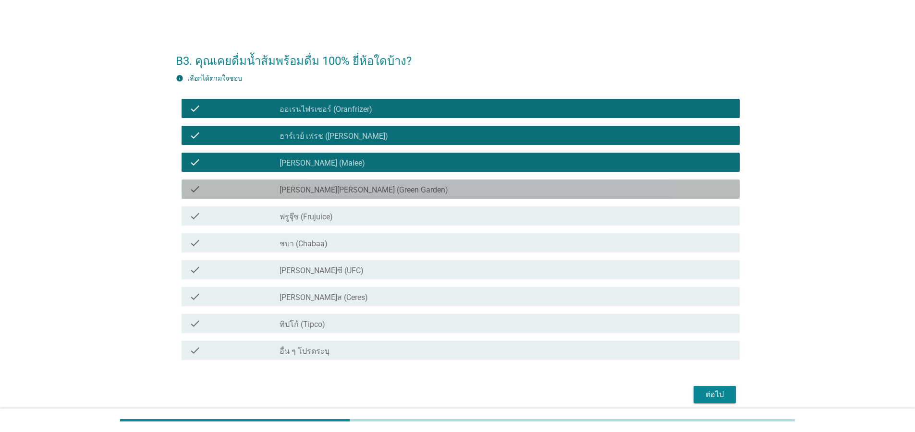
click at [300, 196] on div "check check_box_outline_blank [PERSON_NAME][PERSON_NAME] (Green Garden)" at bounding box center [461, 189] width 558 height 19
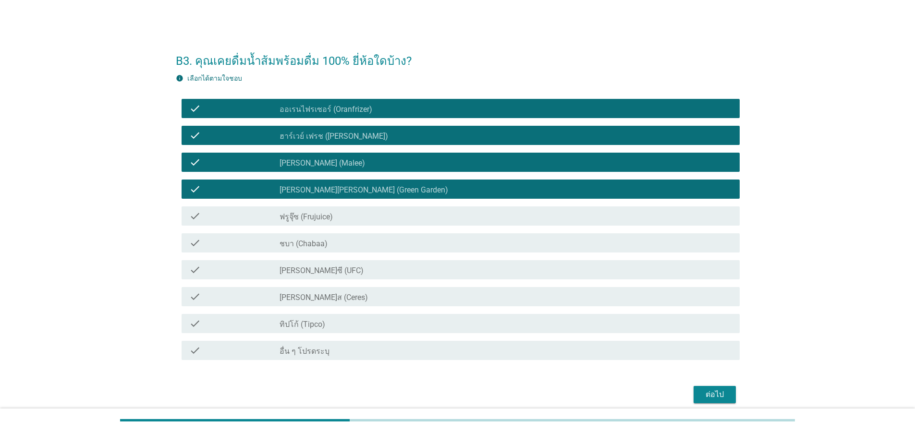
click at [301, 222] on label "ฟรูจุ๊ซ (Frujuice)" at bounding box center [306, 217] width 53 height 10
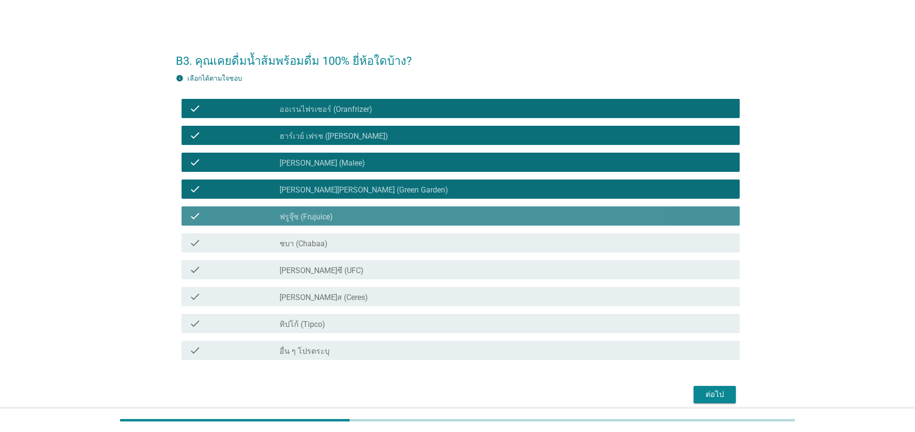
click at [301, 239] on div "check_box_outline_blank ชบา (Chabaa)" at bounding box center [506, 243] width 453 height 12
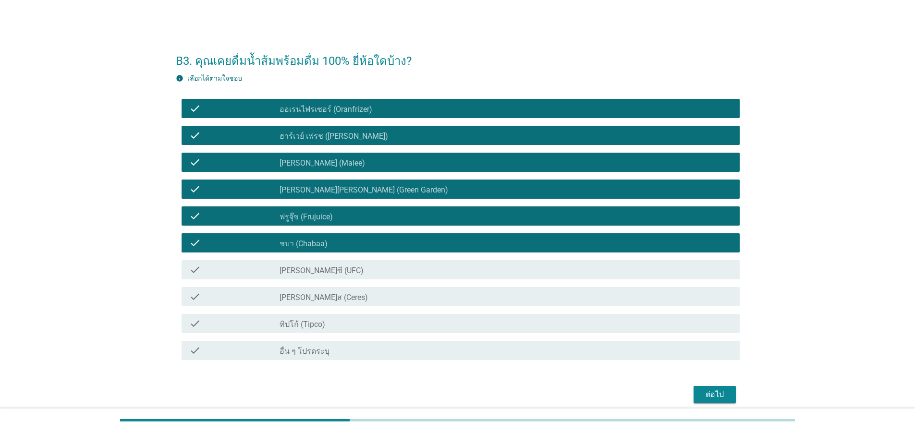
click at [300, 270] on label "[PERSON_NAME]ซี (UFC)" at bounding box center [322, 271] width 84 height 10
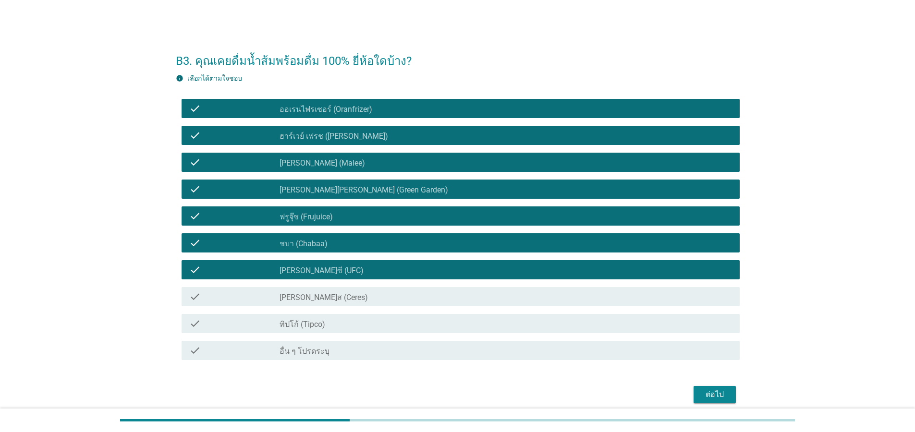
click at [307, 284] on div "check check_box_outline_blank [PERSON_NAME]ส (Ceres)" at bounding box center [458, 297] width 564 height 27
drag, startPoint x: 314, startPoint y: 327, endPoint x: 382, endPoint y: 331, distance: 67.8
click at [317, 328] on label "ทิปโก้ (Tipco)" at bounding box center [303, 325] width 46 height 10
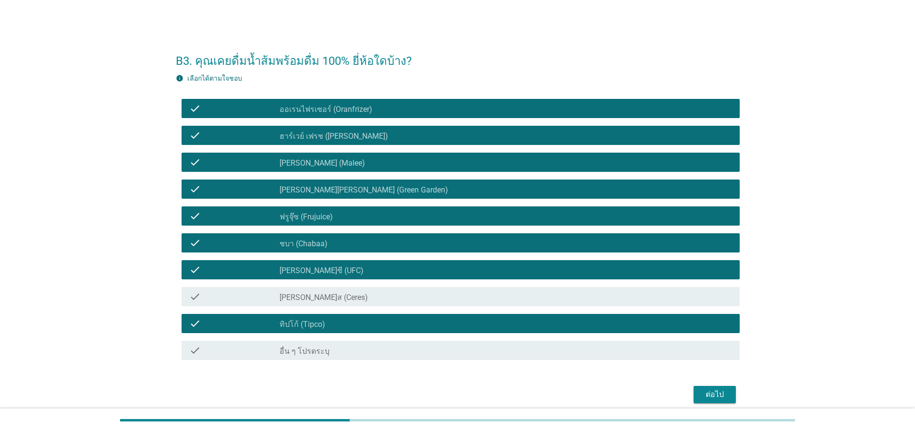
click at [720, 396] on div "ต่อไป" at bounding box center [715, 395] width 27 height 12
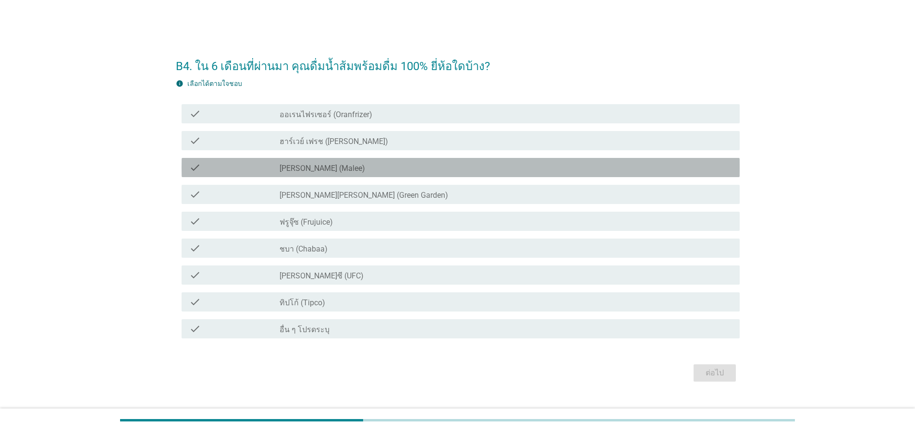
click at [338, 170] on div "check_box [PERSON_NAME] (Malee)" at bounding box center [506, 168] width 453 height 12
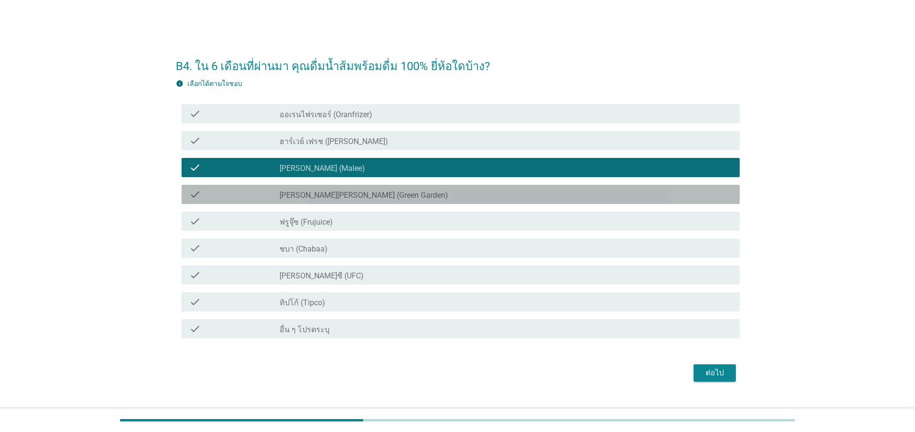
click at [322, 199] on label "[PERSON_NAME][PERSON_NAME] (Green Garden)" at bounding box center [364, 196] width 169 height 10
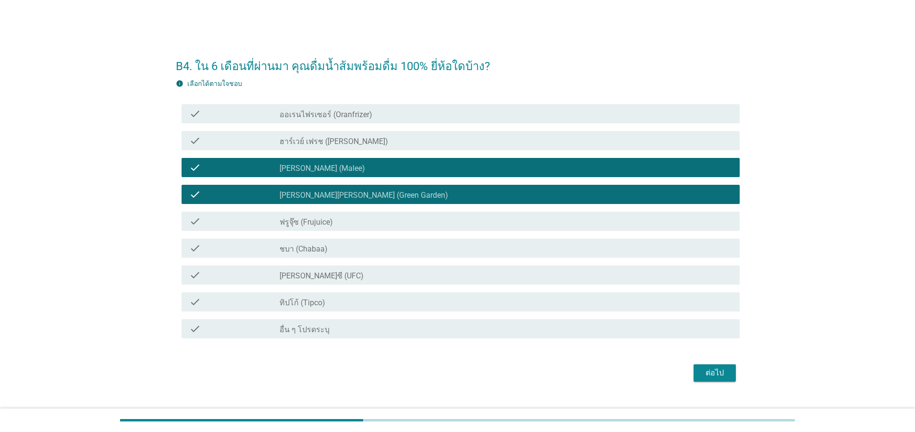
click at [307, 274] on label "[PERSON_NAME]ซี (UFC)" at bounding box center [322, 277] width 84 height 10
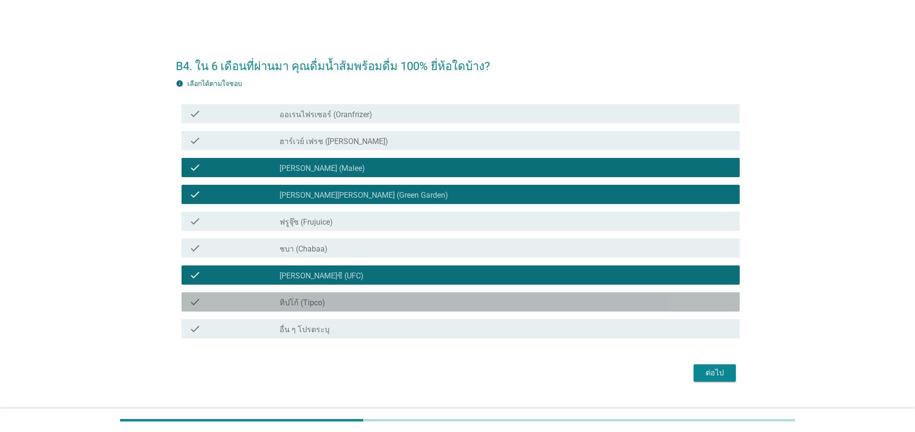
click at [313, 305] on label "ทิปโก้ (Tipco)" at bounding box center [303, 303] width 46 height 10
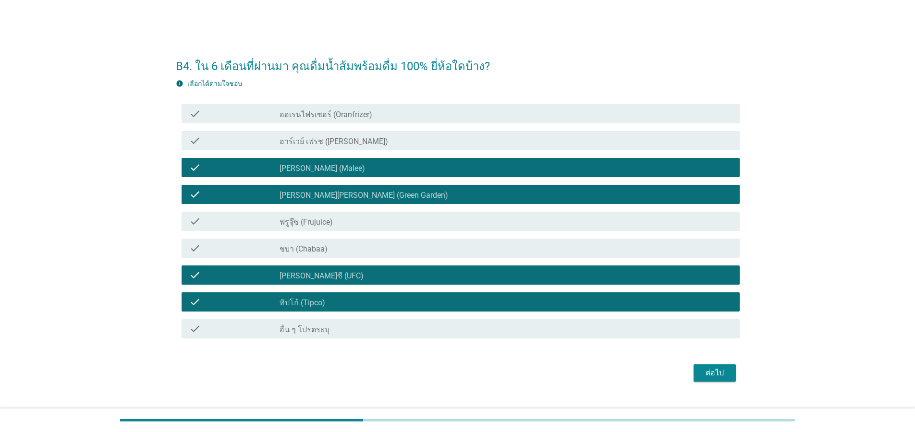
click at [713, 375] on div "ต่อไป" at bounding box center [715, 374] width 27 height 12
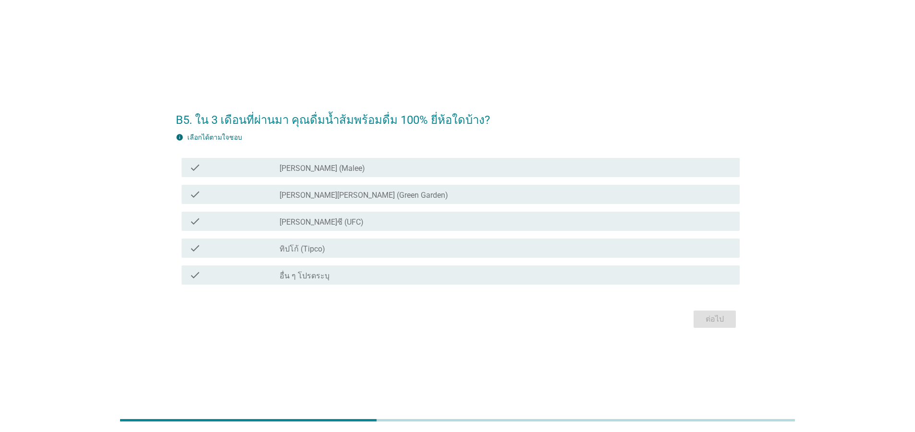
click at [328, 222] on div "check_box [PERSON_NAME]ซี (UFC)" at bounding box center [506, 222] width 453 height 12
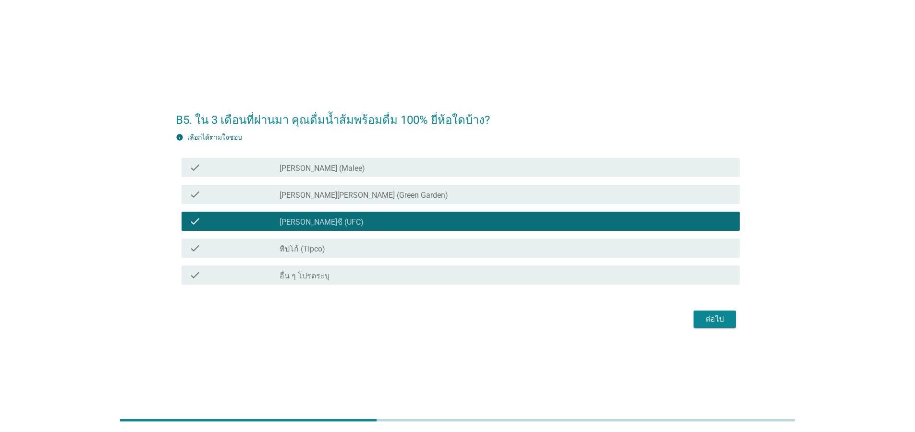
click at [307, 249] on label "ทิปโก้ (Tipco)" at bounding box center [303, 250] width 46 height 10
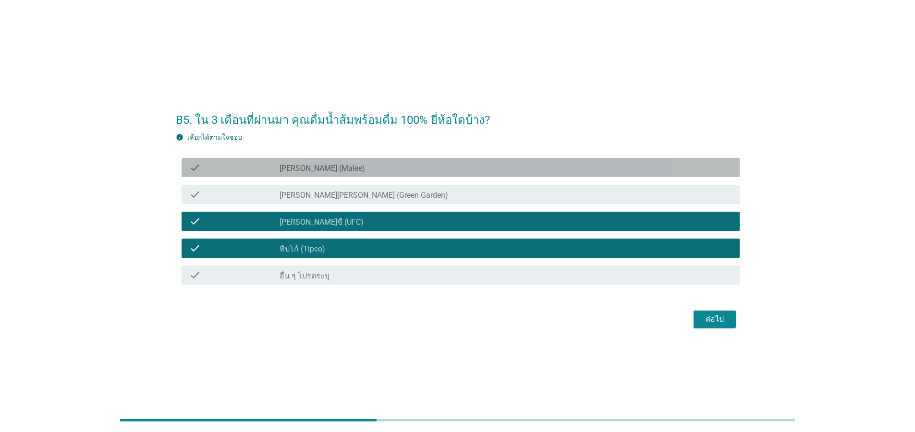
click at [323, 168] on div "check_box [PERSON_NAME] (Malee)" at bounding box center [506, 168] width 453 height 12
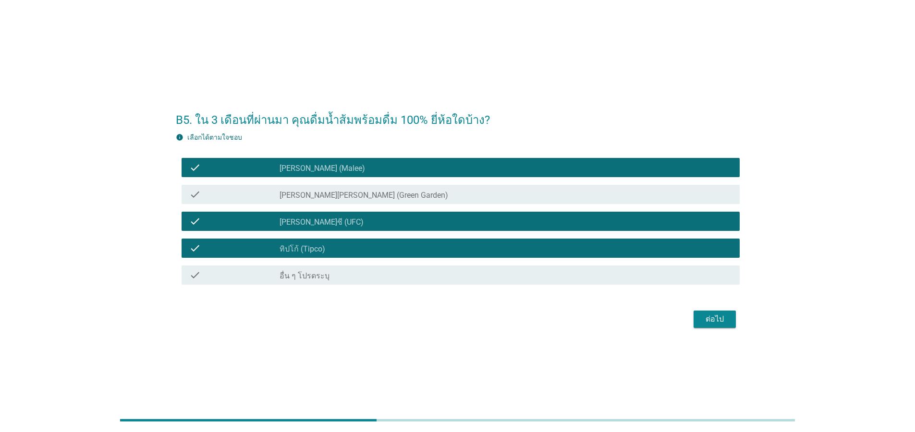
click at [713, 318] on div "ต่อไป" at bounding box center [715, 320] width 27 height 12
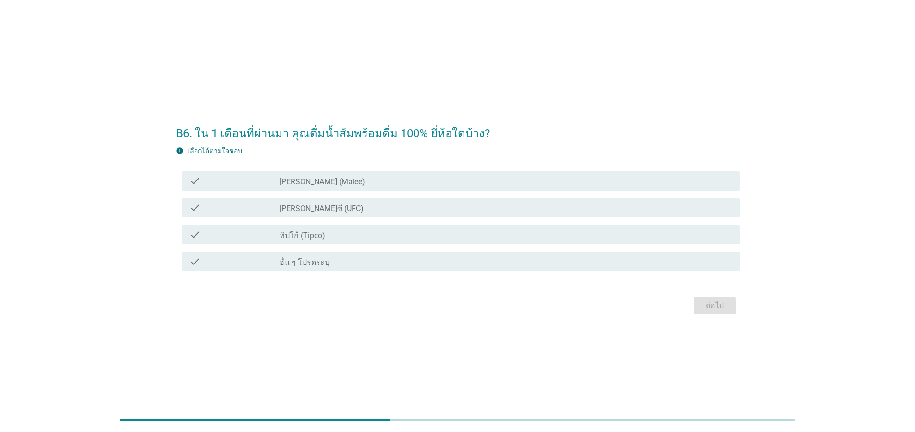
click at [313, 181] on label "[PERSON_NAME] (Malee)" at bounding box center [323, 182] width 86 height 10
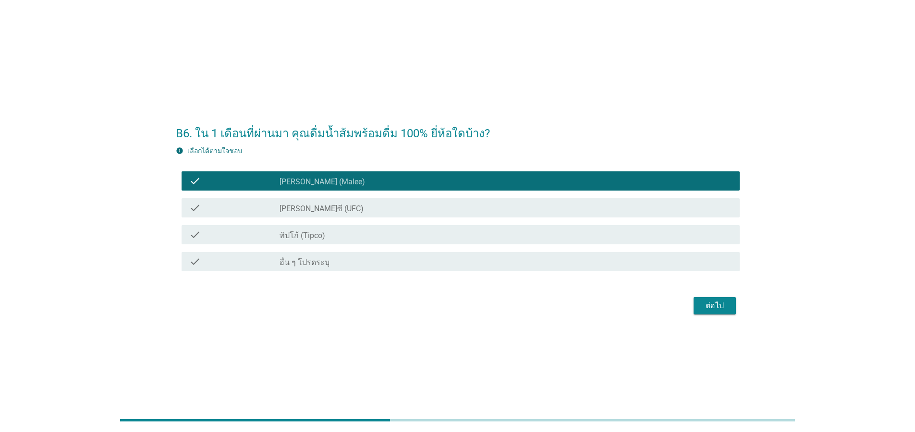
click at [297, 242] on div "check check_box ทิปโก้ (Tipco)" at bounding box center [461, 234] width 558 height 19
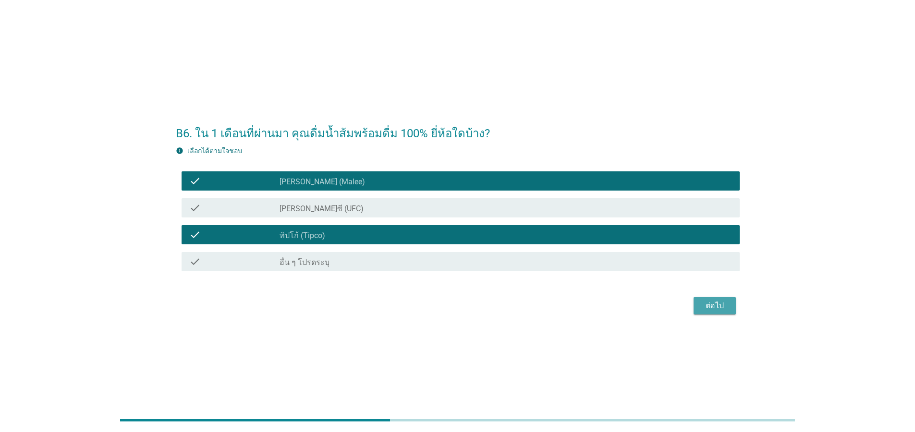
click at [707, 301] on div "ต่อไป" at bounding box center [715, 306] width 27 height 12
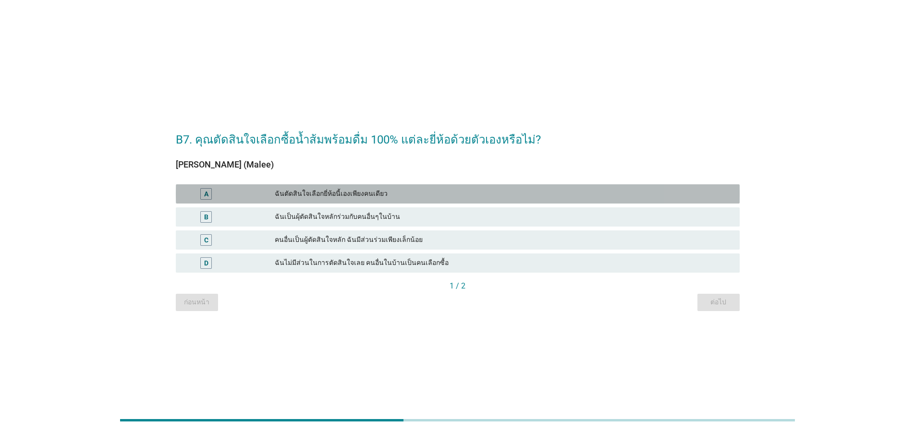
click at [382, 194] on div "ฉันตัดสินใจเลือกยี่ห้อนี้เองเพียงคนเดียว" at bounding box center [503, 194] width 457 height 12
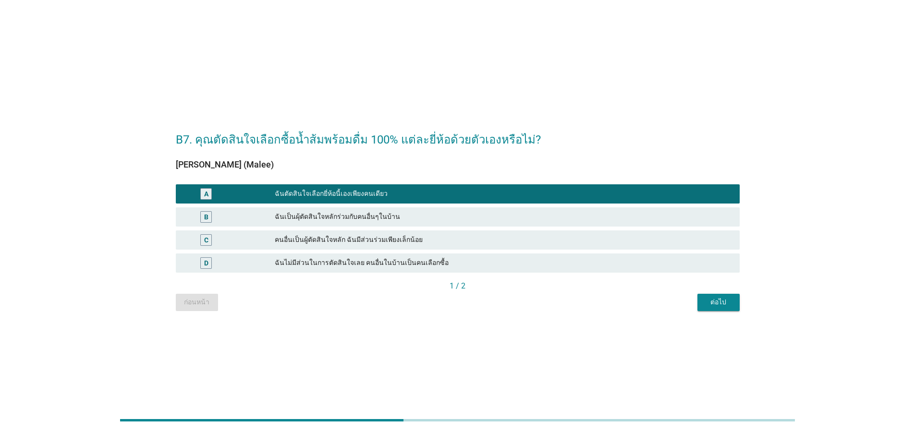
click at [714, 299] on div "ต่อไป" at bounding box center [718, 302] width 27 height 10
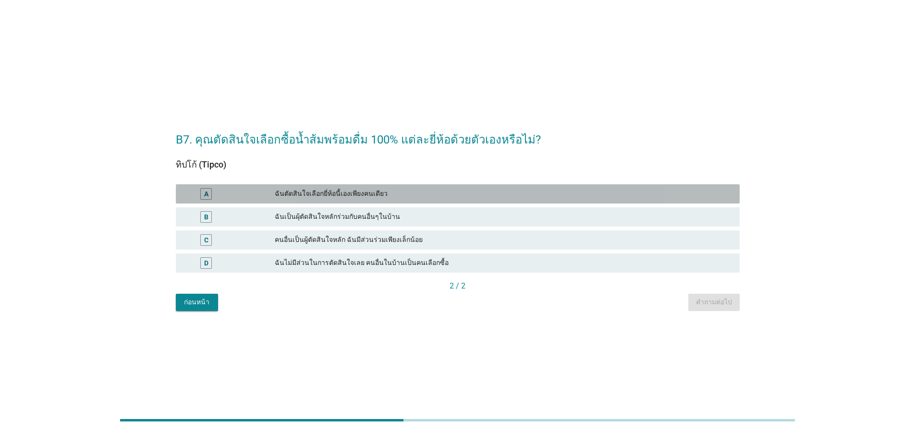
click at [370, 197] on div "ฉันตัดสินใจเลือกยี่ห้อนี้เองเพียงคนเดียว" at bounding box center [503, 194] width 457 height 12
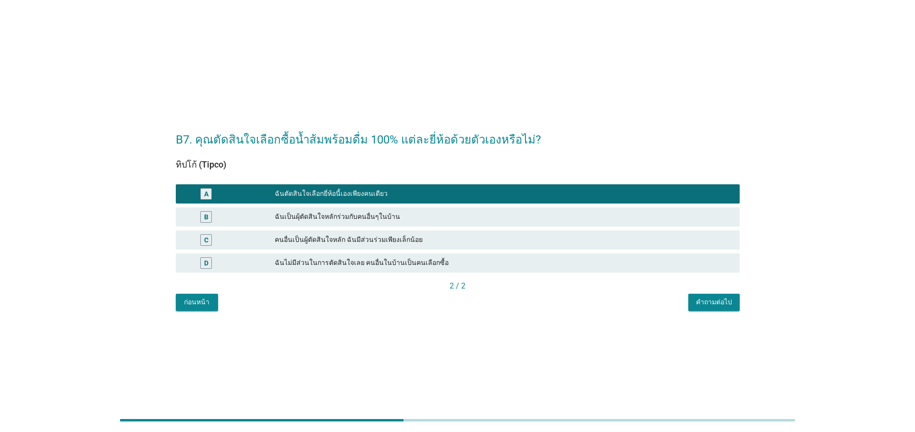
click at [730, 298] on div "คำถามต่อไป" at bounding box center [714, 302] width 36 height 10
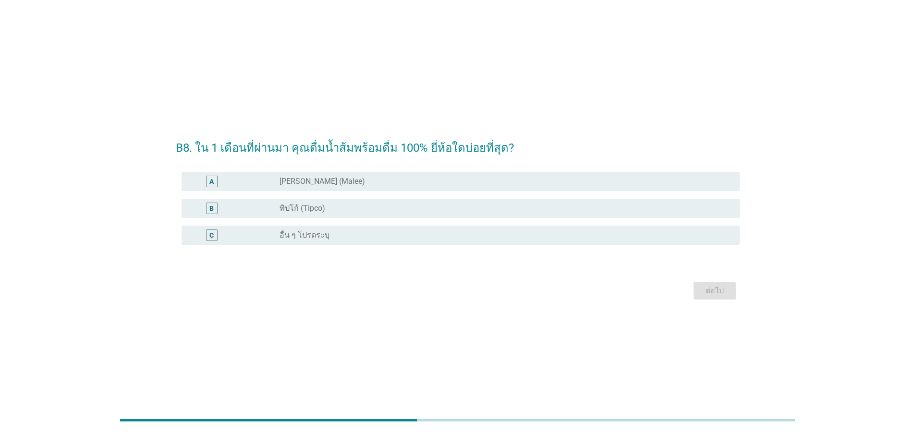
click at [297, 179] on label "[PERSON_NAME] (Malee)" at bounding box center [323, 182] width 86 height 10
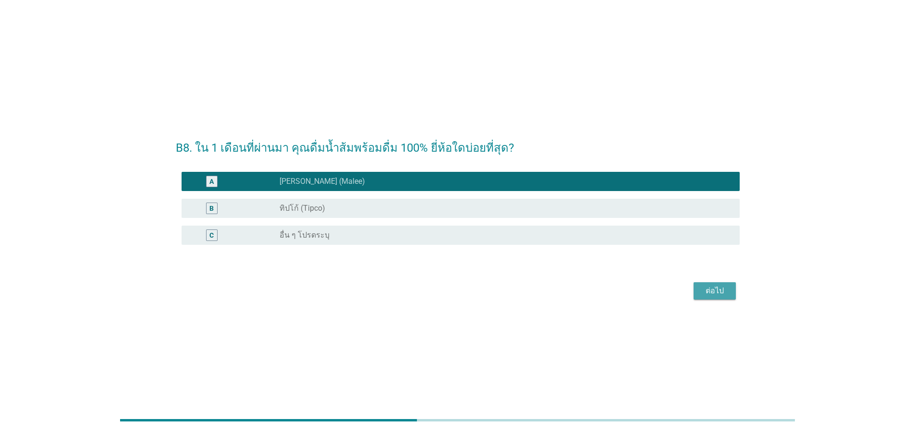
click at [706, 291] on div "ต่อไป" at bounding box center [715, 291] width 27 height 12
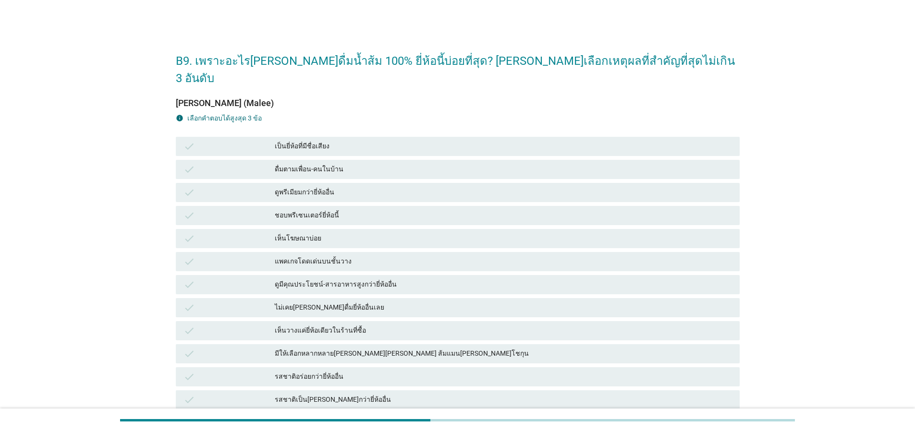
click at [320, 141] on div "เป็นยี่ห้อที่มีชื่อเสียง" at bounding box center [503, 147] width 457 height 12
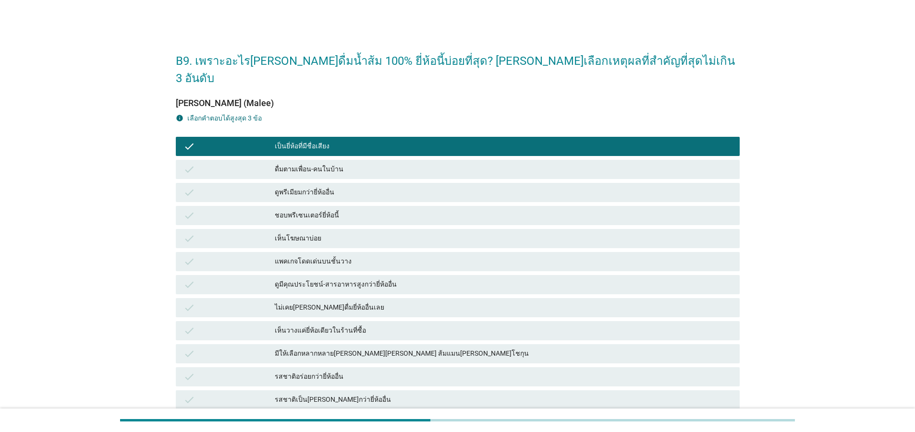
click at [311, 187] on div "ดูพรีเมียมกว่ายี่ห้ออื่น" at bounding box center [503, 193] width 457 height 12
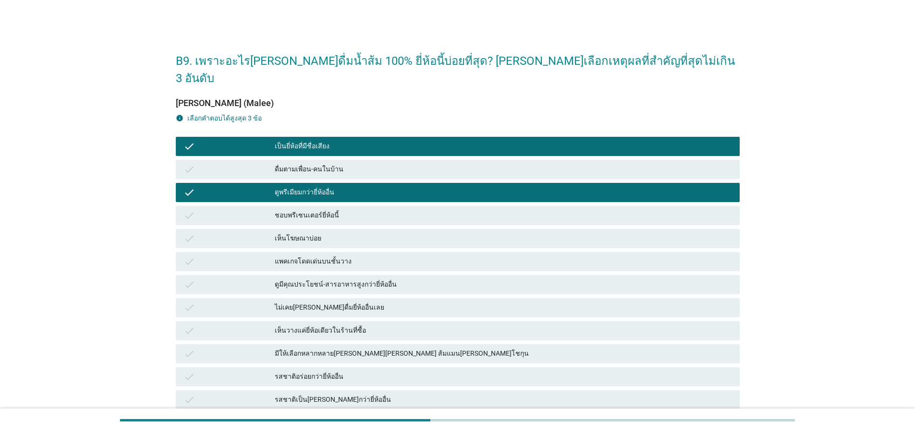
click at [319, 256] on div "แพคเกจโดดเด่นบนชั้นวาง" at bounding box center [503, 262] width 457 height 12
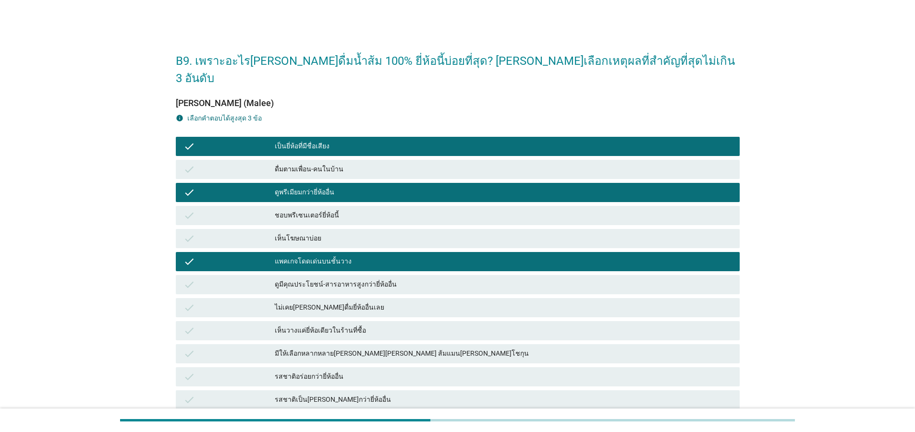
scroll to position [263, 0]
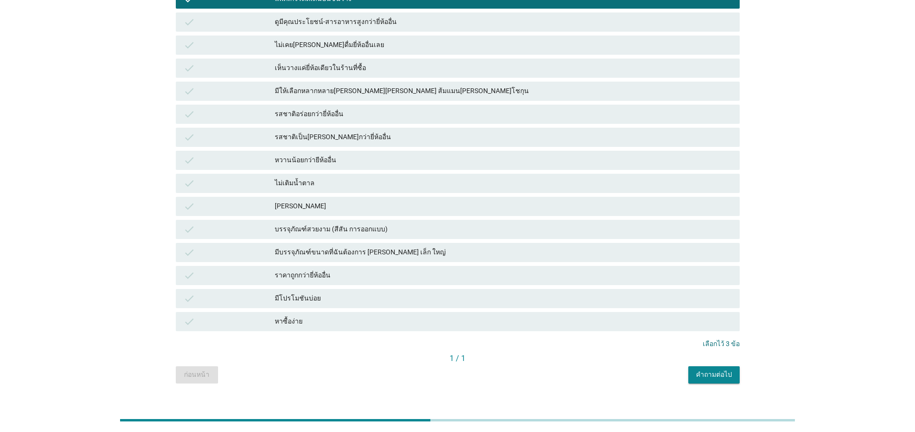
click at [719, 370] on div "คำถามต่อไป" at bounding box center [714, 375] width 36 height 10
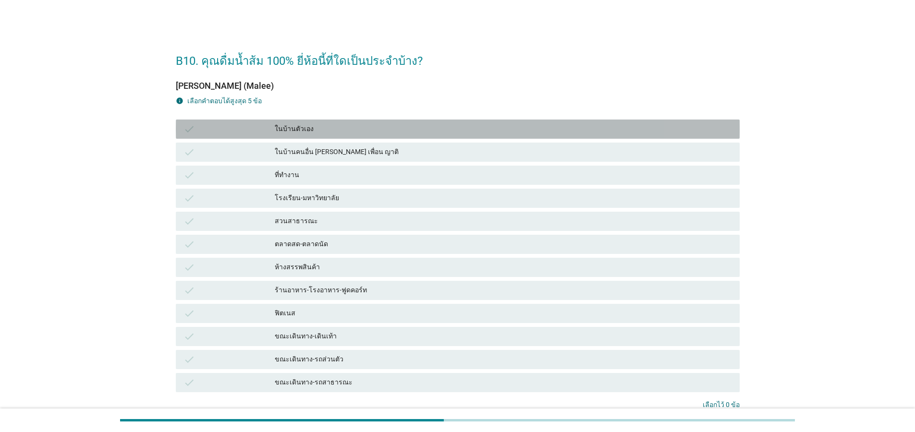
drag, startPoint x: 308, startPoint y: 124, endPoint x: 624, endPoint y: 289, distance: 356.8
click at [310, 125] on div "ในบ้านตัวเอง" at bounding box center [503, 129] width 457 height 12
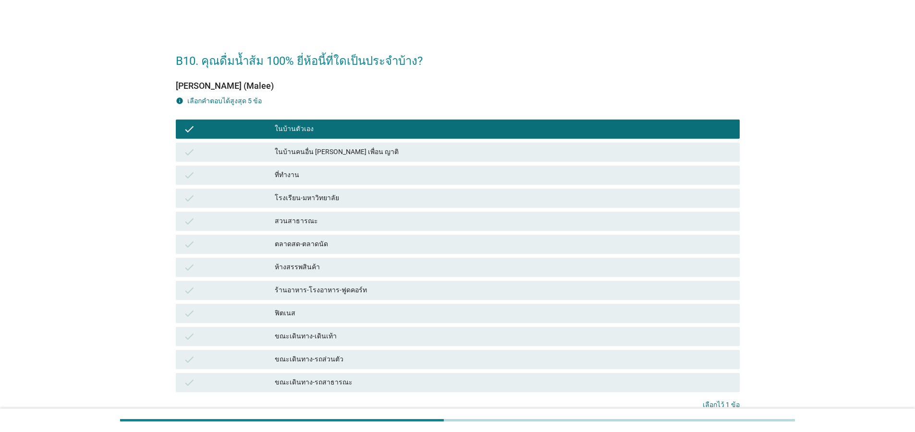
scroll to position [78, 0]
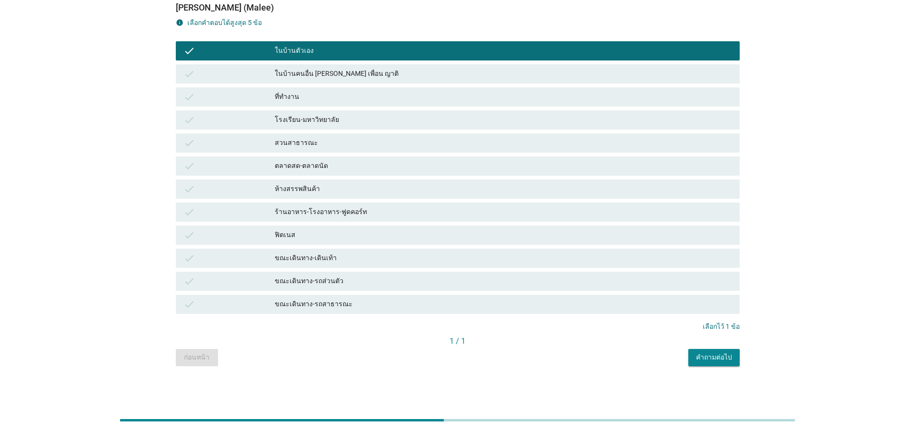
click at [720, 360] on div "คำถามต่อไป" at bounding box center [714, 358] width 36 height 10
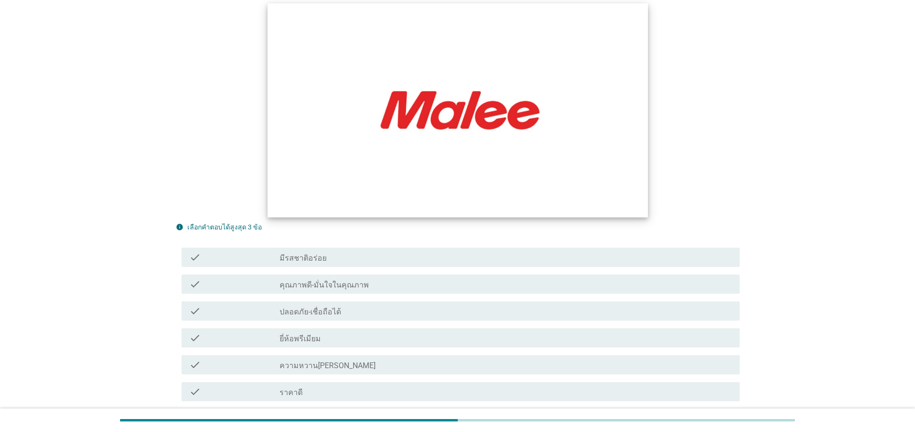
scroll to position [231, 0]
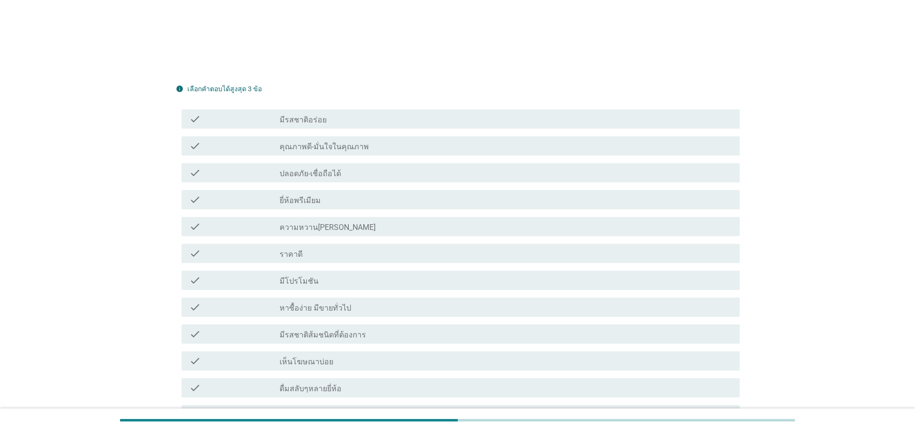
click at [306, 196] on label "ยี่ห้อพรีเมียม" at bounding box center [300, 201] width 41 height 10
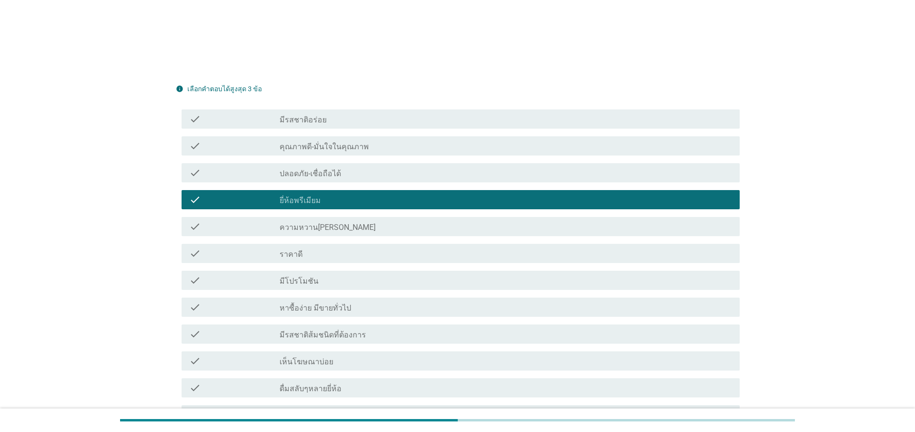
click at [327, 194] on div "check_box ยี่ห้อพรีเมียม" at bounding box center [506, 200] width 453 height 12
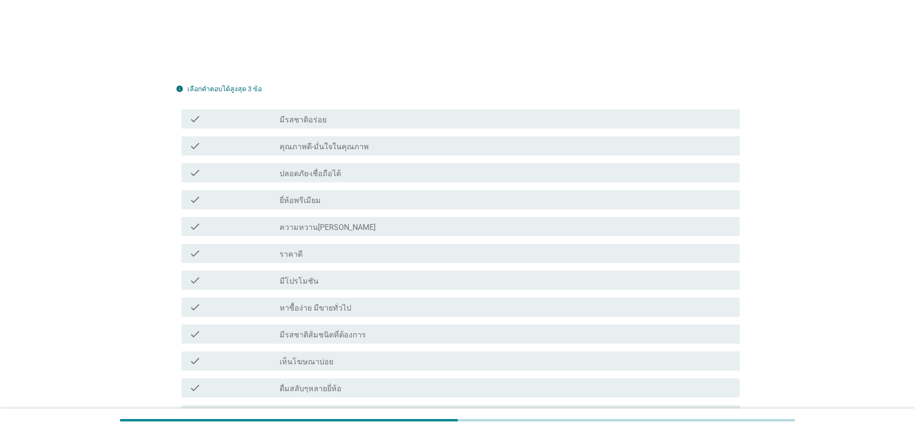
click at [331, 113] on div "check_box_outline_blank มีรสชาติอร่อย" at bounding box center [506, 119] width 453 height 12
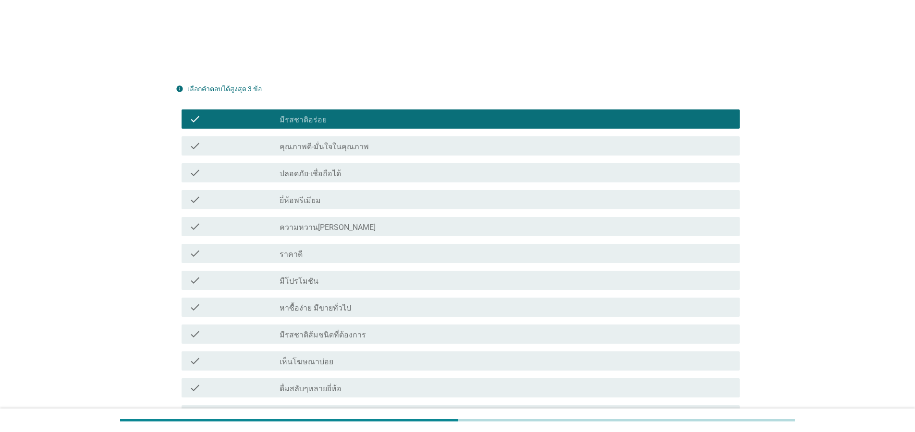
click at [302, 248] on div "check_box_outline_blank ราคาดี" at bounding box center [506, 254] width 453 height 12
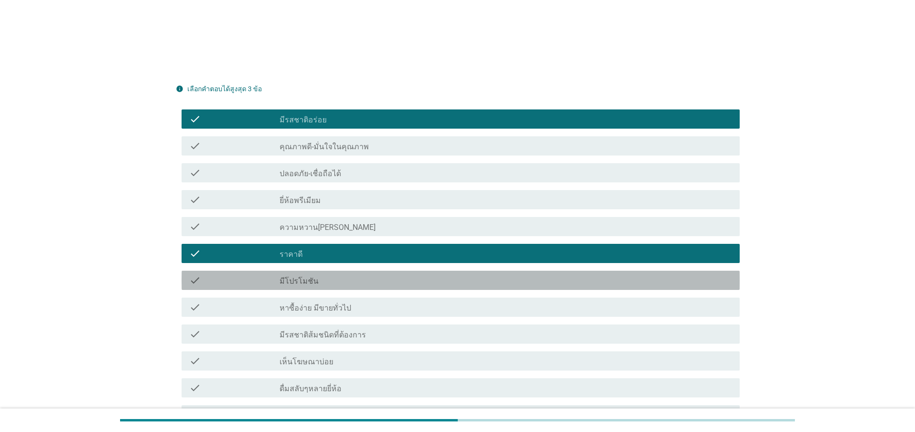
drag, startPoint x: 306, startPoint y: 265, endPoint x: 320, endPoint y: 276, distance: 17.7
click at [307, 277] on label "มีโปรโมชัน" at bounding box center [299, 282] width 39 height 10
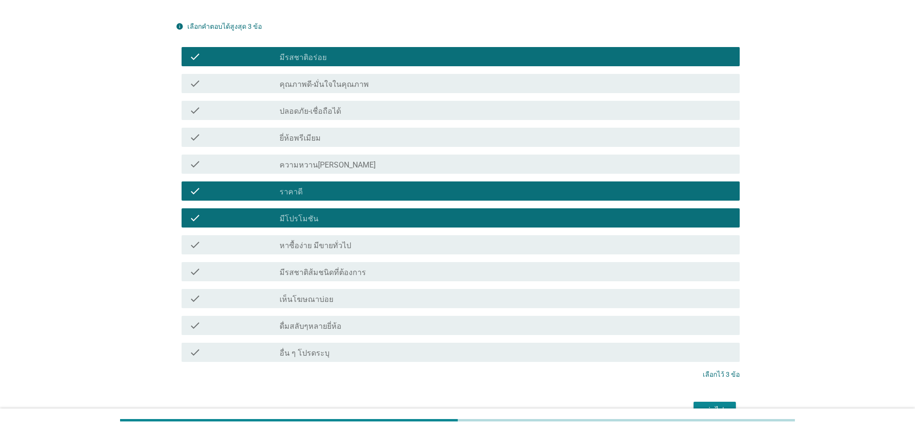
scroll to position [332, 0]
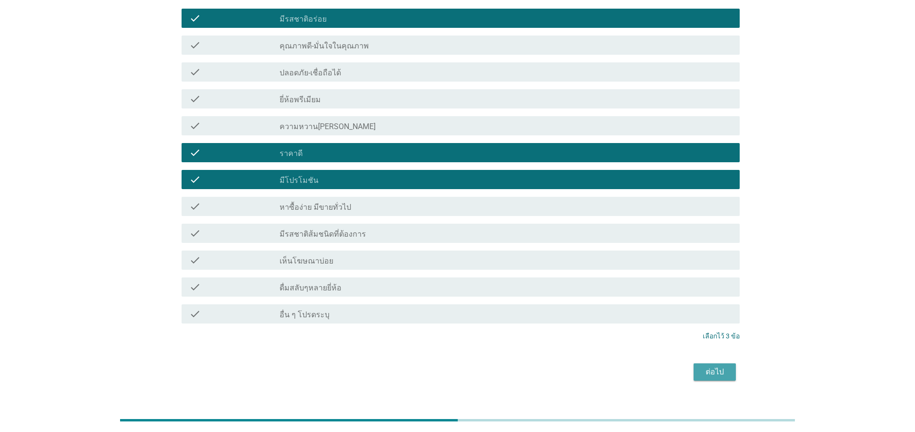
click at [705, 364] on button "ต่อไป" at bounding box center [715, 372] width 42 height 17
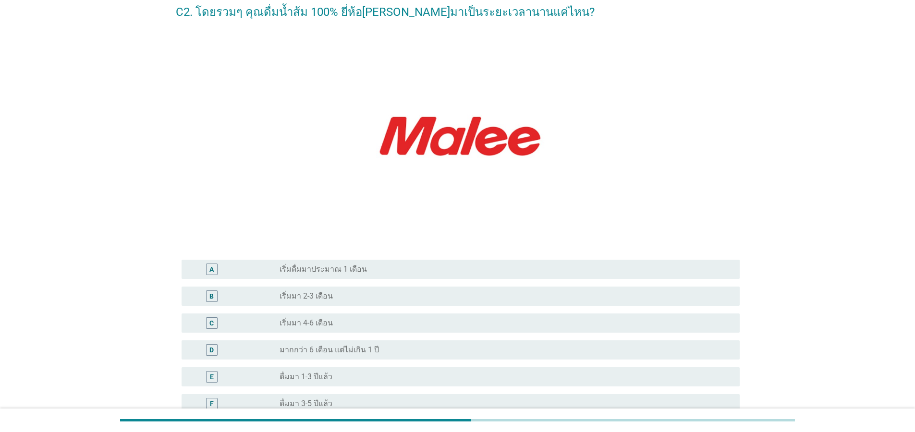
scroll to position [115, 0]
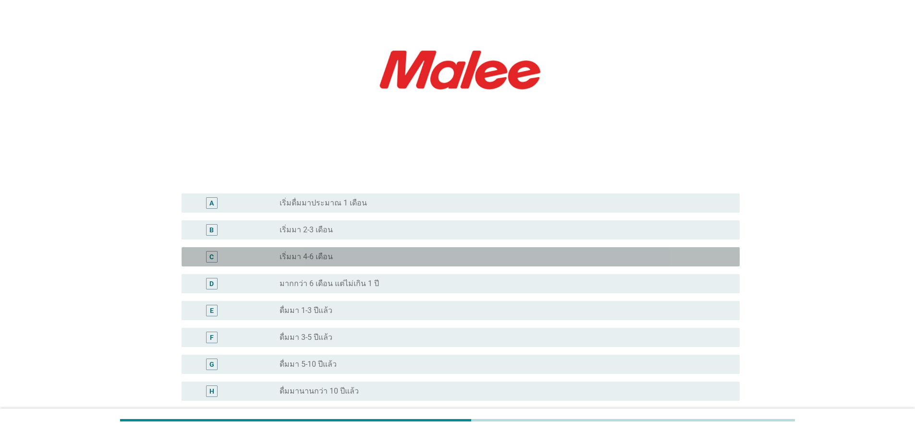
click at [328, 255] on div "radio_button_unchecked เริ่มมา 4-6 เดือน" at bounding box center [502, 257] width 445 height 10
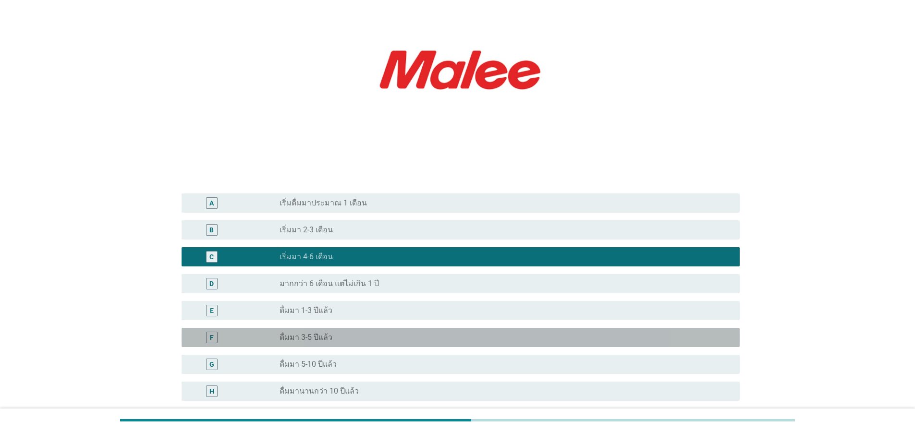
click at [346, 342] on div "radio_button_unchecked ดื่มมา 3-5 ปีแล้ว" at bounding box center [502, 338] width 445 height 10
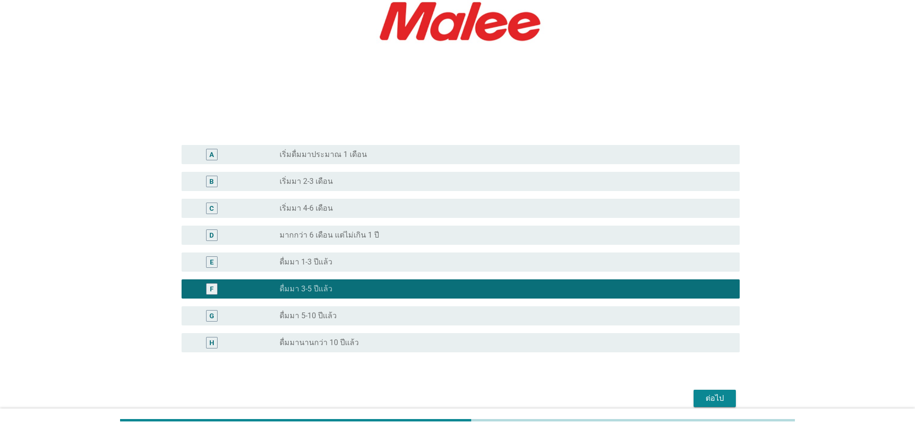
scroll to position [208, 0]
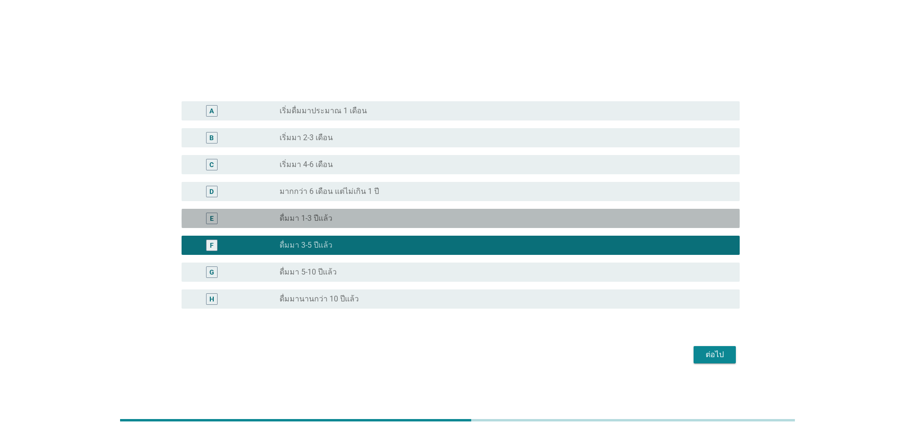
click at [321, 219] on label "ดื่มมา 1-3 ปีแล้ว" at bounding box center [306, 219] width 53 height 10
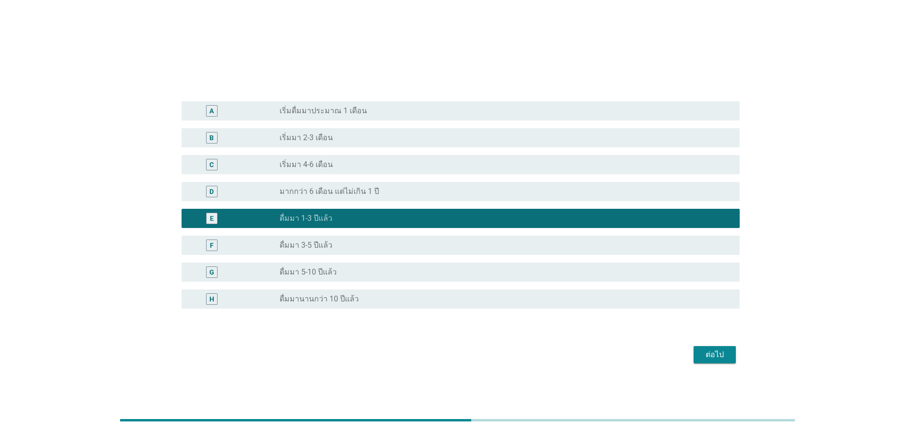
click at [713, 357] on div "ต่อไป" at bounding box center [715, 355] width 27 height 12
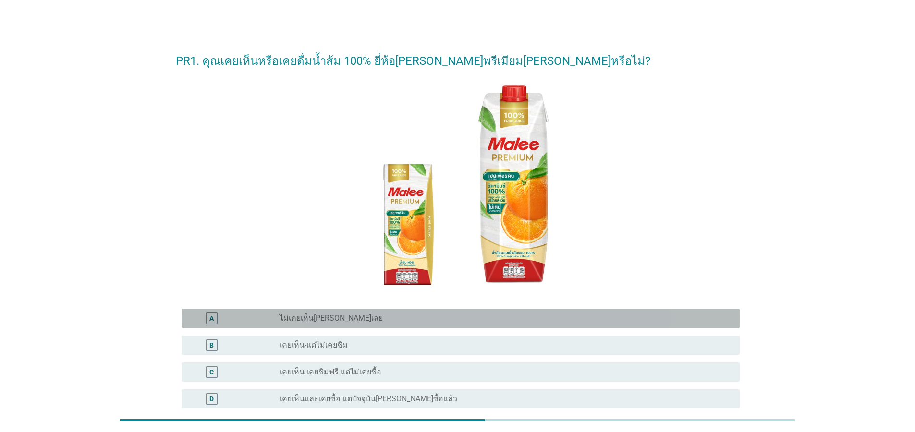
drag, startPoint x: 321, startPoint y: 317, endPoint x: 483, endPoint y: 357, distance: 166.8
click at [323, 315] on label "ไม่เคยเห็น[PERSON_NAME]เลย" at bounding box center [331, 319] width 103 height 10
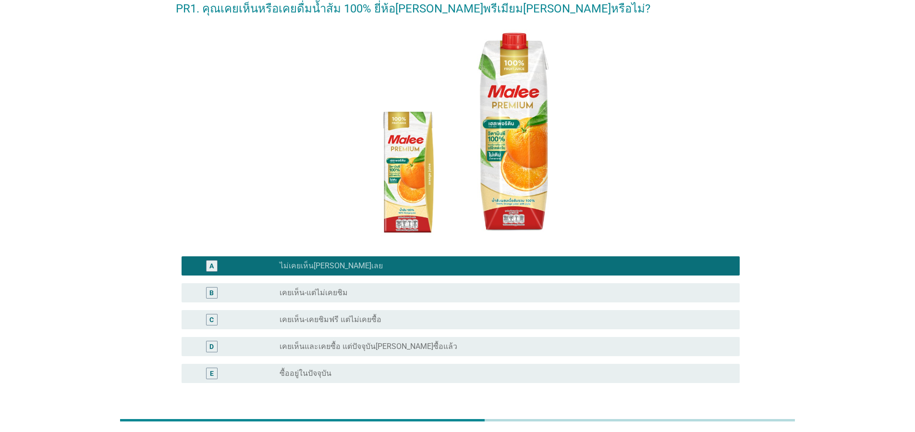
scroll to position [127, 0]
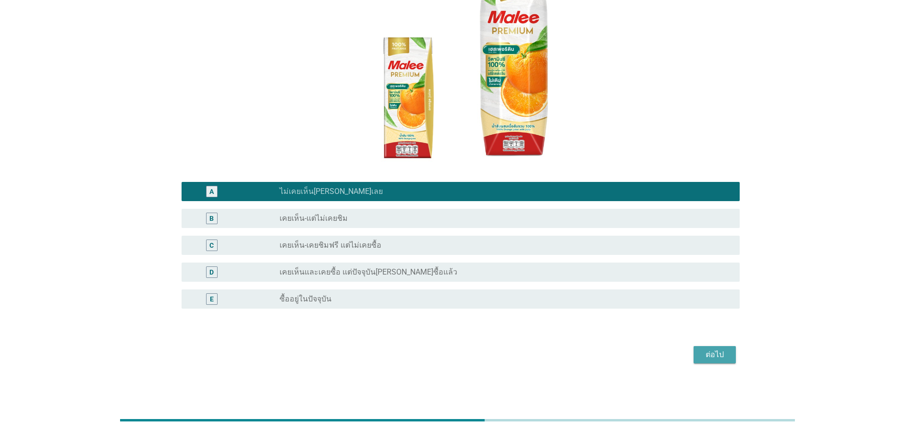
click at [704, 356] on div "ต่อไป" at bounding box center [715, 355] width 27 height 12
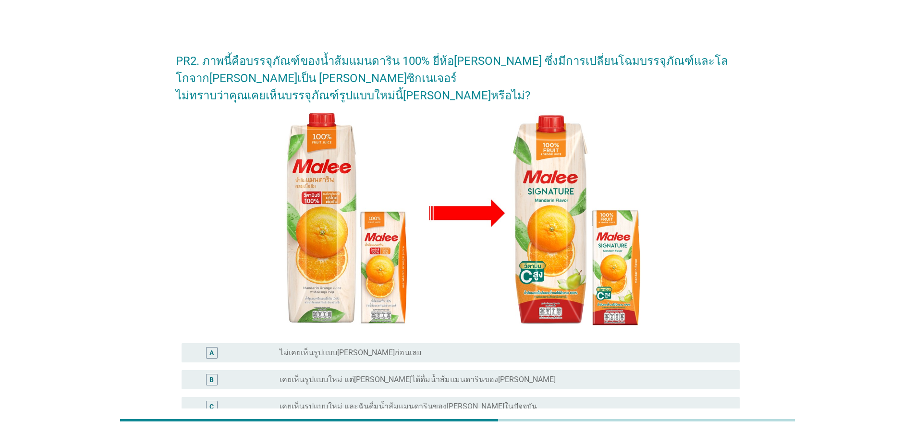
click at [400, 347] on div "radio_button_unchecked ไม่เคยเห็นรูปแบบ[PERSON_NAME]ก่อนเลย" at bounding box center [506, 353] width 453 height 12
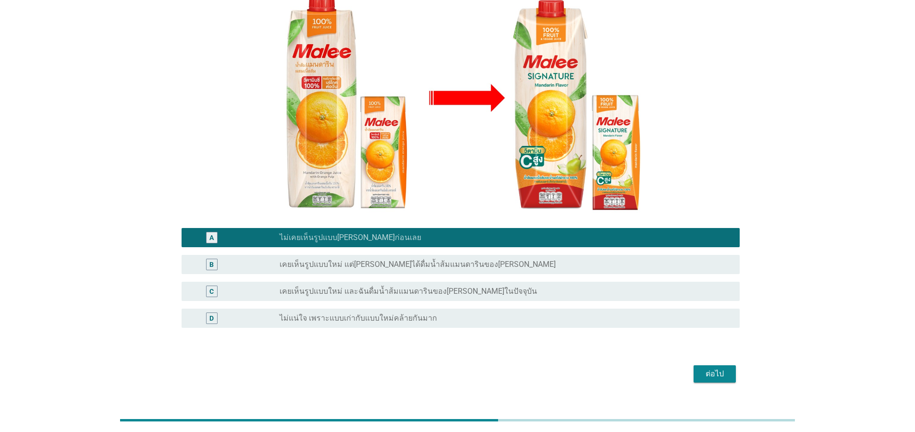
scroll to position [117, 0]
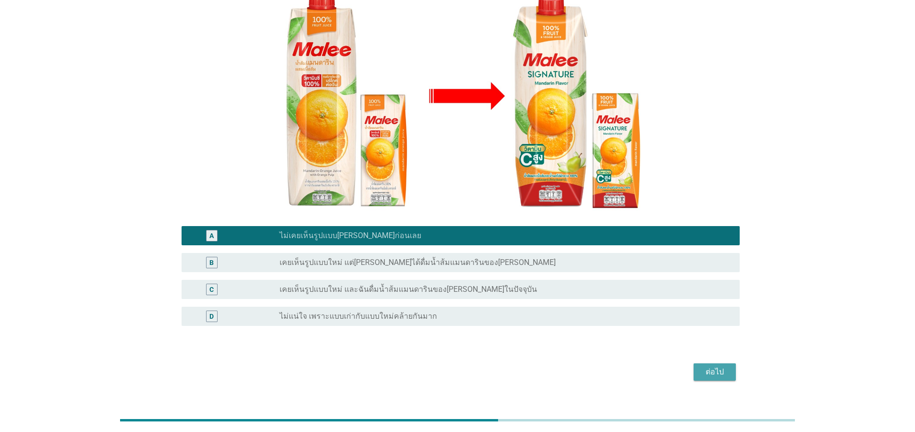
click at [714, 364] on button "ต่อไป" at bounding box center [715, 372] width 42 height 17
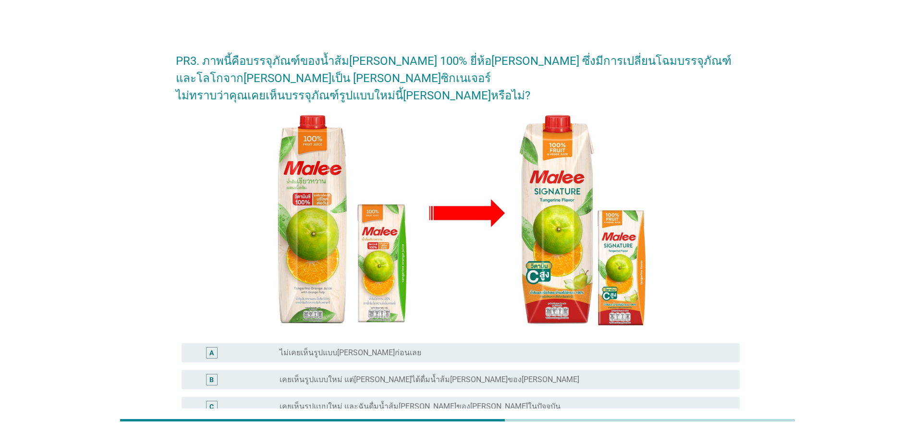
drag, startPoint x: 345, startPoint y: 334, endPoint x: 400, endPoint y: 335, distance: 55.7
click at [347, 348] on label "ไม่เคยเห็นรูปแบบ[PERSON_NAME]ก่อนเลย" at bounding box center [351, 353] width 142 height 10
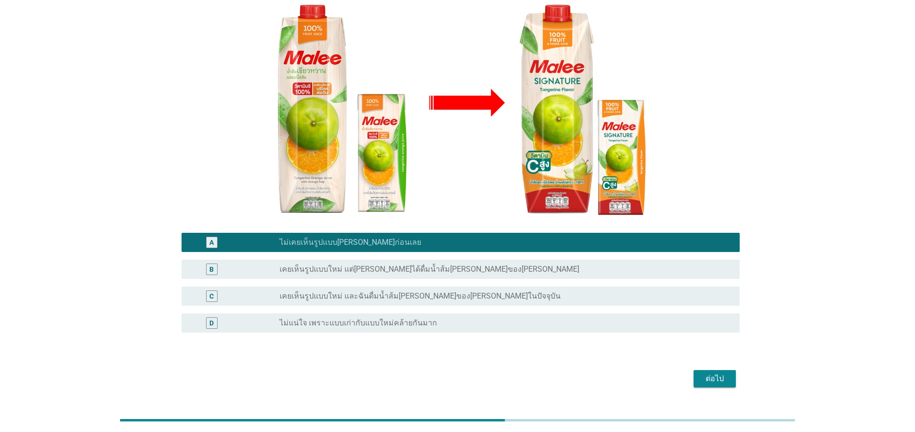
scroll to position [117, 0]
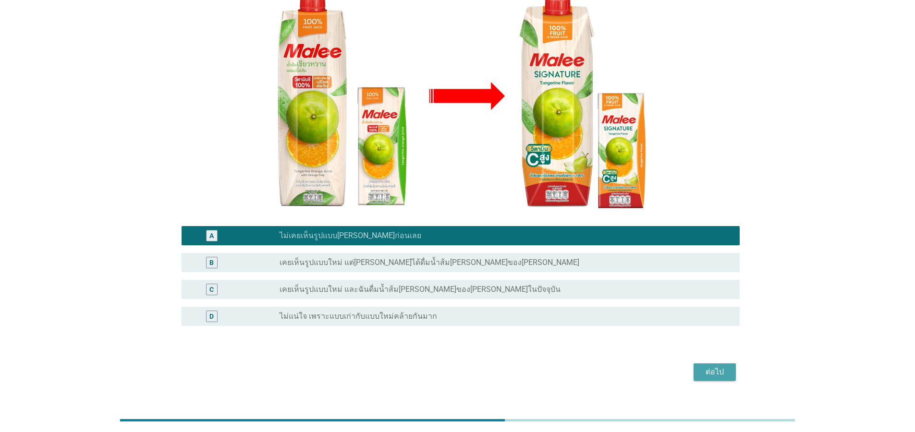
click at [720, 367] on div "ต่อไป" at bounding box center [715, 373] width 27 height 12
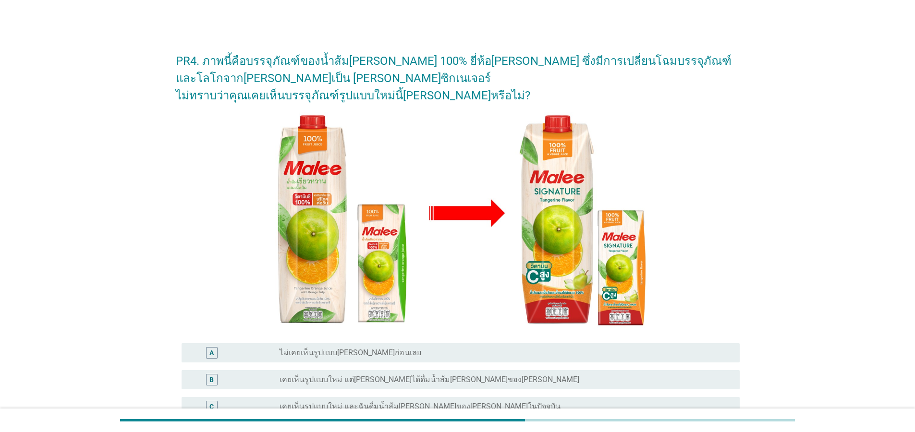
click at [363, 348] on label "ไม่เคยเห็นรูปแบบ[PERSON_NAME]ก่อนเลย" at bounding box center [351, 353] width 142 height 10
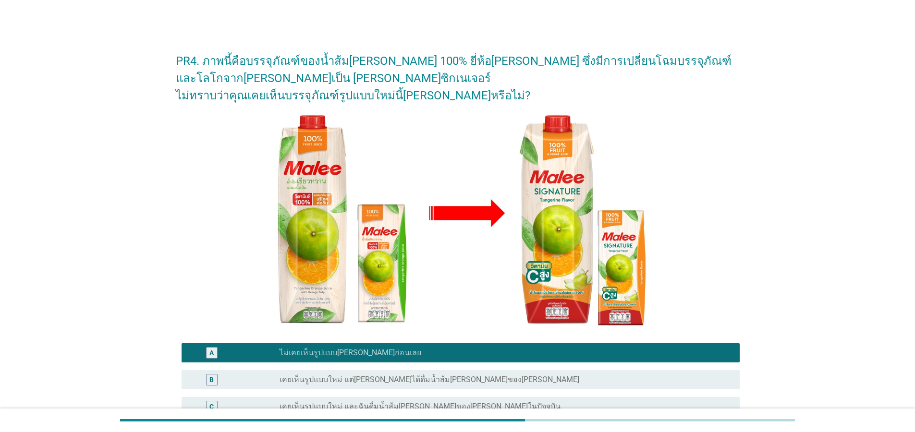
scroll to position [117, 0]
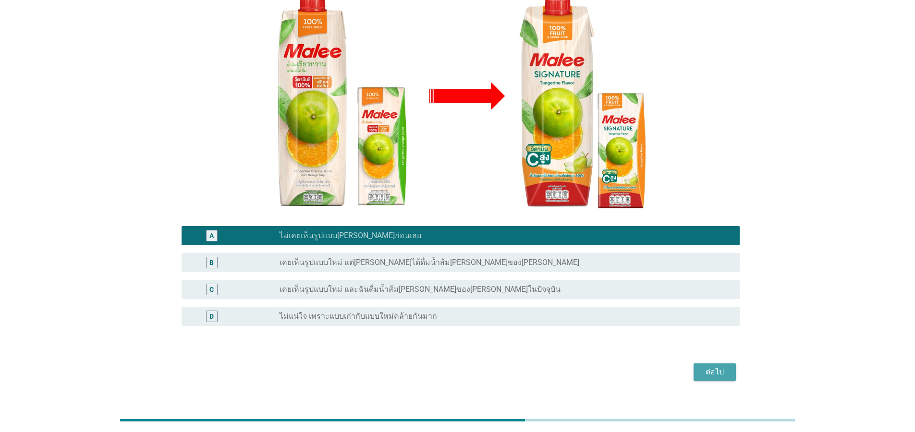
click at [721, 367] on div "ต่อไป" at bounding box center [715, 373] width 27 height 12
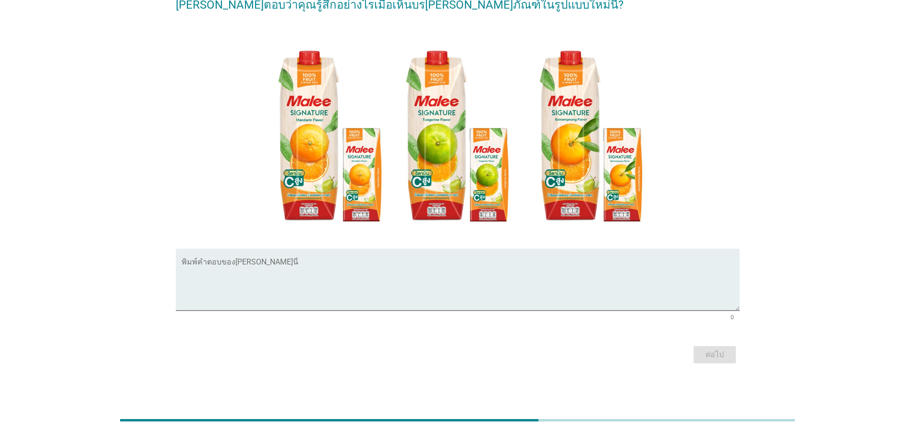
scroll to position [0, 0]
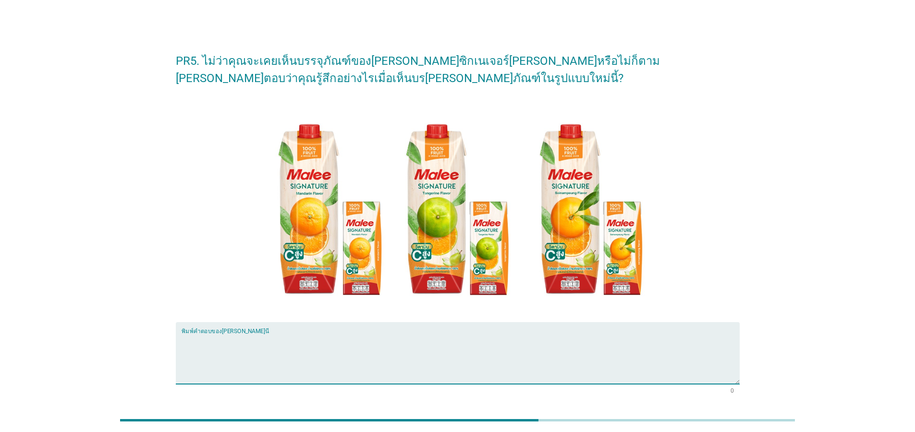
click at [285, 350] on textarea "พิมพ์คำตอบของคุณ ที่นี่" at bounding box center [461, 359] width 558 height 50
click at [439, 348] on textarea "พิมพ์คำตอบของคุณ ที่นี่" at bounding box center [461, 359] width 558 height 50
type textarea "ดูน่าสนใจ"
click at [865, 253] on div "PR5. ไม่ว่าคุณจะเคยเห็นบรรจุภัณฑ์ของ[PERSON_NAME]ซิกเนเจอร์[PERSON_NAME]หรือไม่…" at bounding box center [457, 241] width 869 height 413
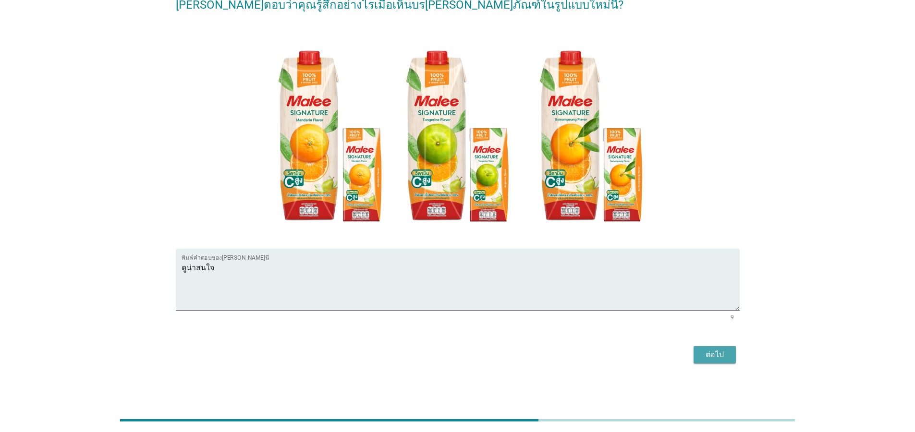
click at [707, 358] on div "ต่อไป" at bounding box center [715, 355] width 27 height 12
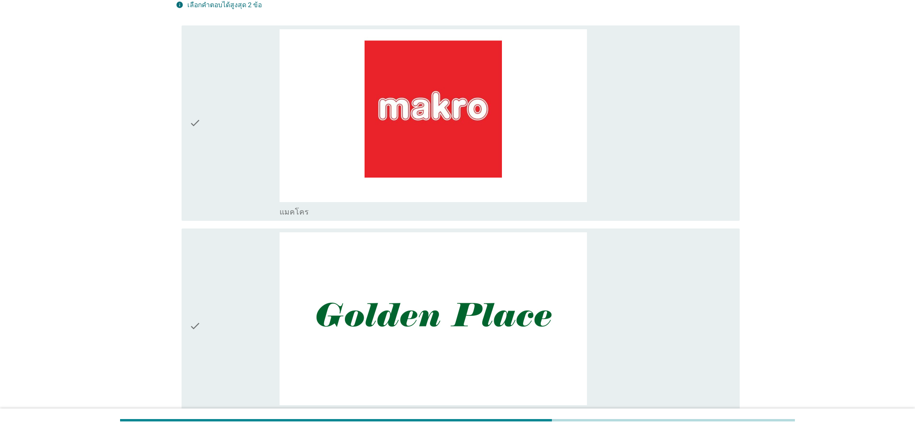
scroll to position [0, 0]
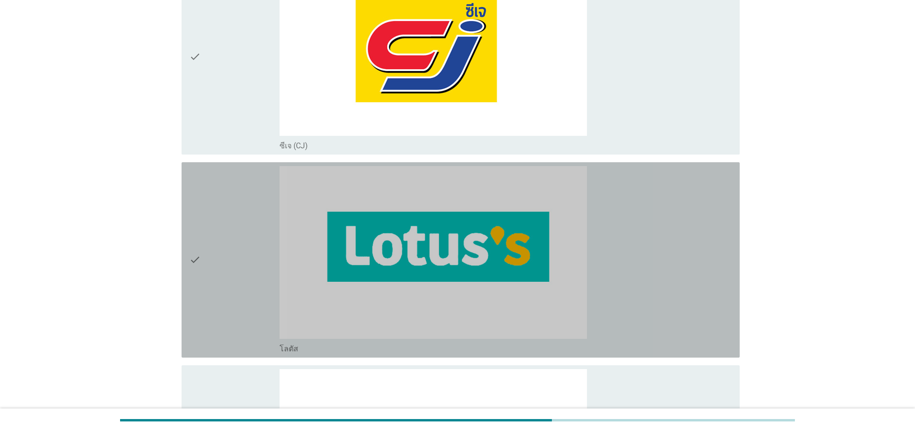
click at [200, 266] on icon "check" at bounding box center [195, 260] width 12 height 188
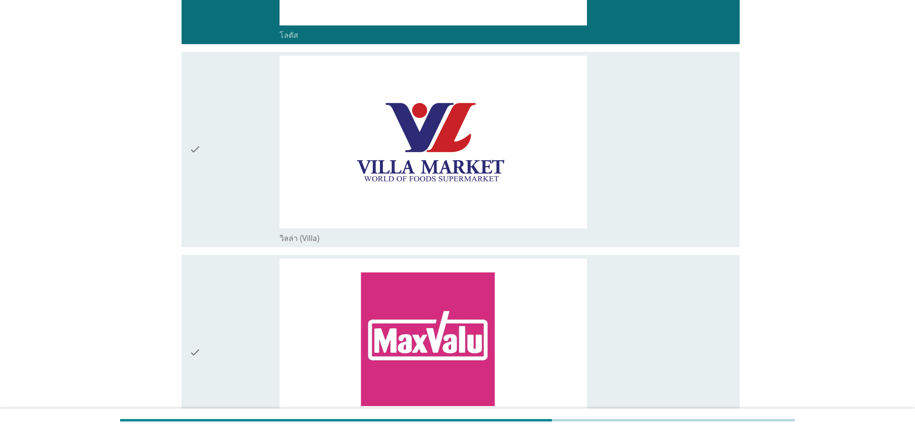
scroll to position [1038, 0]
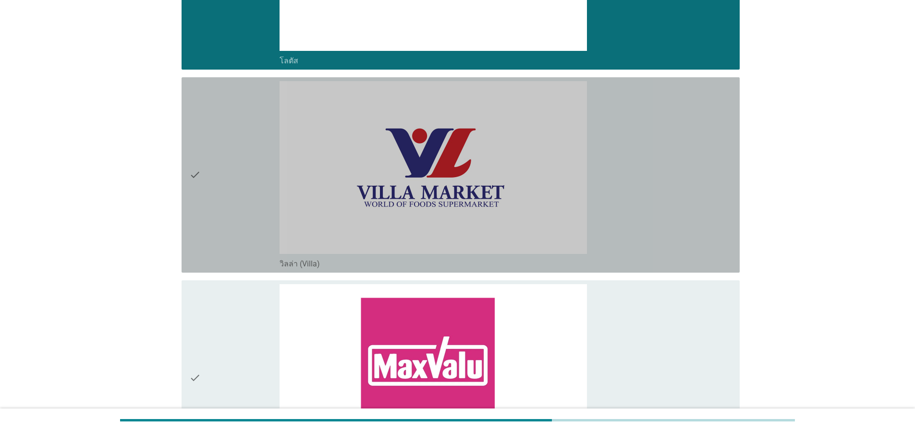
click at [187, 185] on div "check check_box_outline_blank วิลล่า (Villa)" at bounding box center [461, 175] width 558 height 196
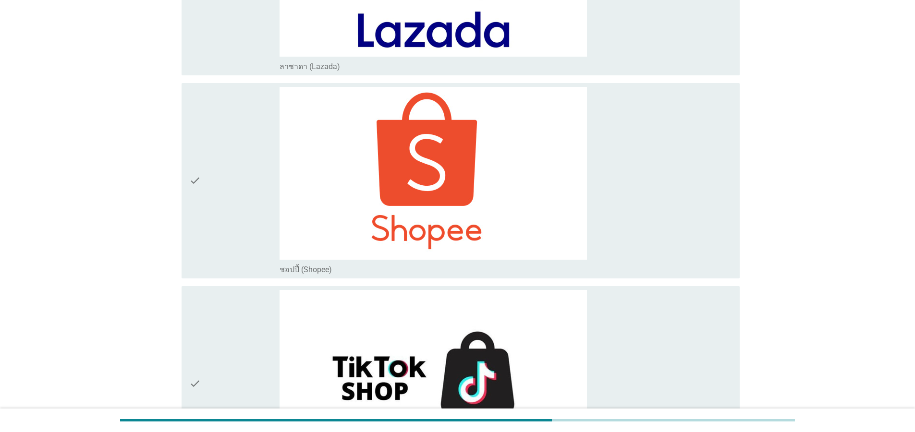
scroll to position [3460, 0]
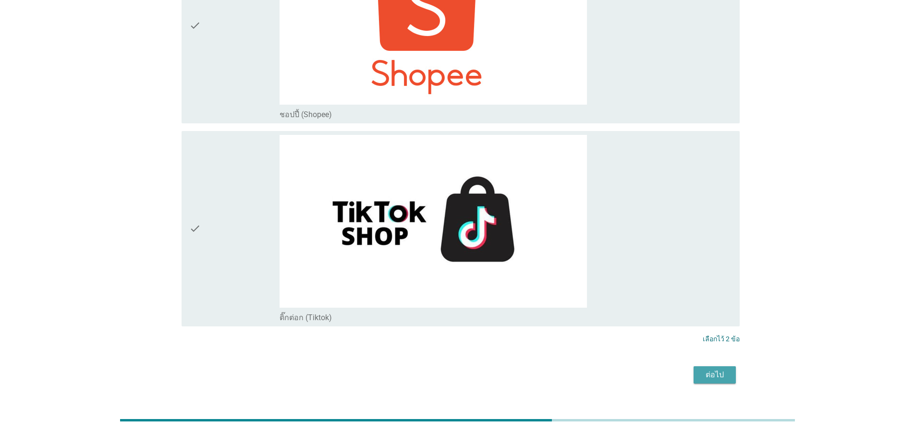
click at [720, 370] on div "ต่อไป" at bounding box center [715, 376] width 27 height 12
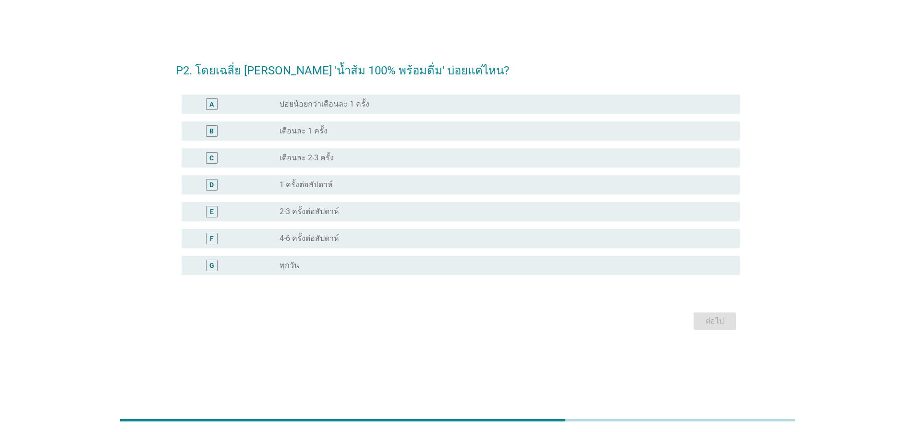
scroll to position [0, 0]
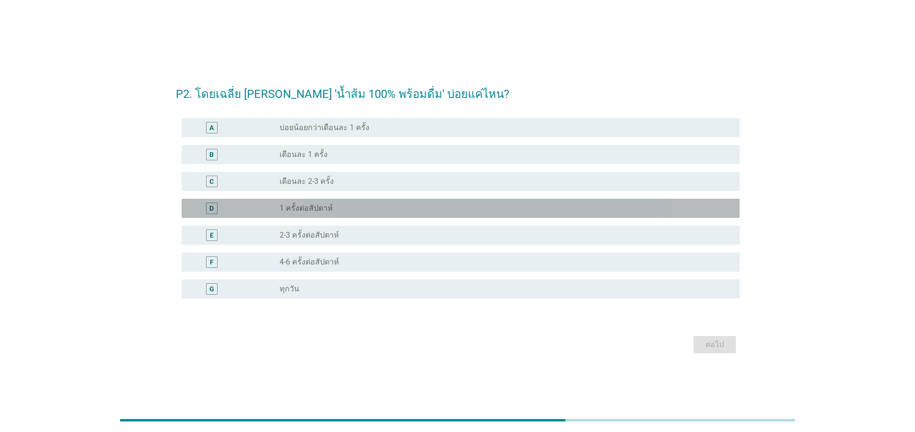
click at [309, 210] on label "1 ครั้งต่อสัปดาห์" at bounding box center [306, 209] width 53 height 10
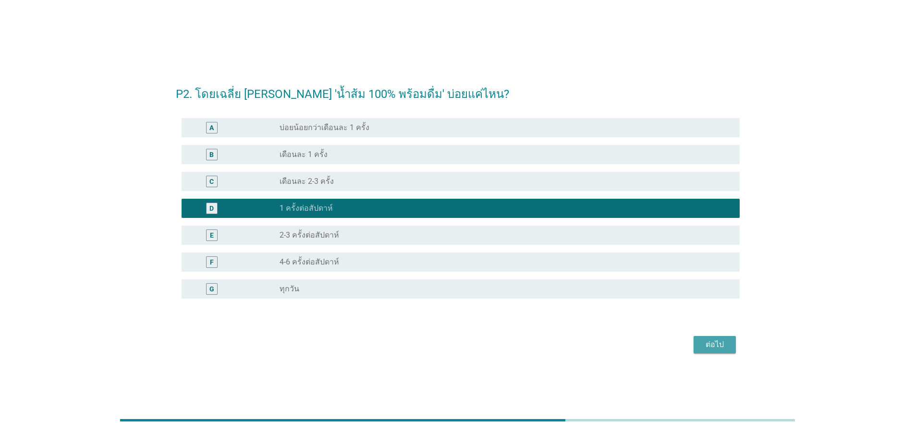
click at [730, 347] on button "ต่อไป" at bounding box center [715, 344] width 42 height 17
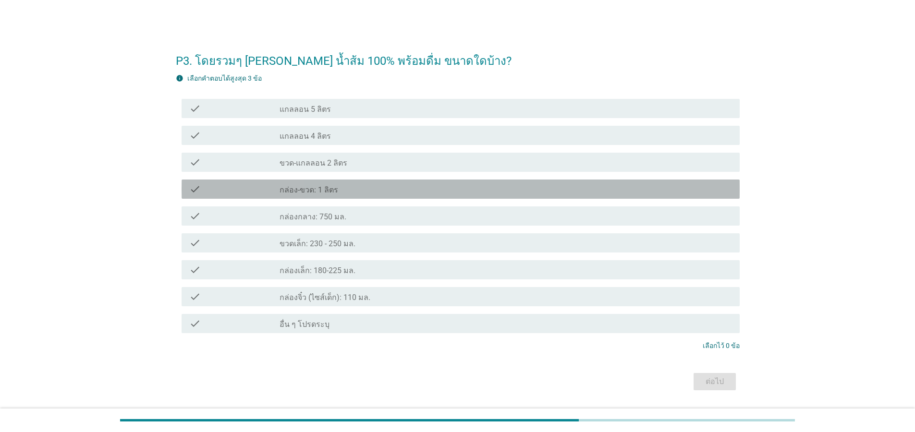
click at [341, 188] on div "check_box_outline_blank กล่อง-ขวด: 1 ลิตร" at bounding box center [506, 190] width 453 height 12
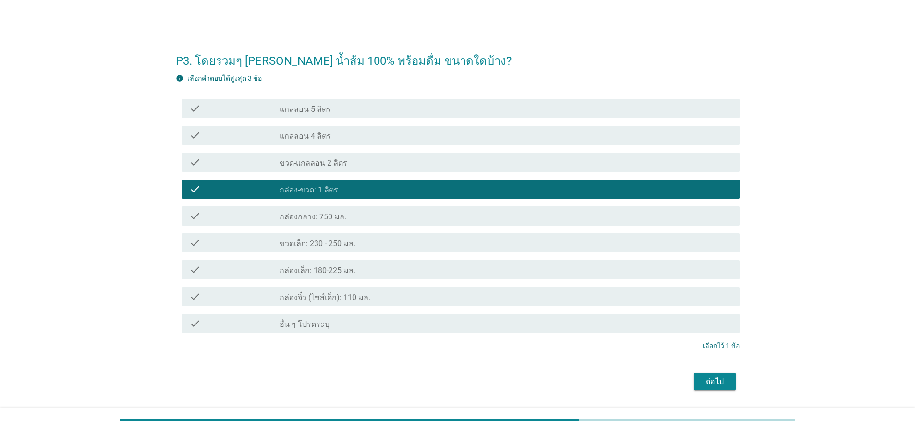
click at [702, 378] on div "ต่อไป" at bounding box center [715, 382] width 27 height 12
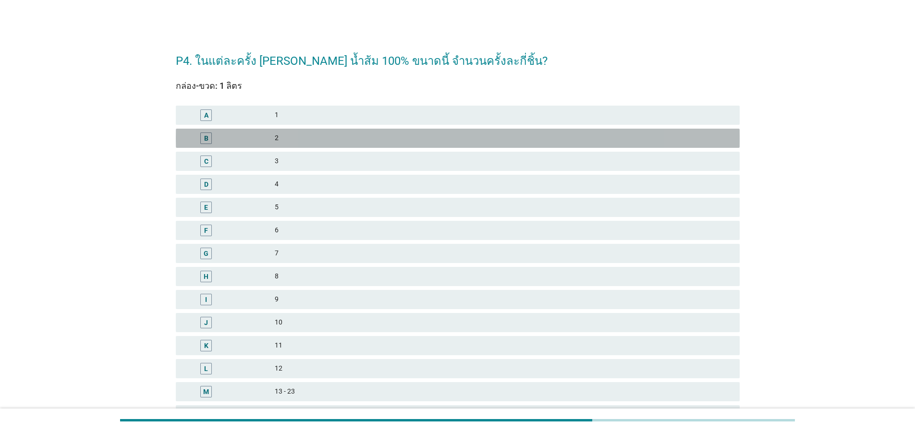
click at [308, 139] on div "2" at bounding box center [503, 139] width 457 height 12
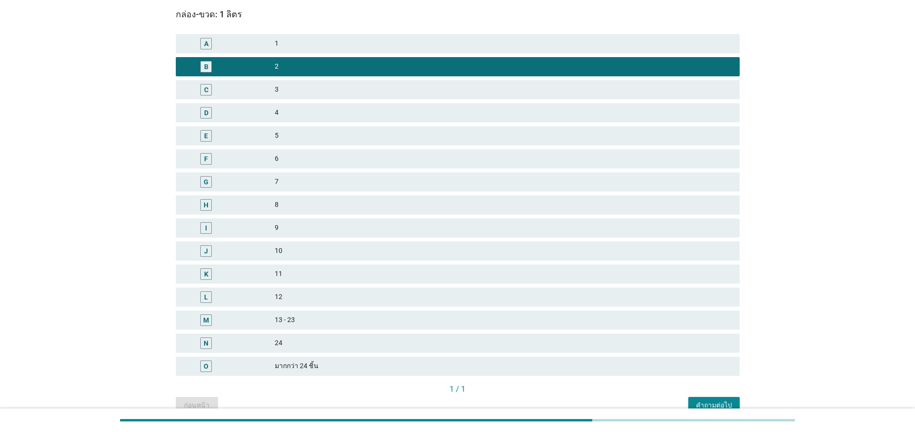
scroll to position [120, 0]
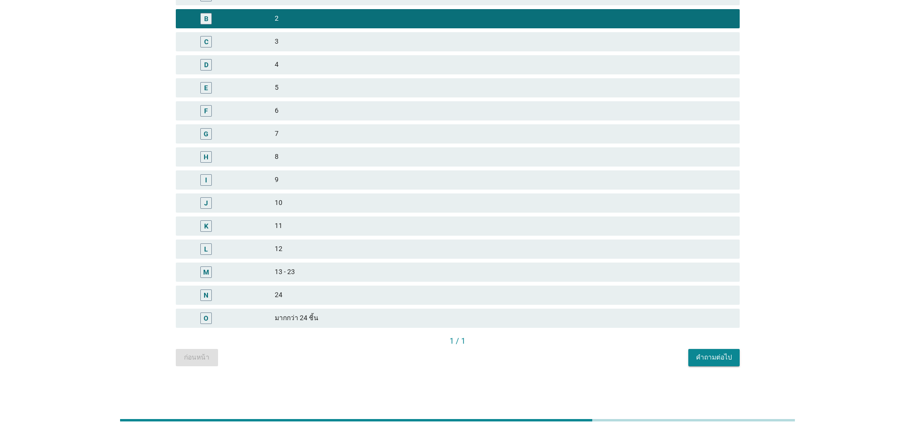
click at [712, 357] on div "คำถามต่อไป" at bounding box center [714, 358] width 36 height 10
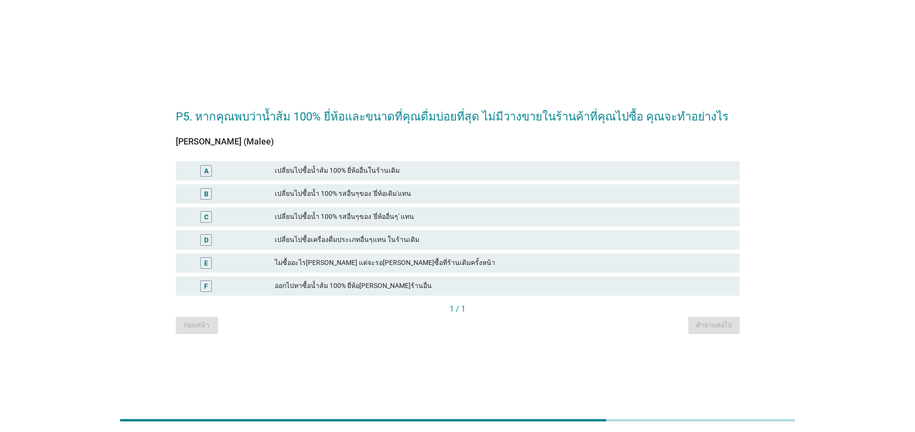
click at [401, 193] on div "เปลี่ยนไปซื้อน้ำ 100% รสอื่นๆของ 'ยี่ห้อเดิม'แทน" at bounding box center [503, 194] width 457 height 12
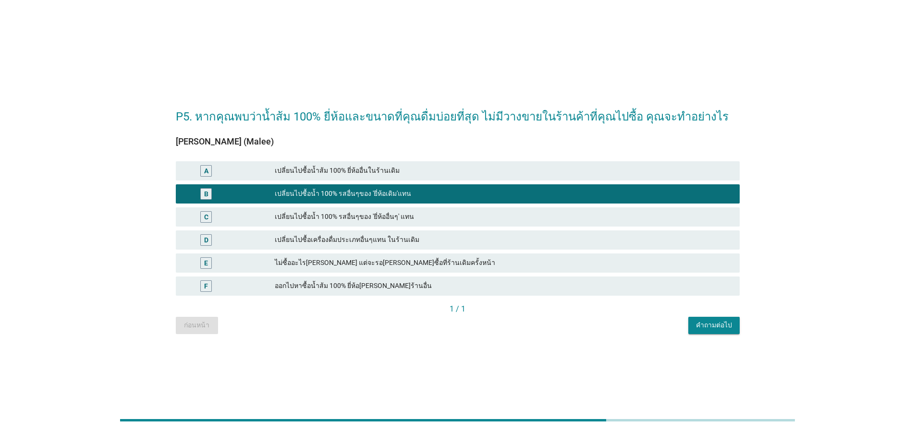
click at [710, 324] on div "คำถามต่อไป" at bounding box center [714, 326] width 36 height 10
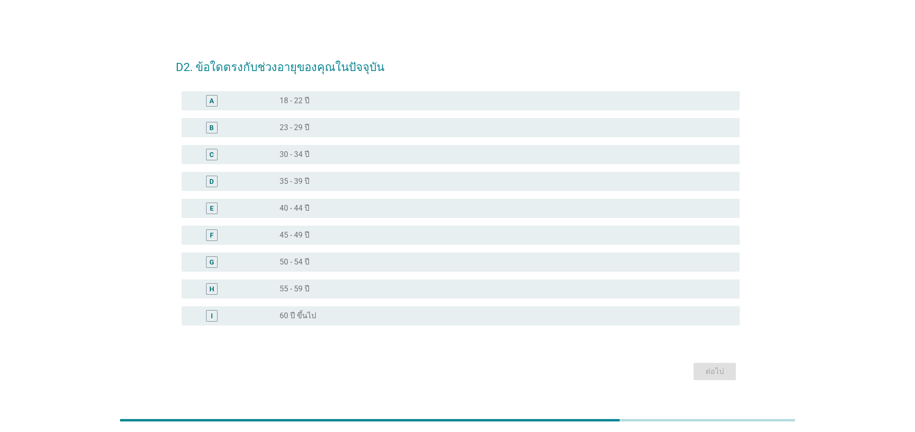
click at [310, 211] on div "radio_button_unchecked 40 - 44 ปี" at bounding box center [502, 209] width 445 height 10
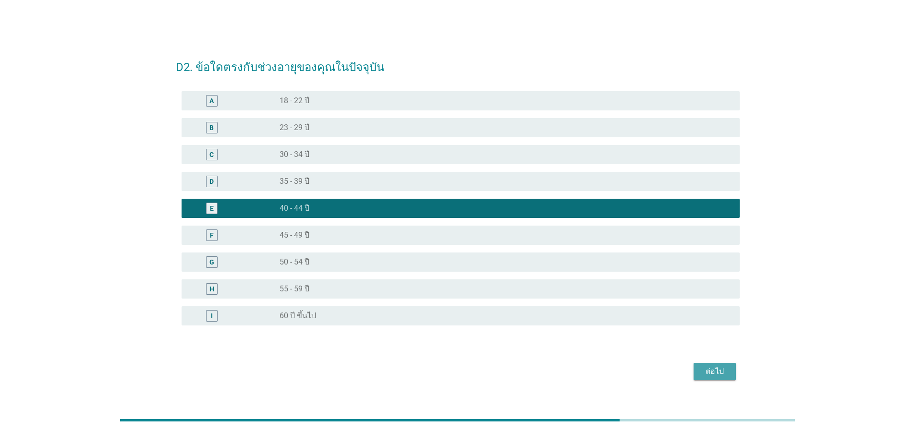
click at [728, 374] on div "ต่อไป" at bounding box center [715, 372] width 27 height 12
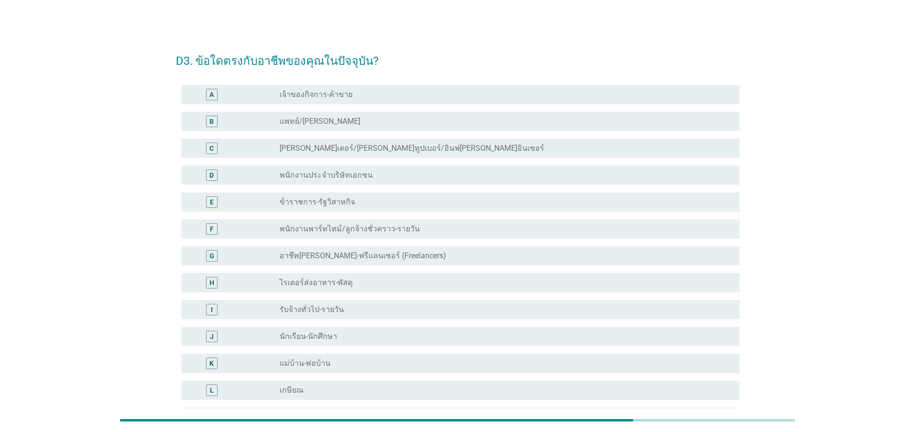
drag, startPoint x: 361, startPoint y: 175, endPoint x: 388, endPoint y: 177, distance: 26.5
click at [362, 175] on div "radio_button_unchecked พนักงานประจำบริษัทเอกชน" at bounding box center [502, 176] width 445 height 10
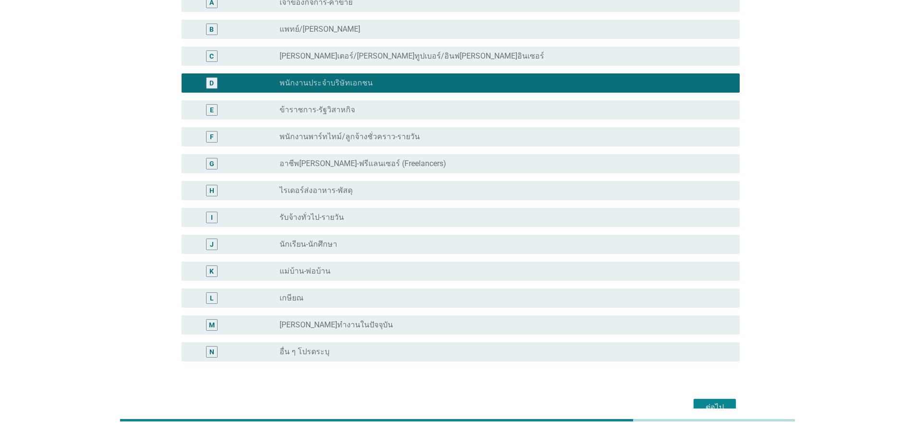
scroll to position [145, 0]
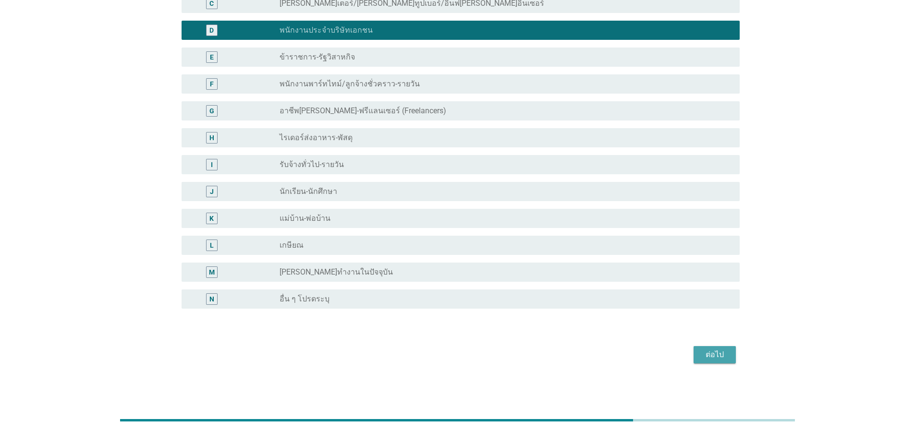
click at [715, 348] on button "ต่อไป" at bounding box center [715, 354] width 42 height 17
